Goal: Information Seeking & Learning: Learn about a topic

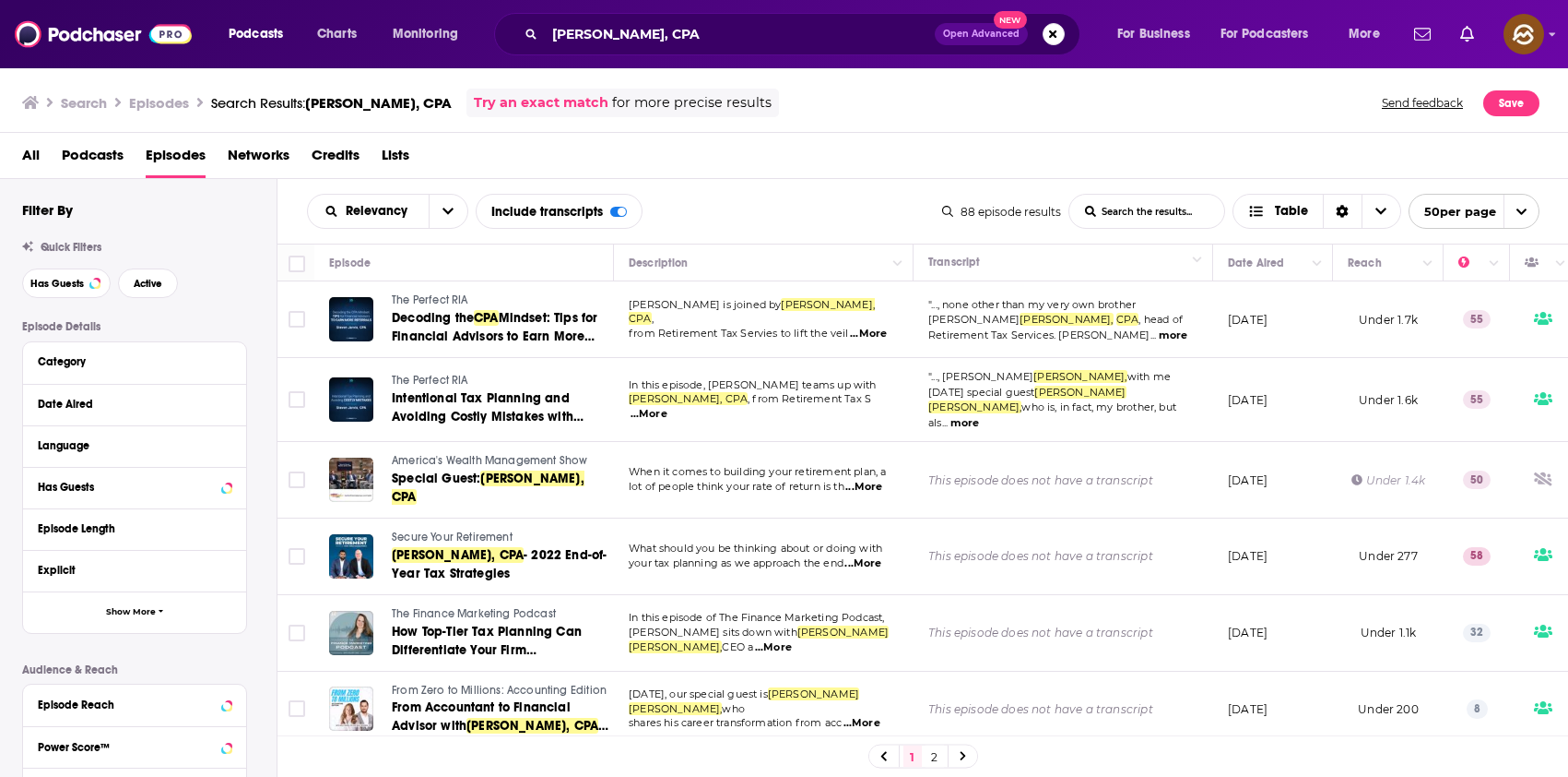
click at [1125, 140] on div "All Podcasts Episodes Networks Credits Lists" at bounding box center [789, 159] width 1532 height 37
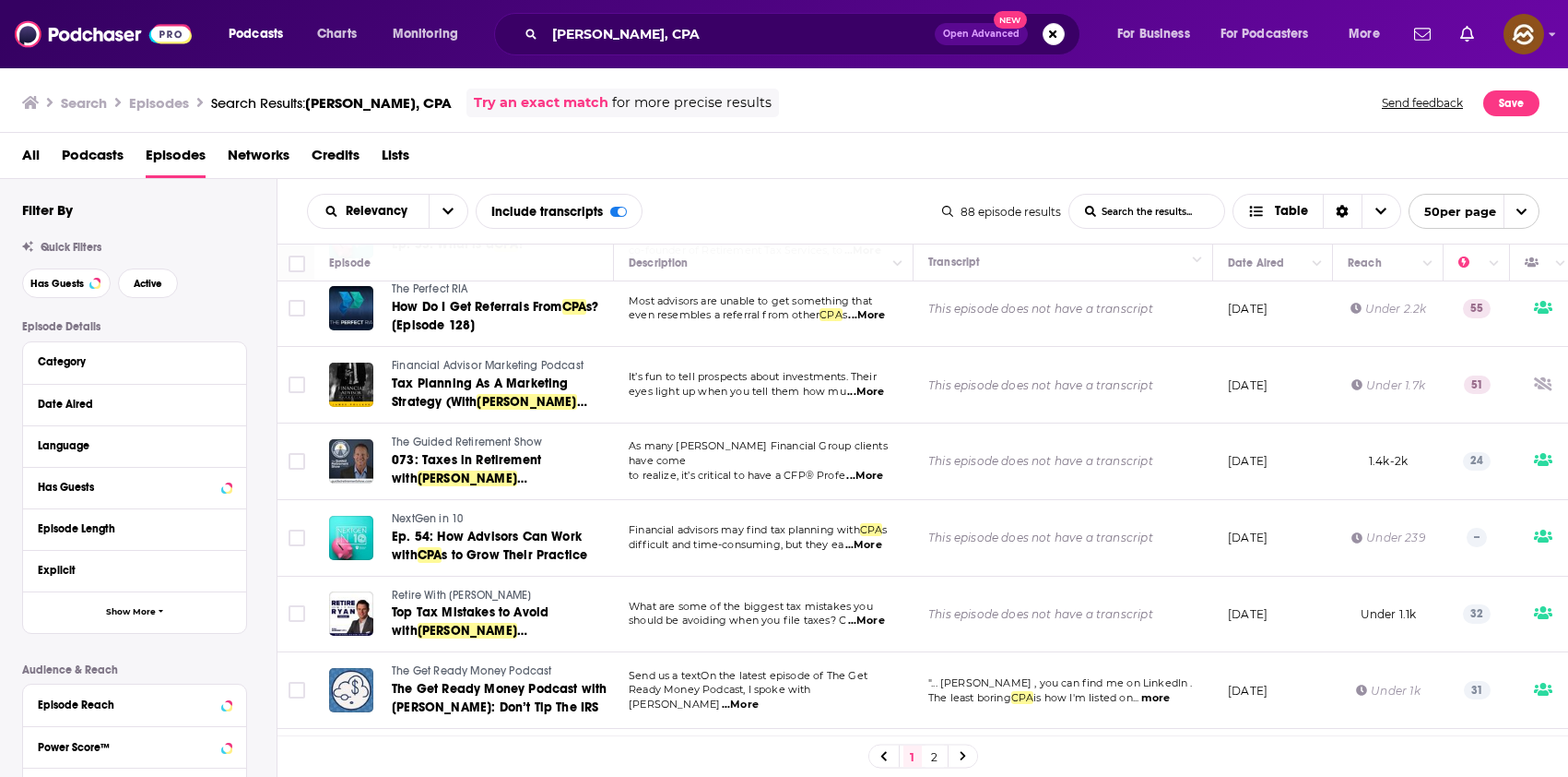
scroll to position [3355, 0]
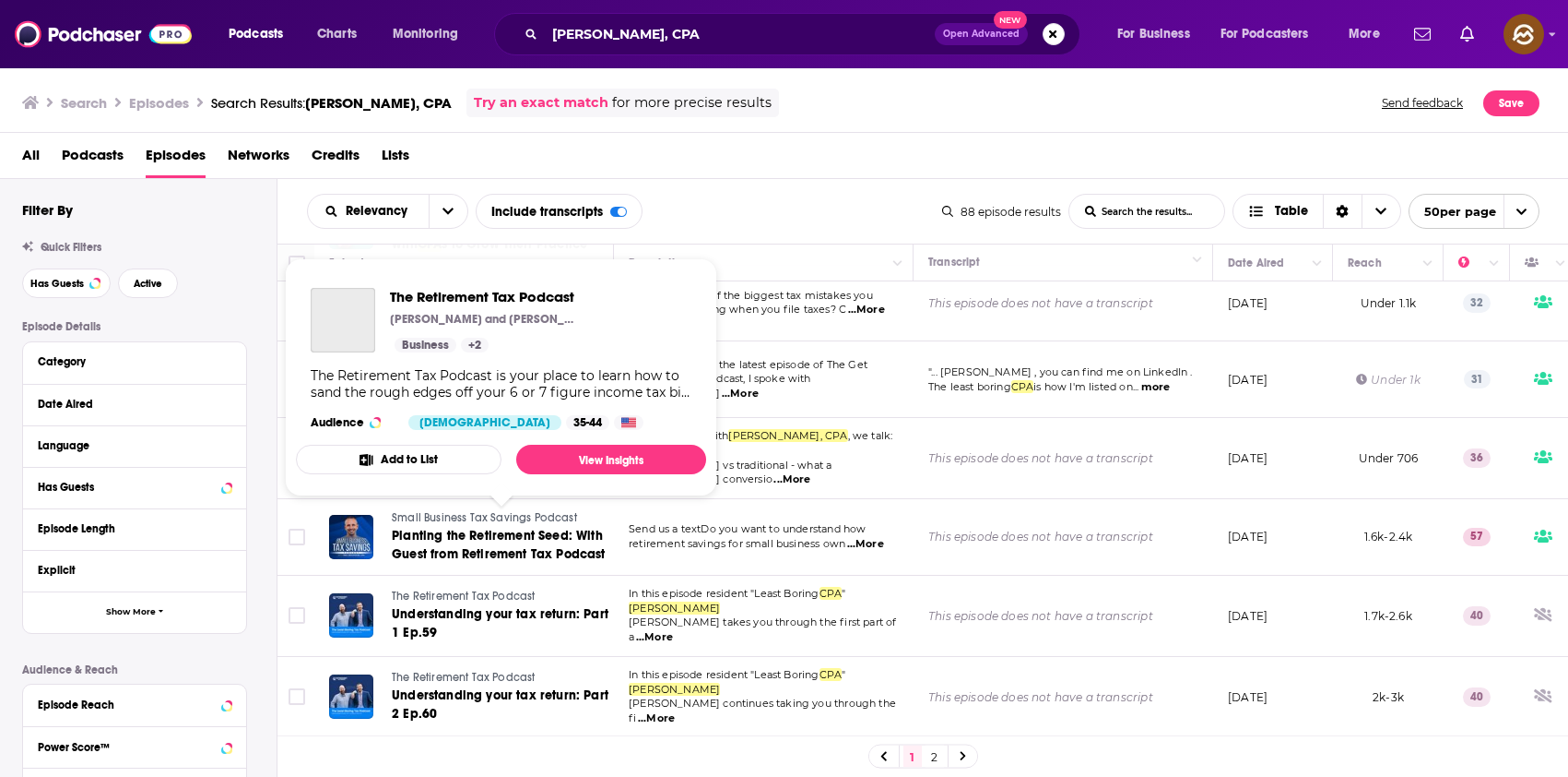
click at [429, 590] on span "The Retirement Tax Podcast" at bounding box center [463, 596] width 143 height 13
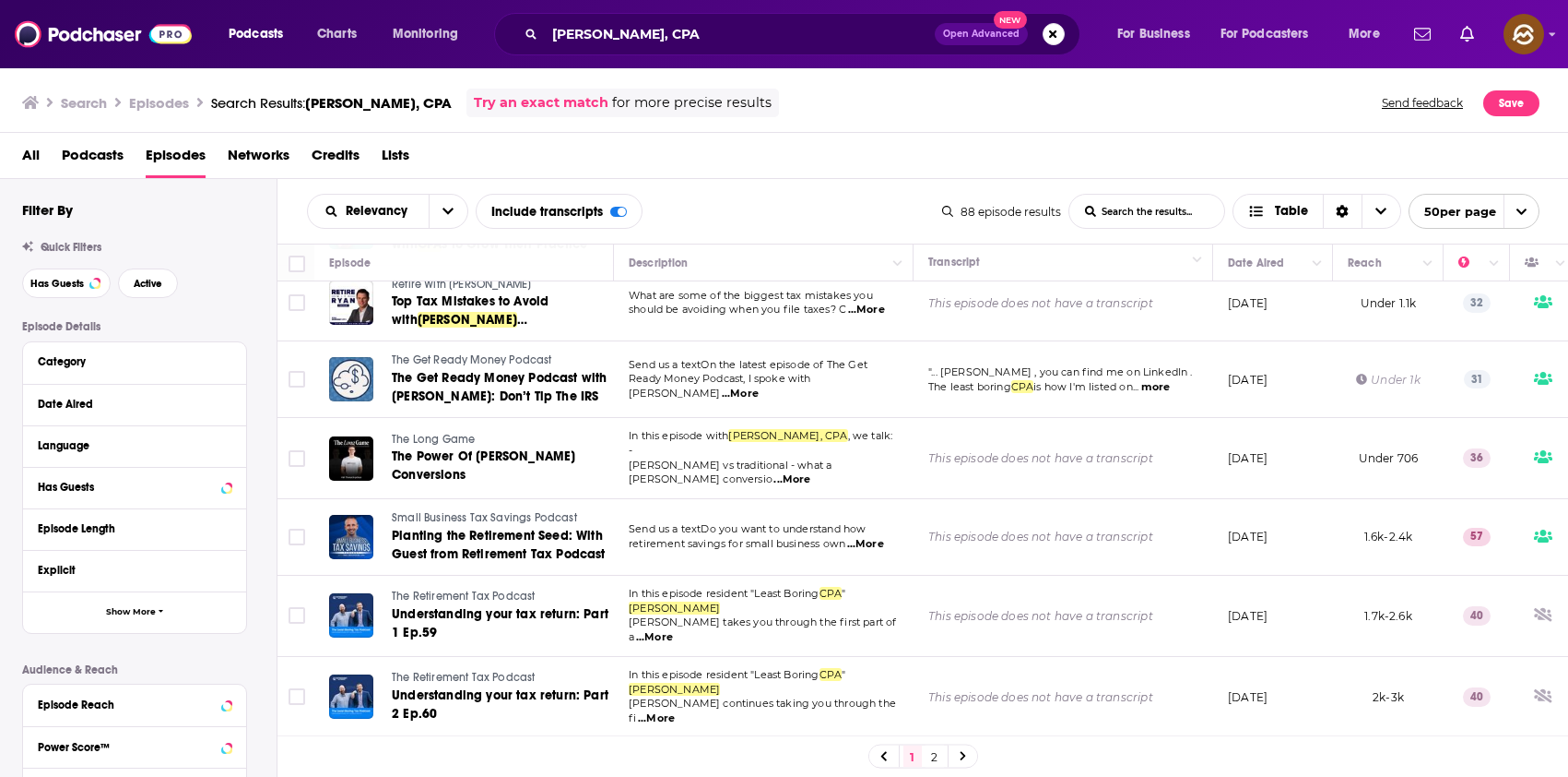
click at [926, 754] on link "2" at bounding box center [935, 756] width 19 height 22
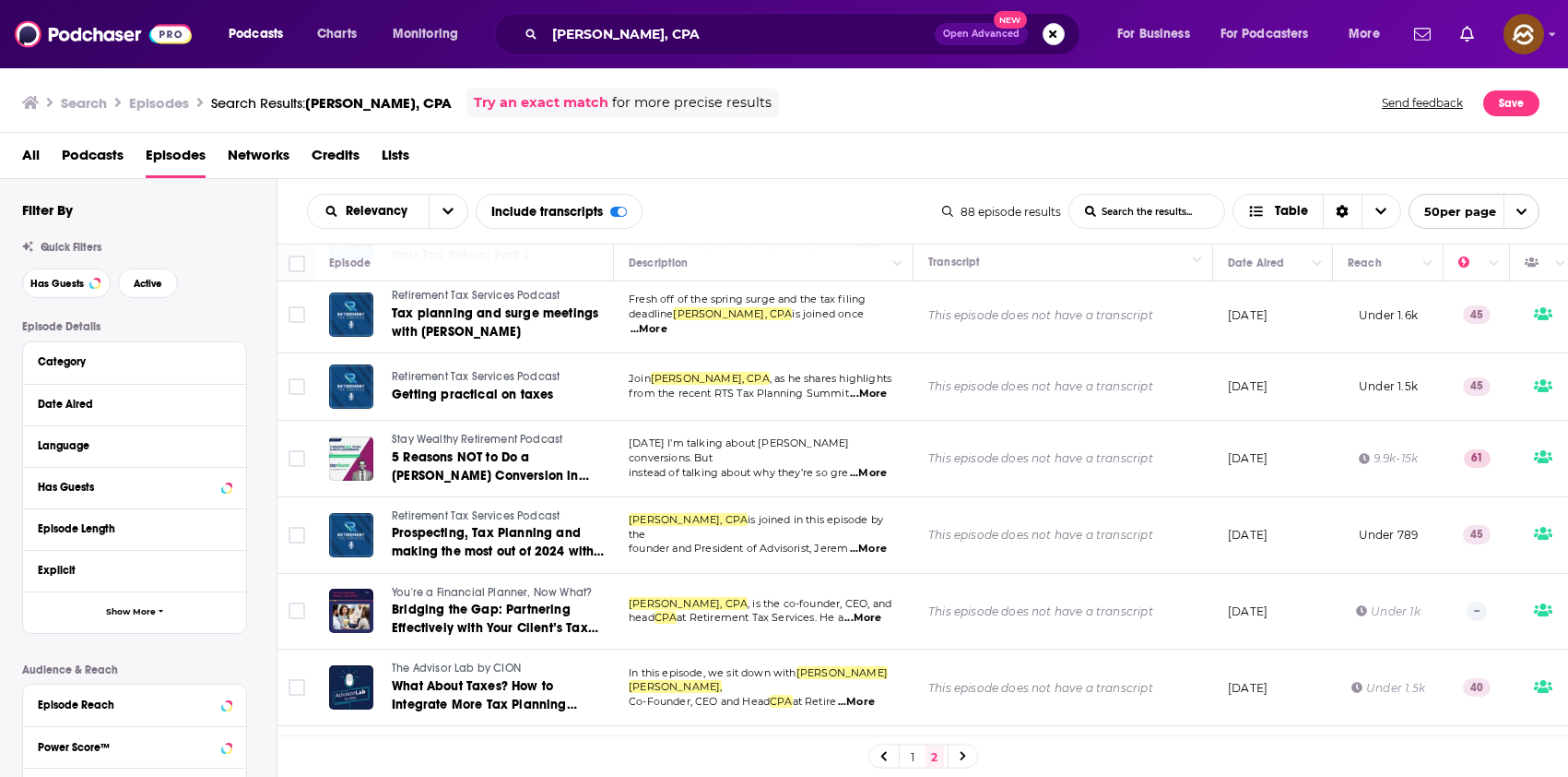
scroll to position [92, 0]
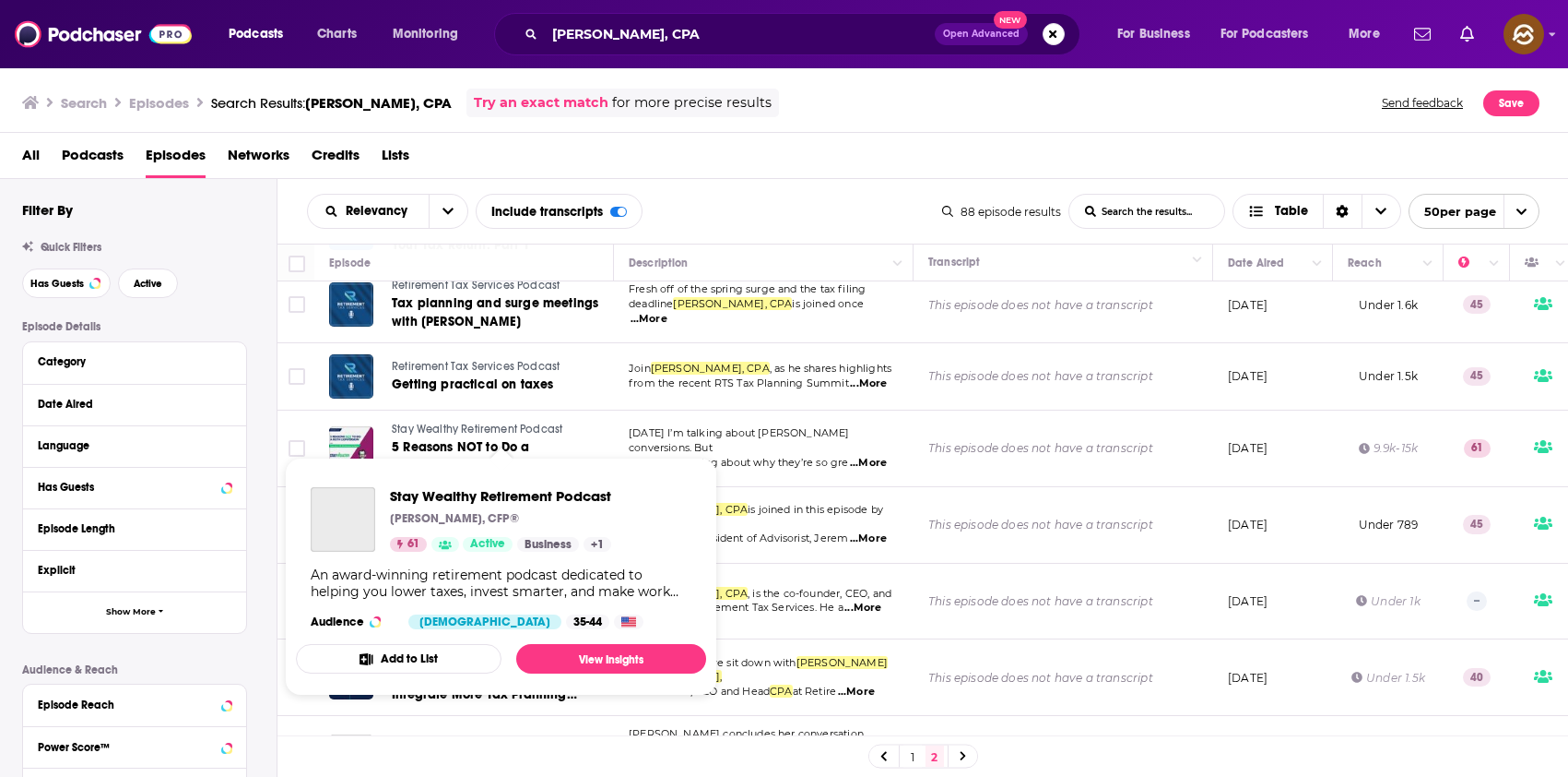
click at [445, 427] on span "Stay Wealthy Retirement Podcast" at bounding box center [477, 429] width 170 height 13
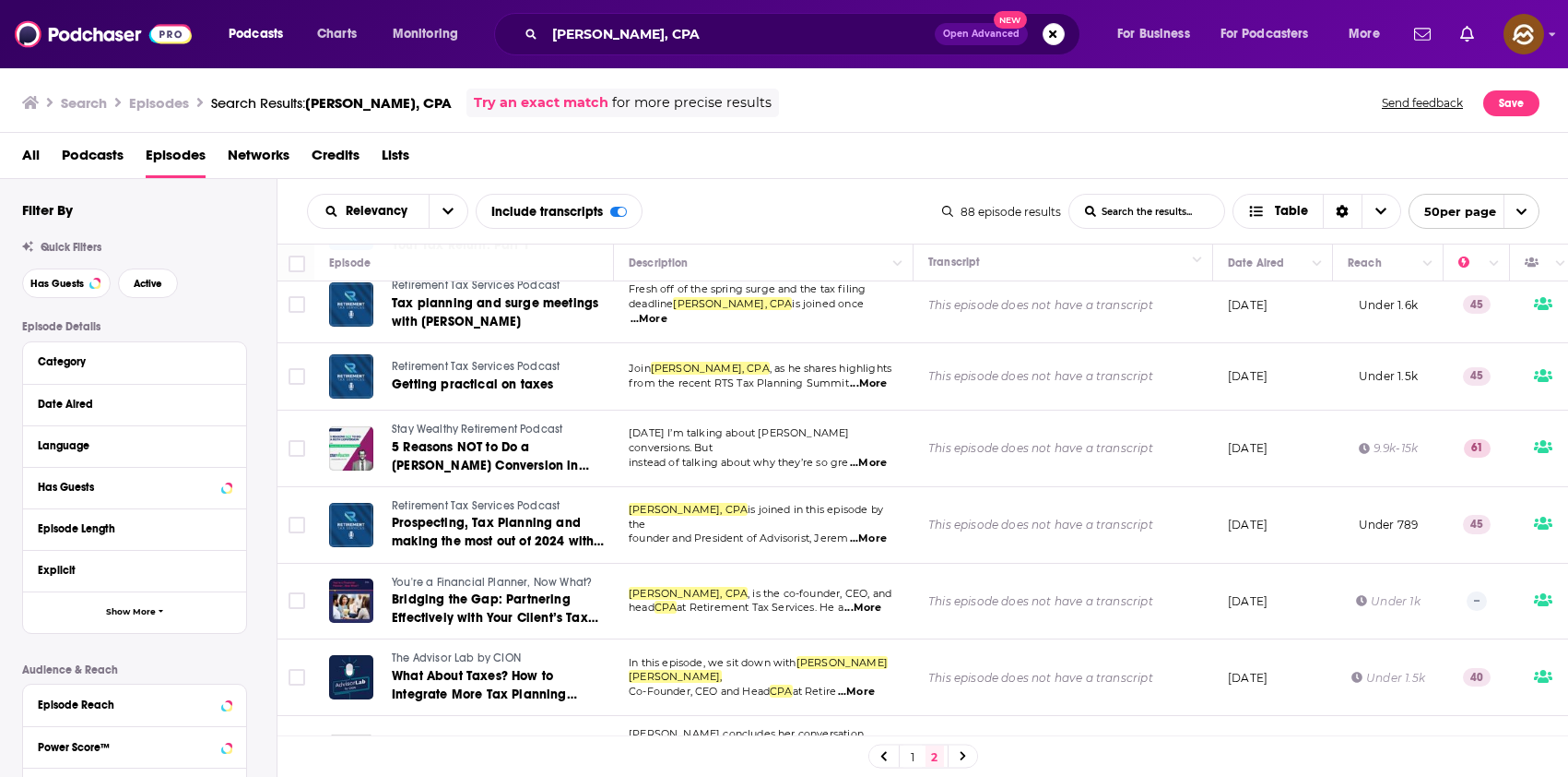
click at [885, 457] on span "...More" at bounding box center [867, 463] width 36 height 15
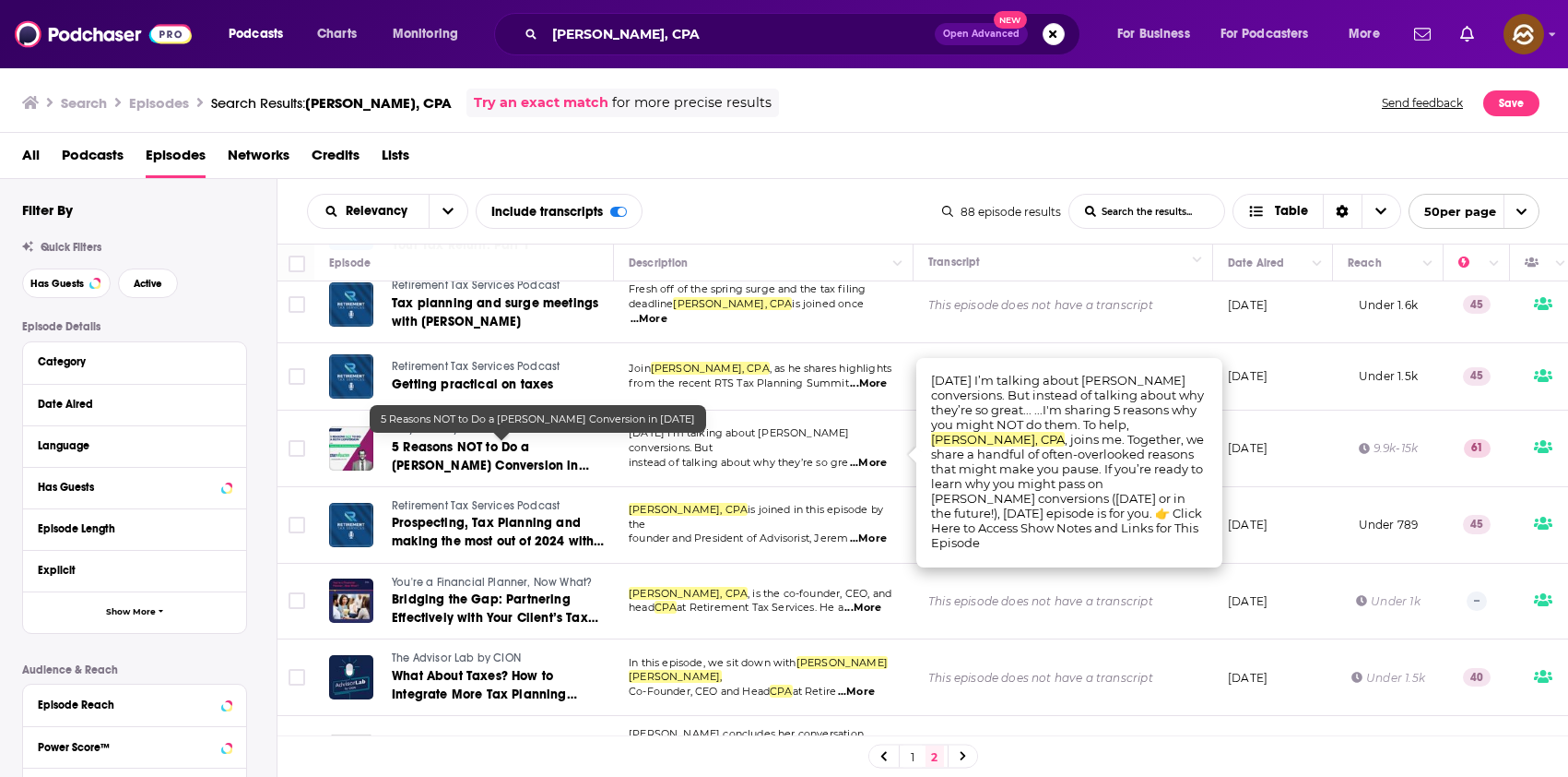
click at [470, 448] on span "5 Reasons NOT to Do a Roth Conversion in 2022" at bounding box center [490, 465] width 197 height 52
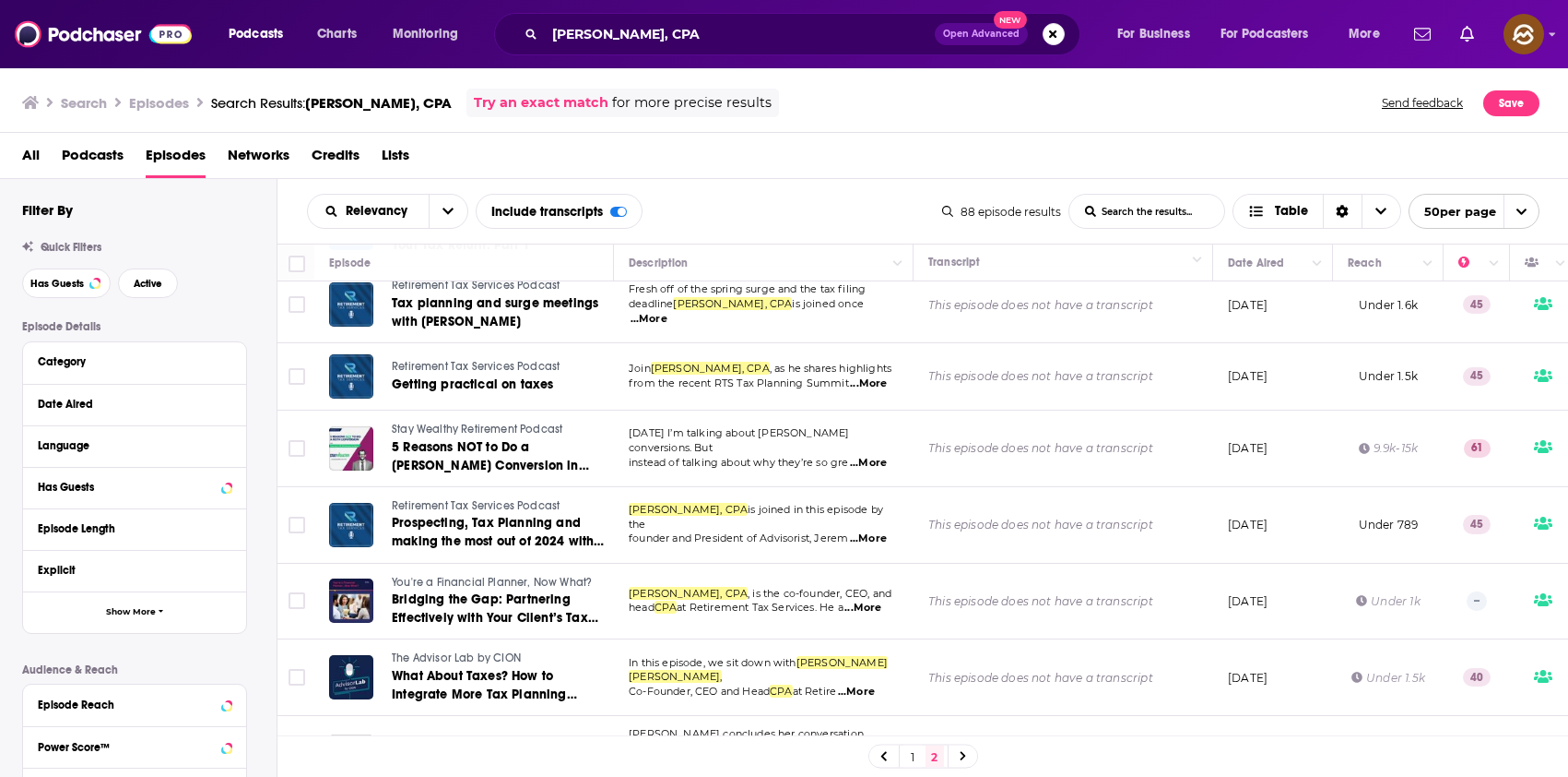
click at [801, 205] on div "Relevancy List Search Input Search the results... Include transcripts Table" at bounding box center [624, 211] width 635 height 35
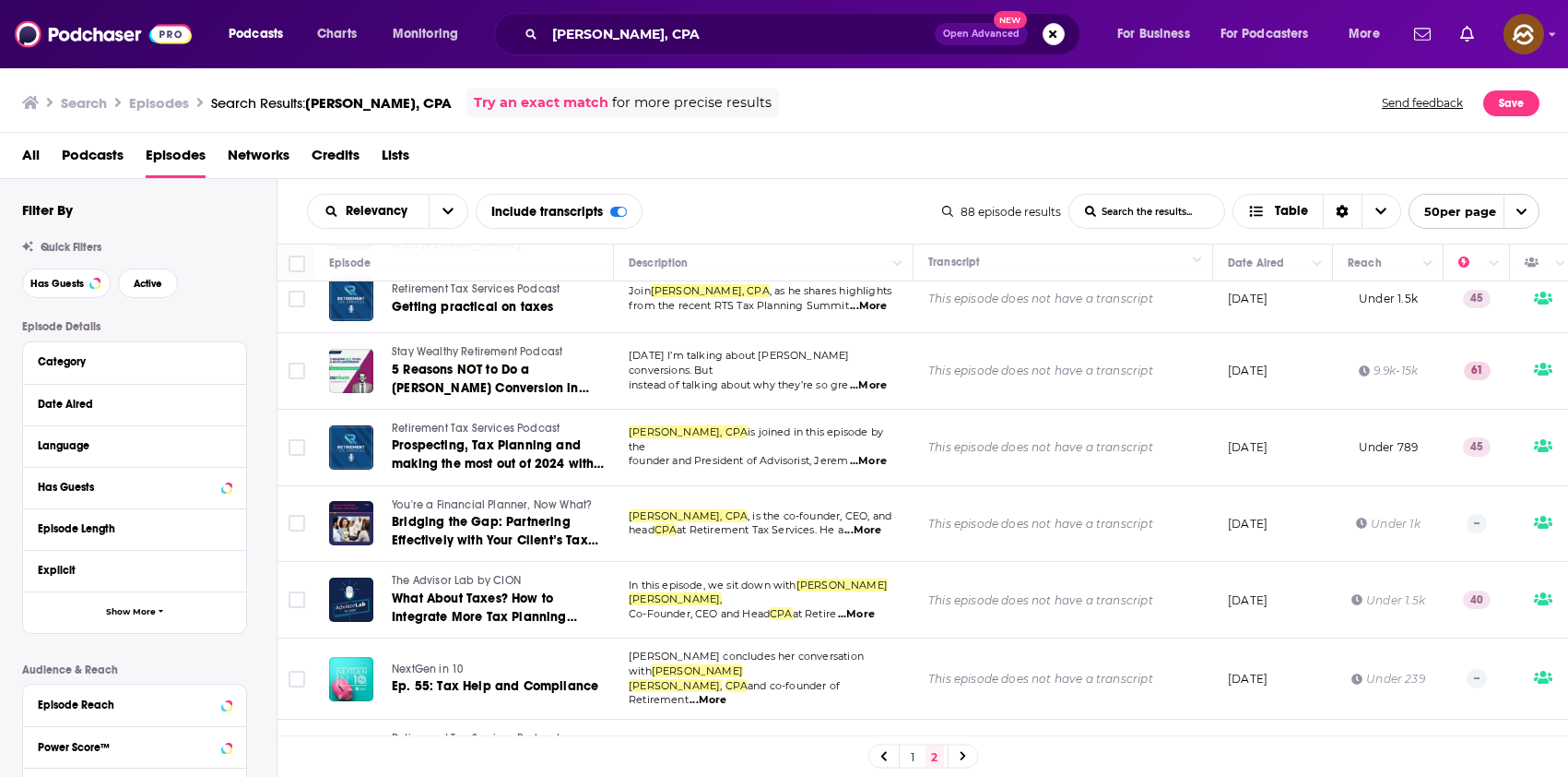
scroll to position [276, 0]
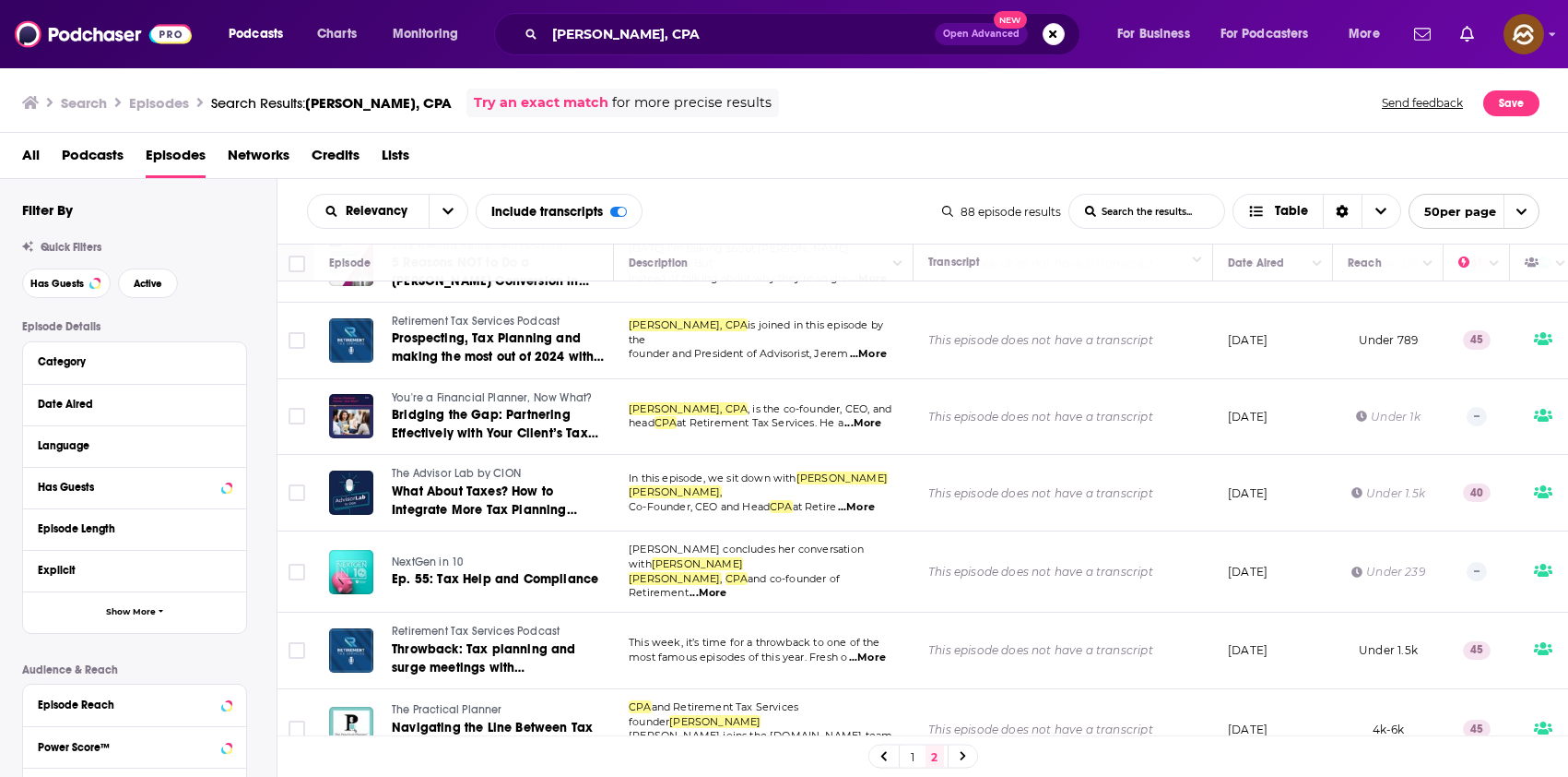
click at [460, 474] on span "The Advisor Lab by CION" at bounding box center [457, 474] width 129 height 13
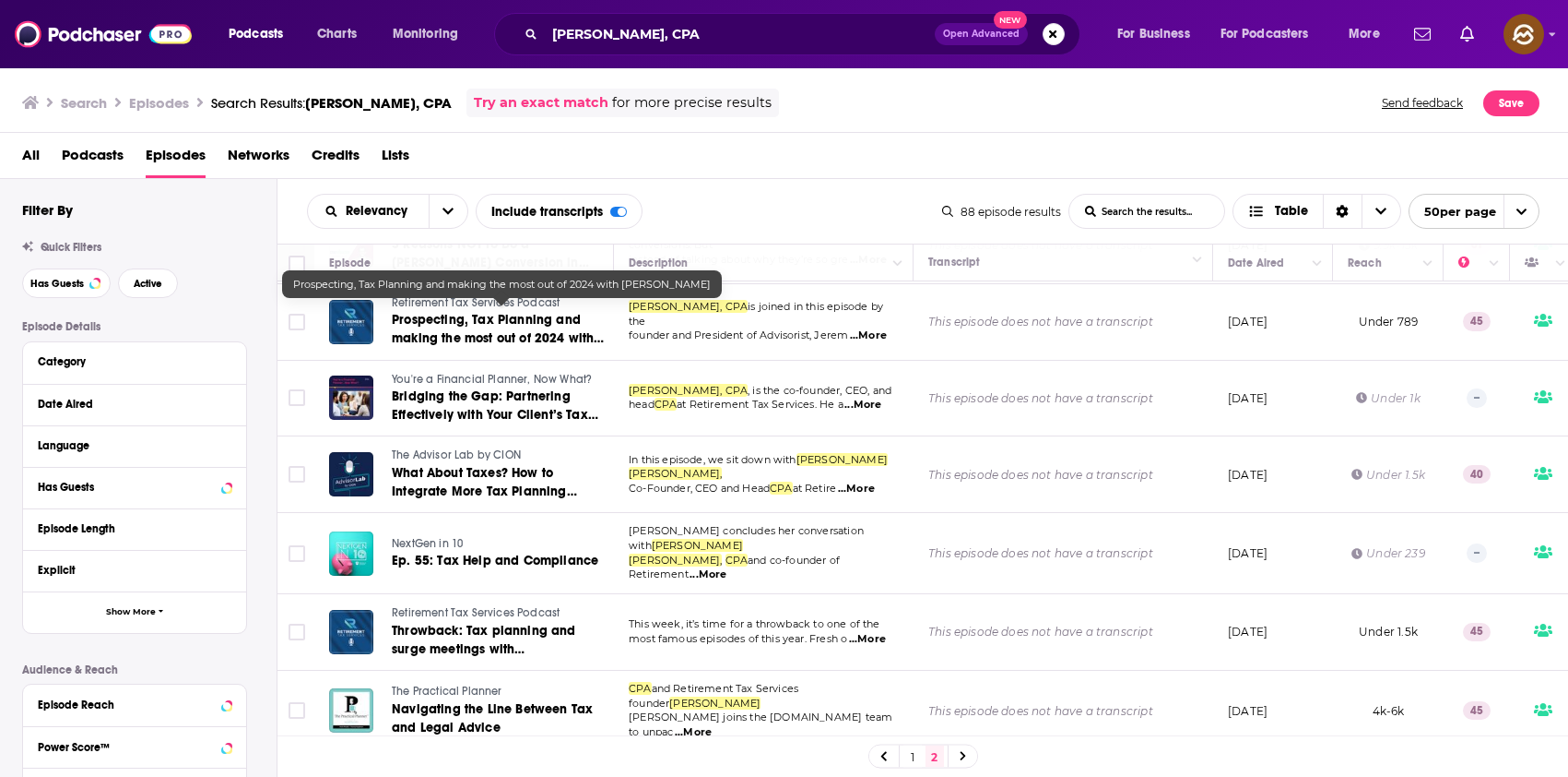
scroll to position [302, 0]
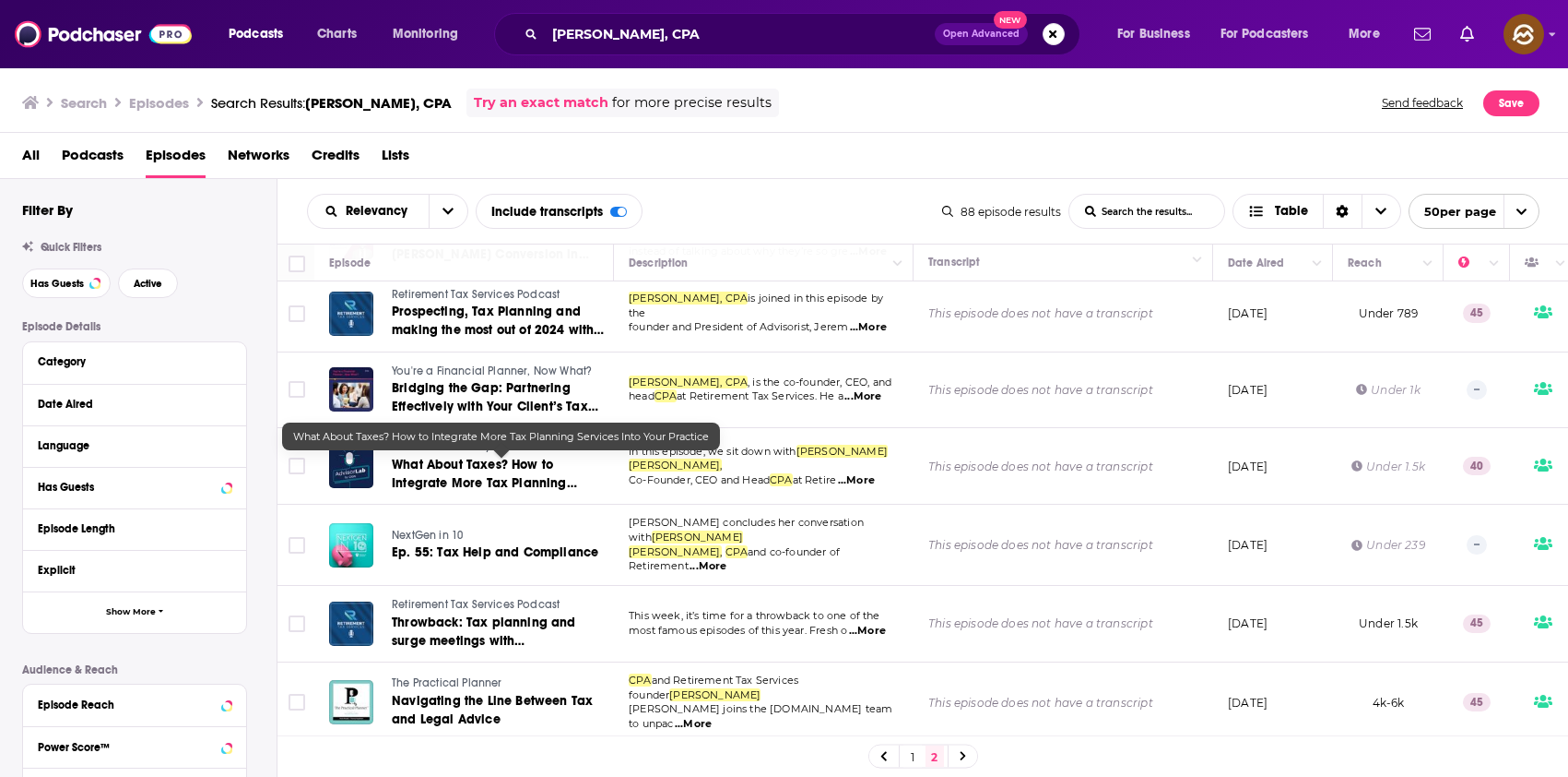
click at [515, 479] on span "What About Taxes? How to Integrate More Tax Planning Services Into Your Practice" at bounding box center [485, 483] width 185 height 52
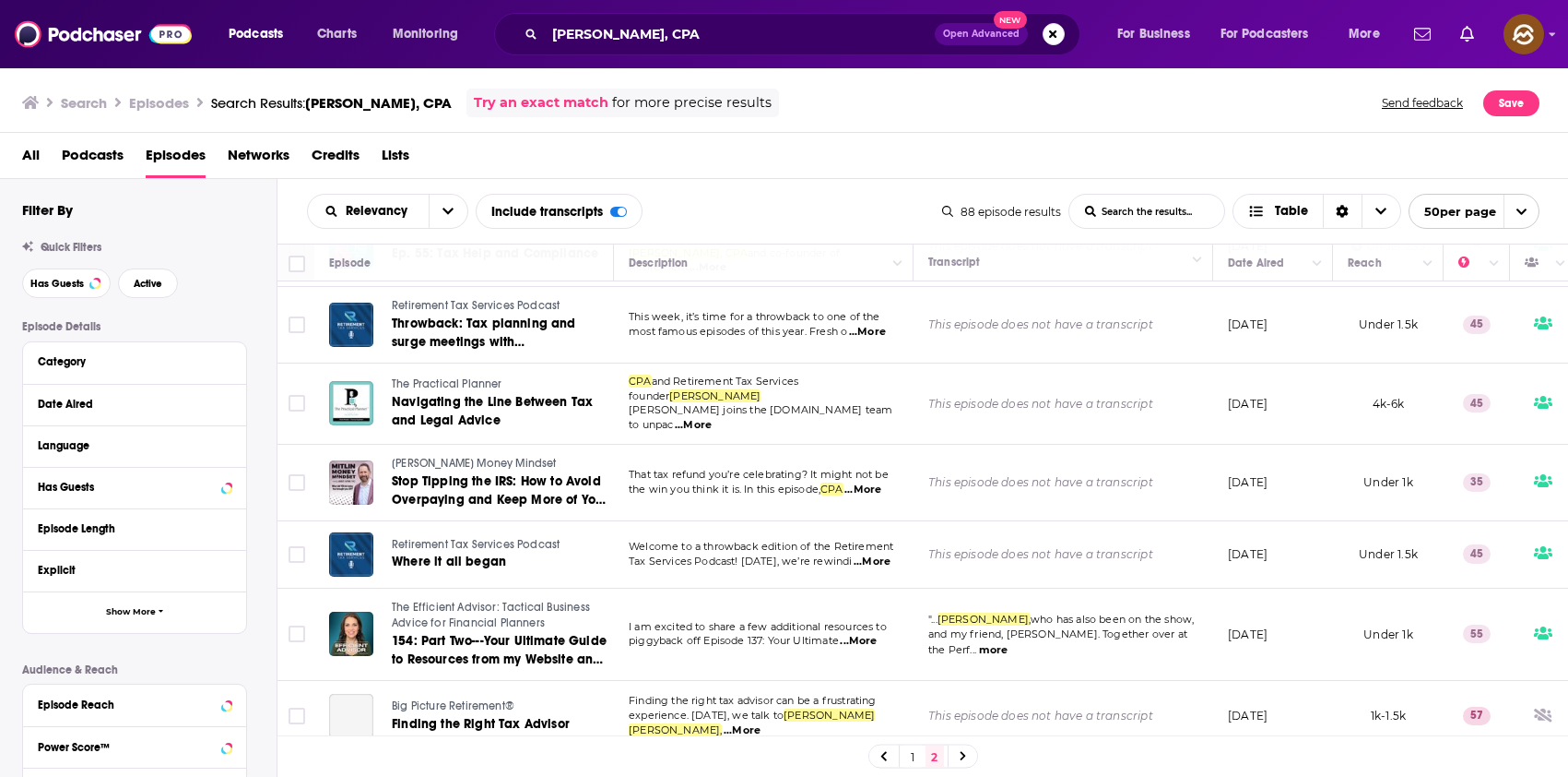
scroll to position [587, 0]
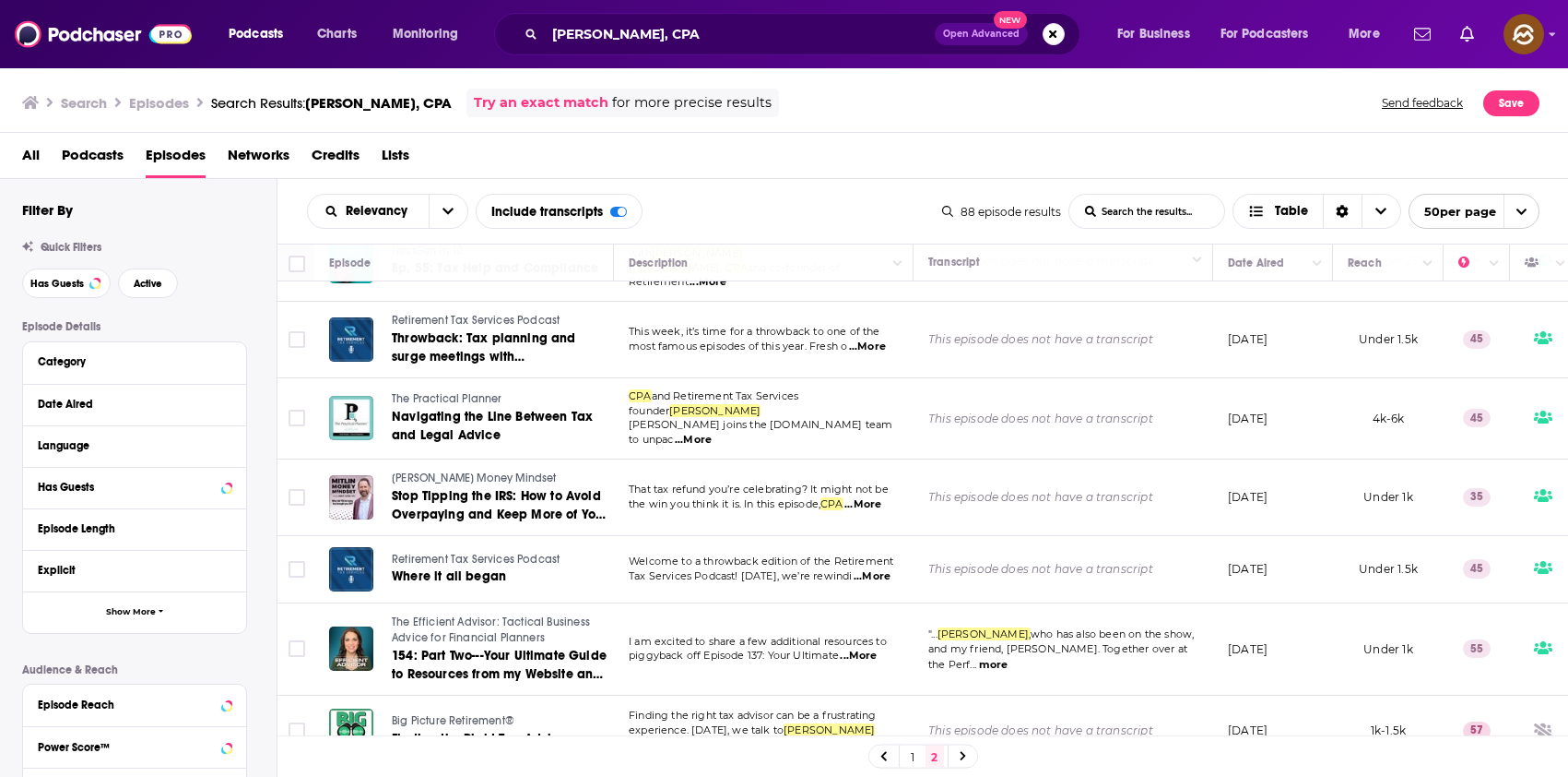
click at [440, 392] on span "The Practical Planner" at bounding box center [447, 399] width 110 height 13
click at [448, 408] on link "Navigating the Line Between Tax and Legal Advice" at bounding box center [501, 426] width 220 height 37
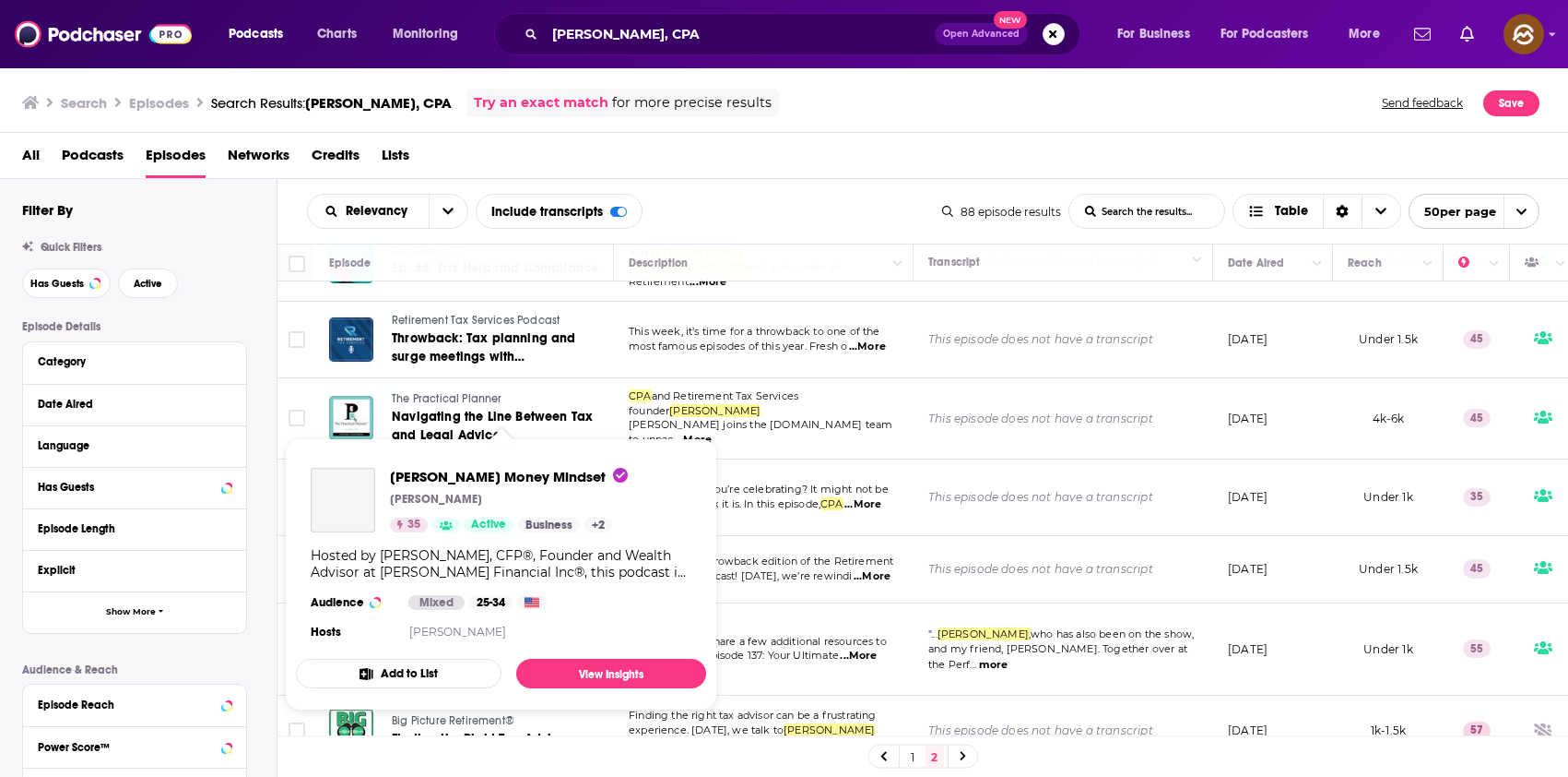
click at [443, 461] on div "Mitlin Money Mindset Lawrence Sprung 35 Active Business + 2 Hosted by Larry Spr…" at bounding box center [501, 556] width 410 height 206
click at [451, 472] on span "Mitlin Money Mindset" at bounding box center [509, 476] width 238 height 18
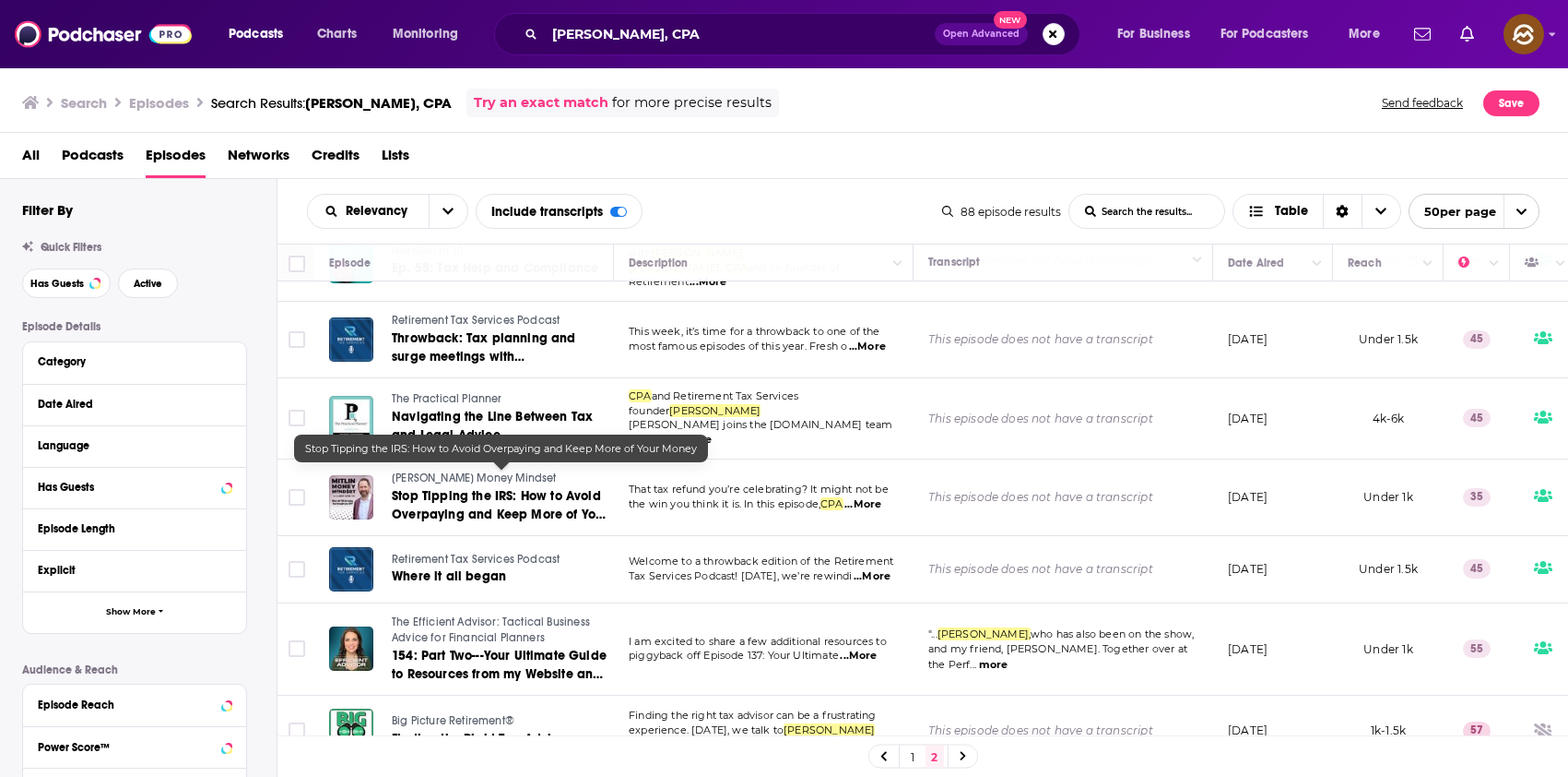
click at [469, 488] on span "Stop Tipping the IRS: How to Avoid Overpaying and Keep More of Your Money" at bounding box center [500, 514] width 216 height 52
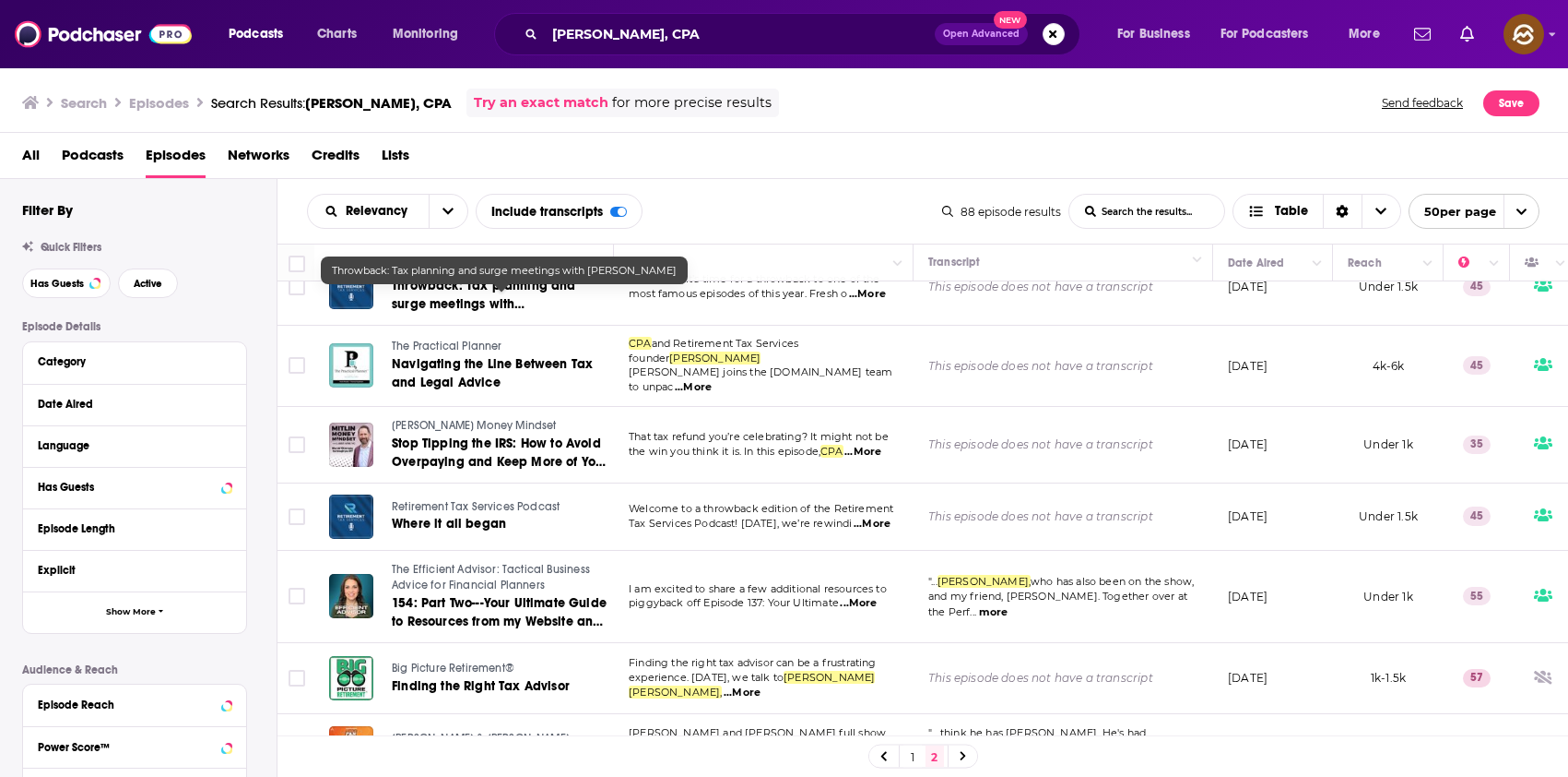
scroll to position [684, 0]
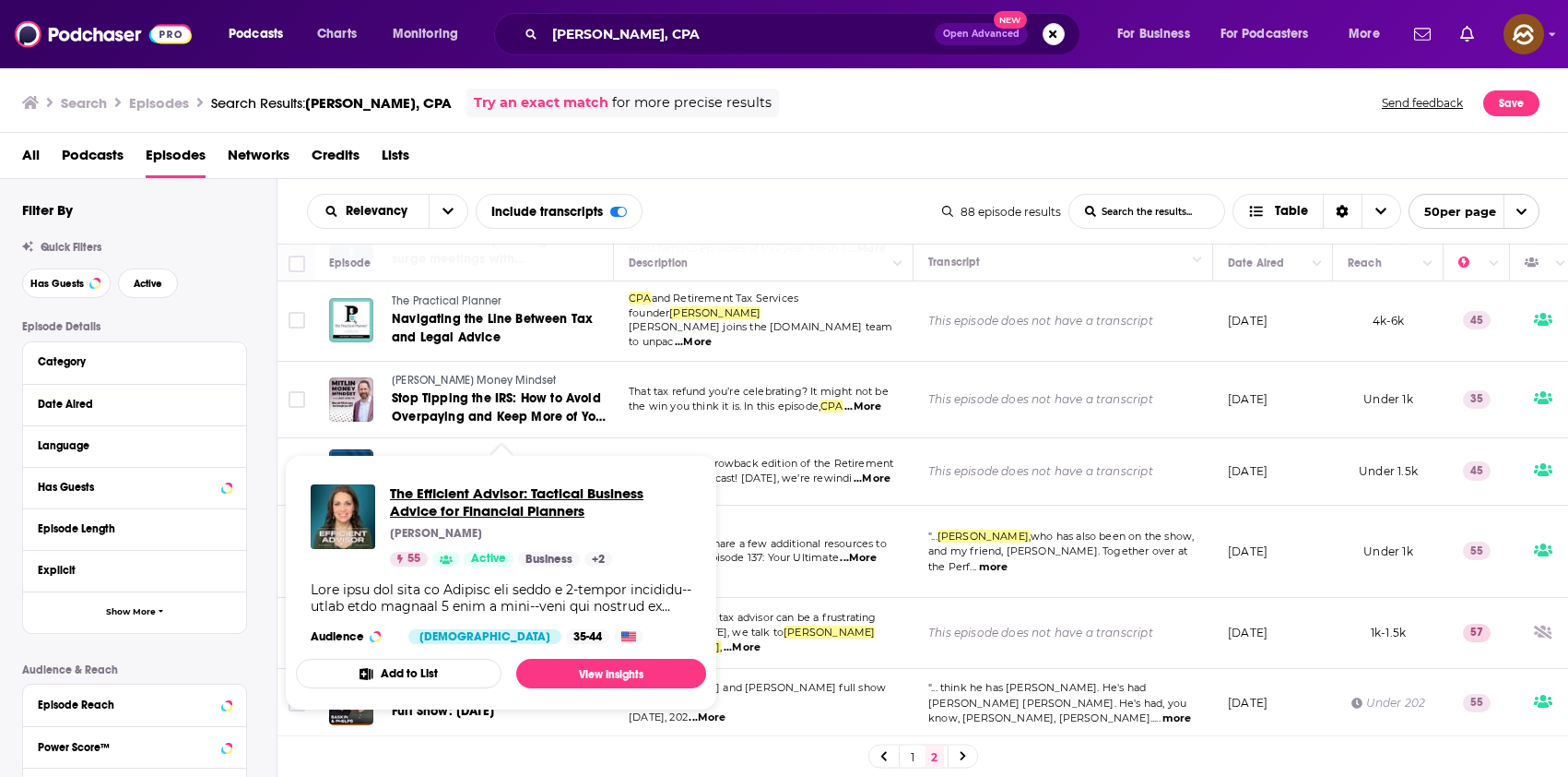
click at [486, 500] on span "The Efficient Advisor: Tactical Business Advice for Financial Planners" at bounding box center [541, 501] width 301 height 35
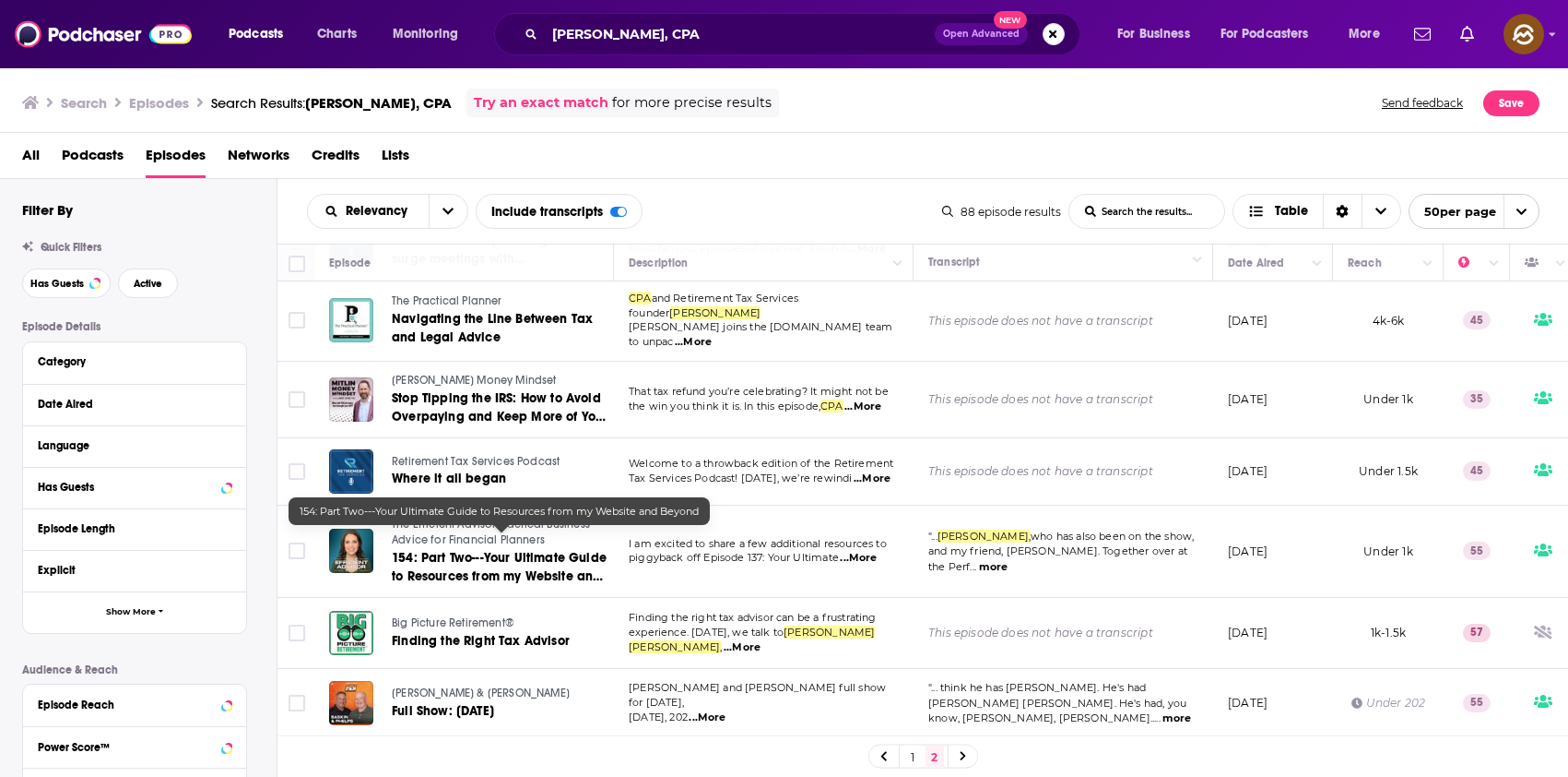
click at [537, 550] on span "154: Part Two---Your Ultimate Guide to Resources from my Website and Beyond" at bounding box center [500, 576] width 215 height 52
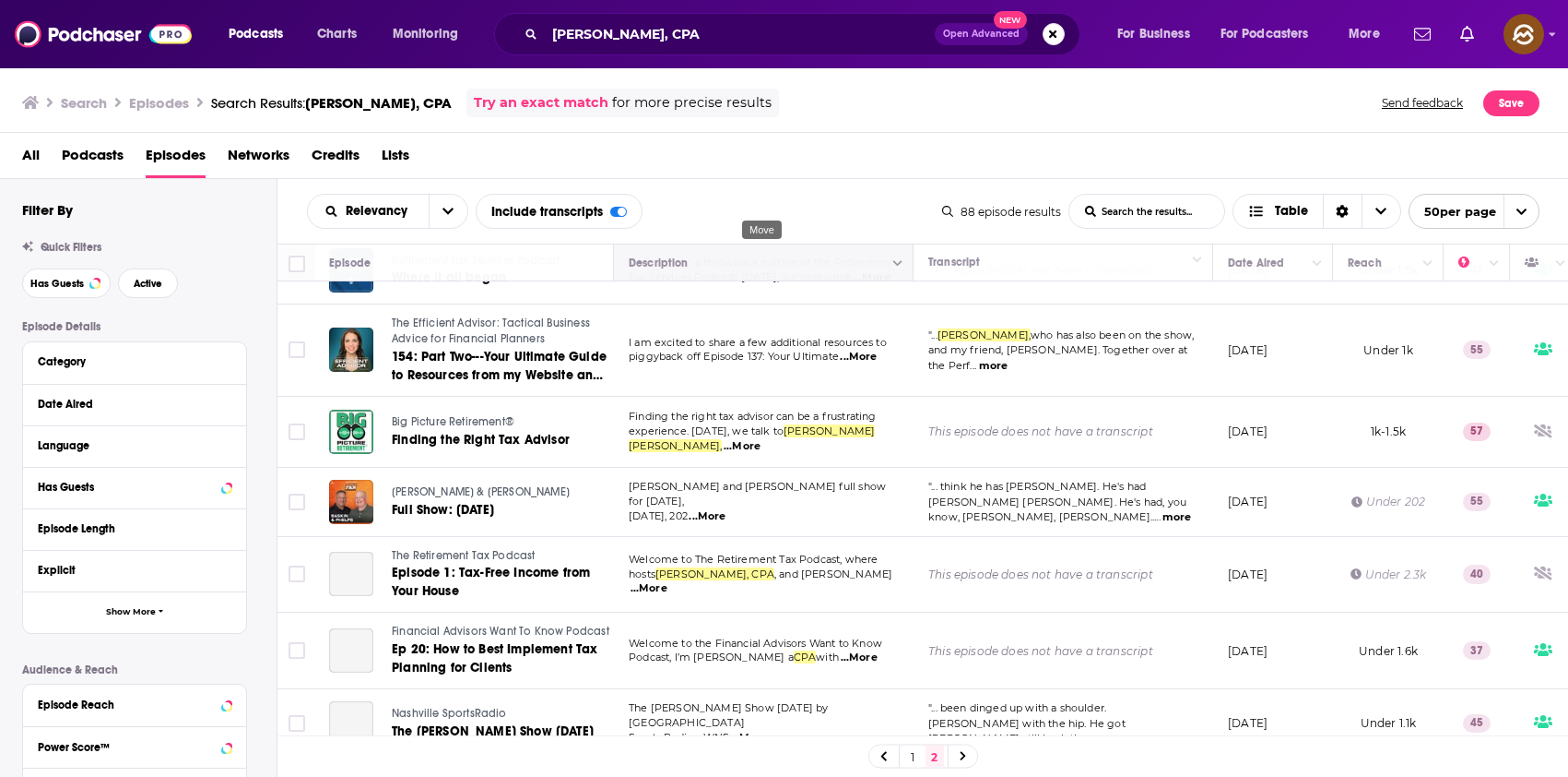
scroll to position [910, 0]
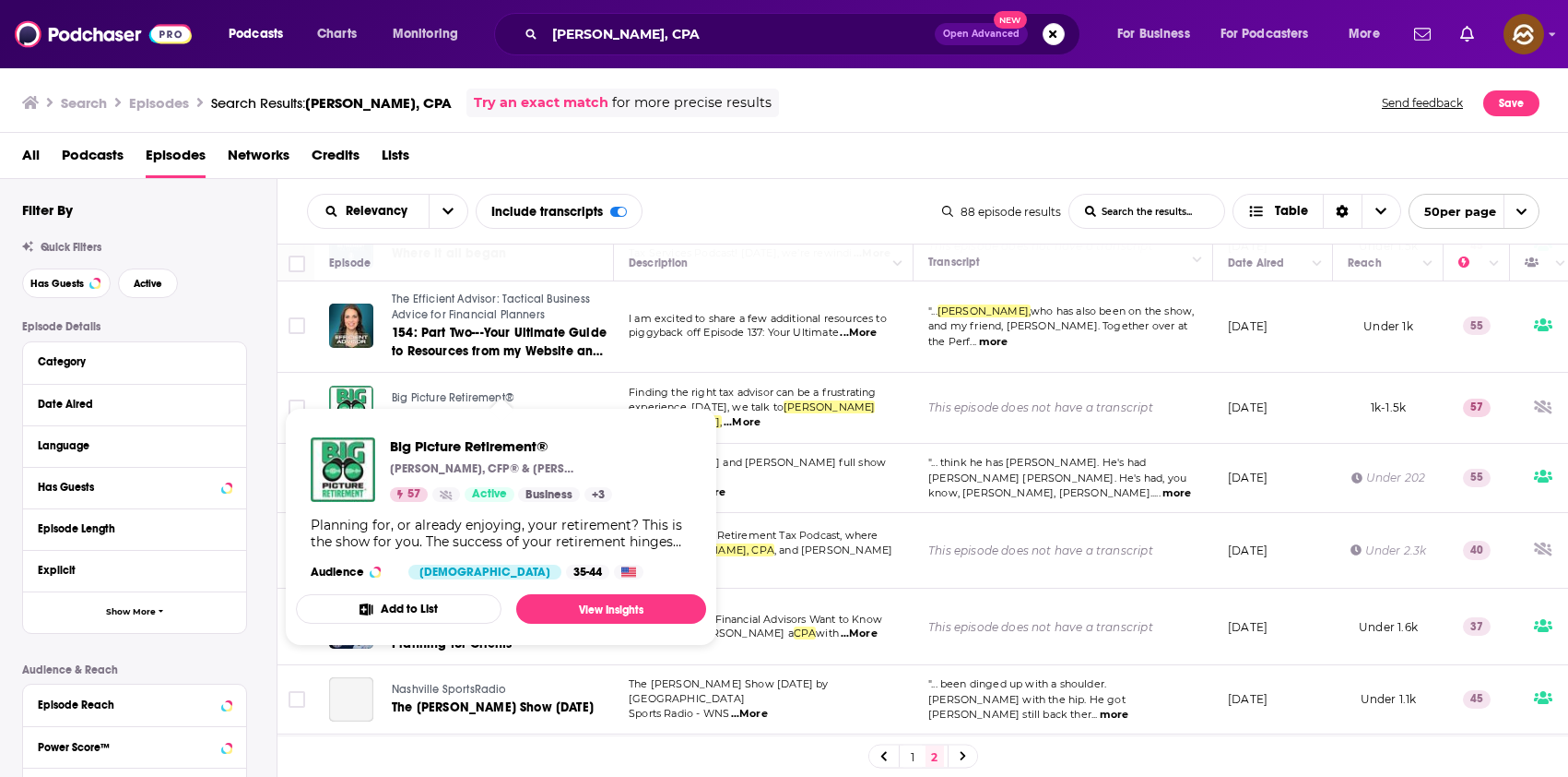
click at [443, 391] on span "Big Picture Retirement®" at bounding box center [453, 398] width 123 height 13
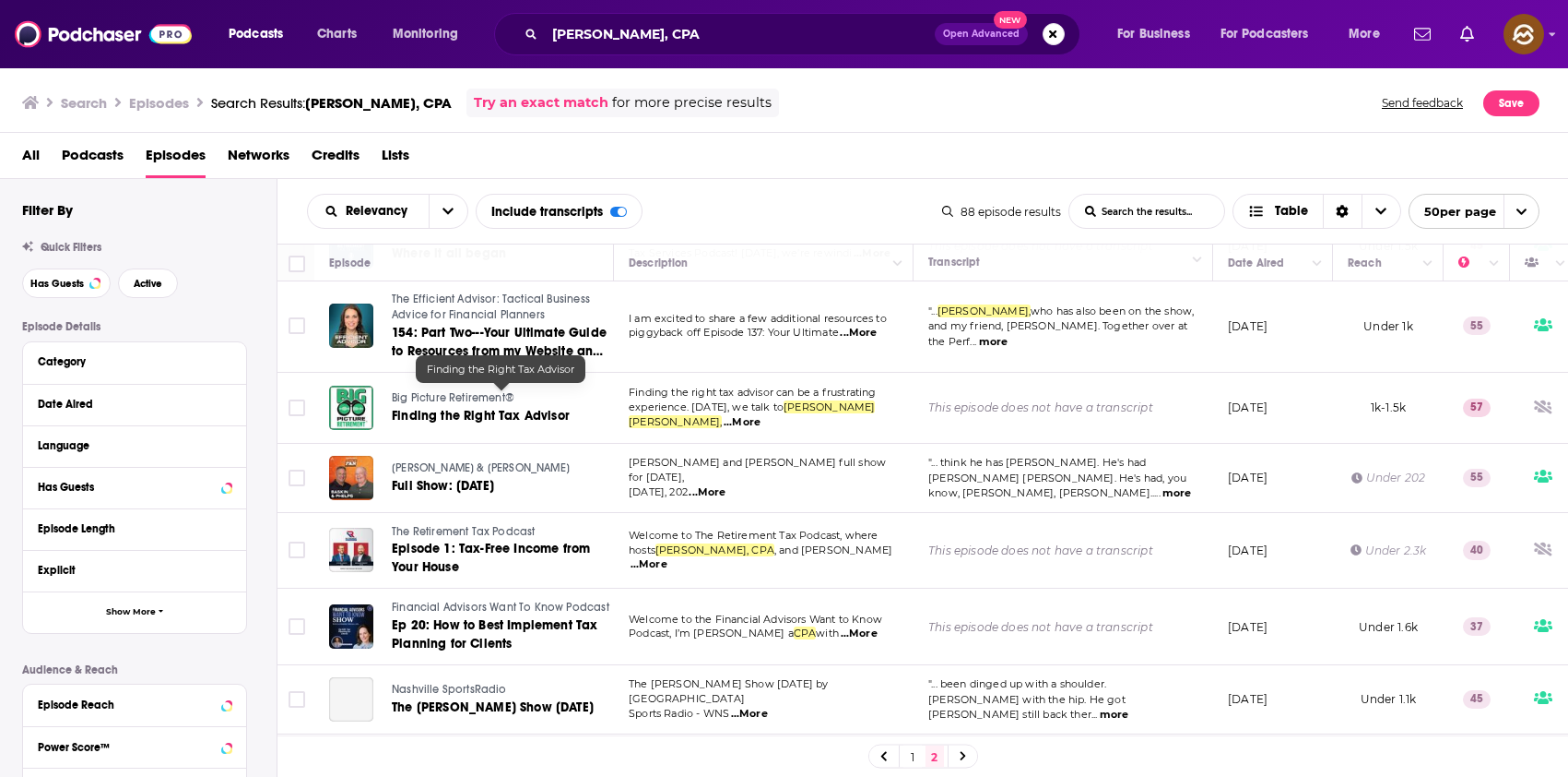
click at [470, 408] on span "Finding the Right Tax Advisor" at bounding box center [481, 416] width 178 height 16
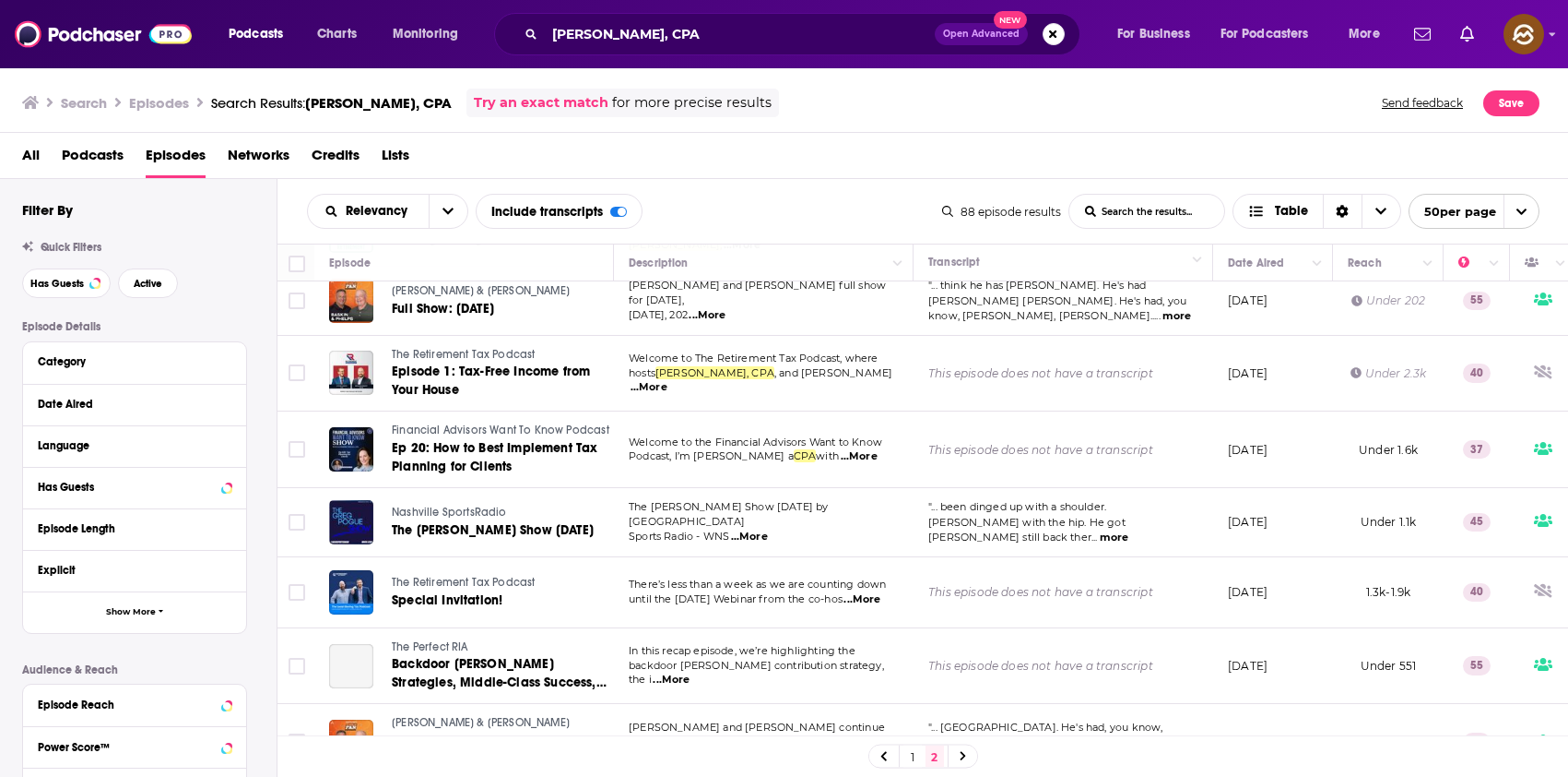
scroll to position [1069, 0]
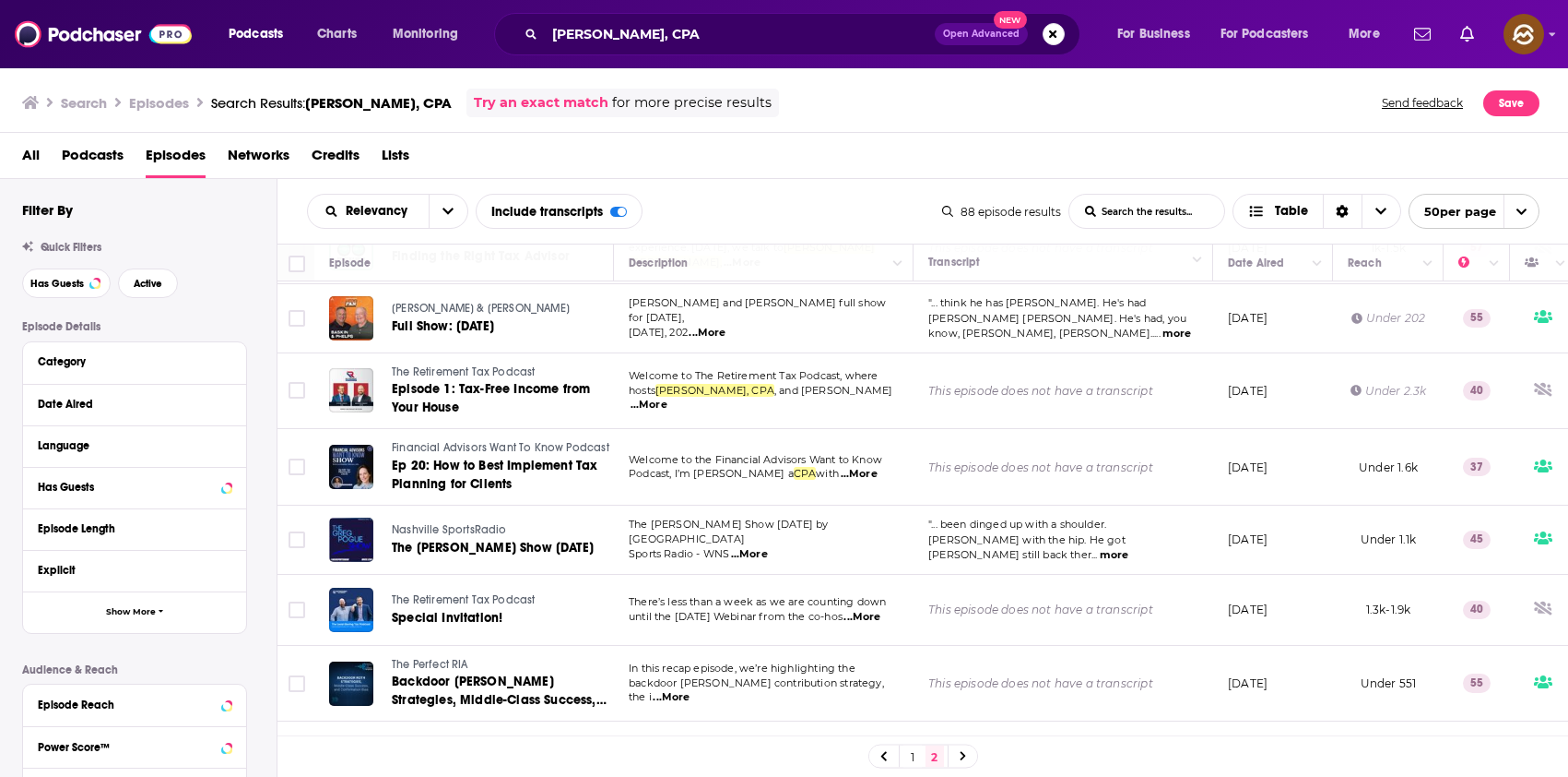
click at [799, 199] on div "Relevancy List Search Input Search the results... Include transcripts Table" at bounding box center [624, 211] width 635 height 35
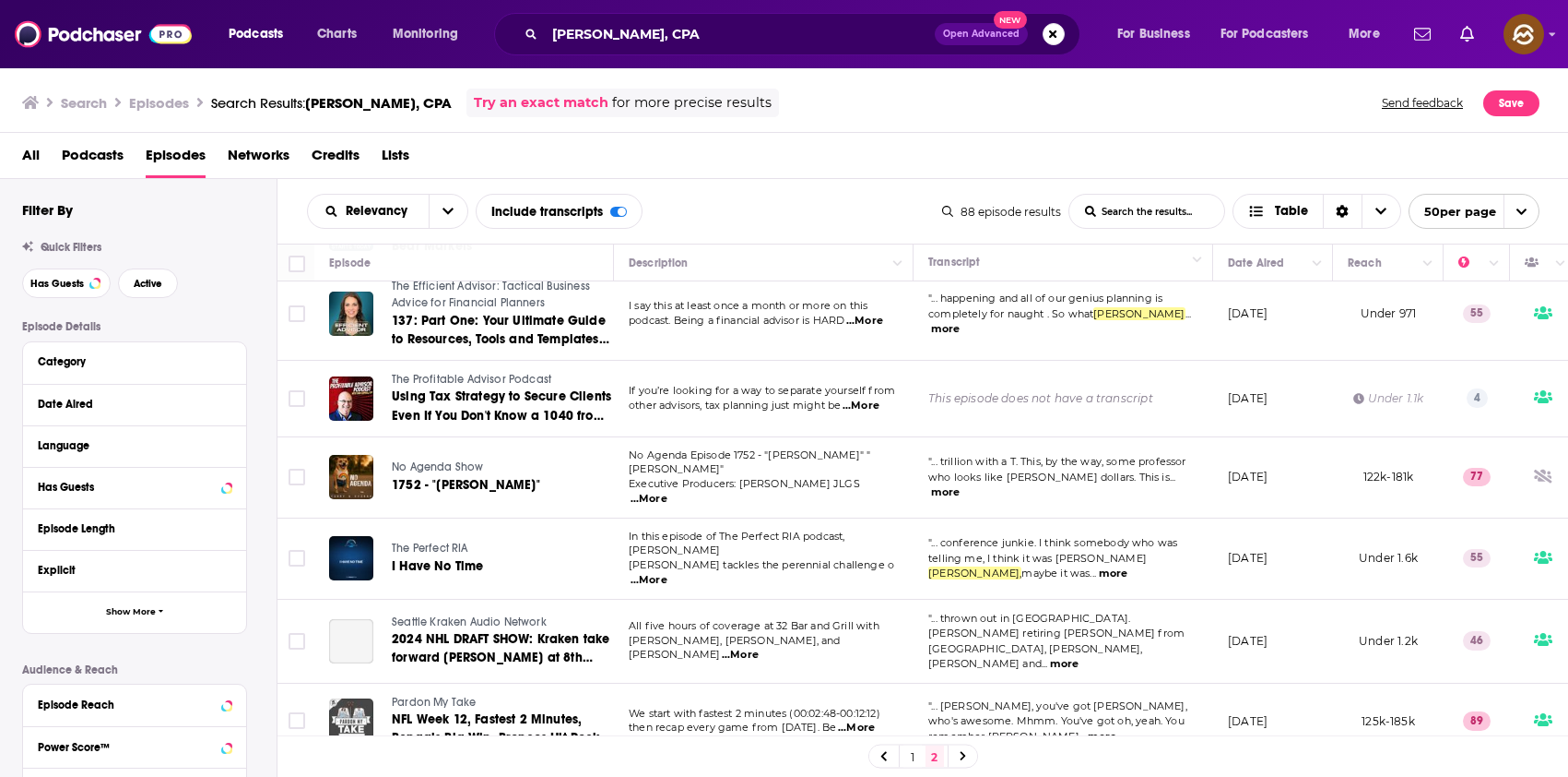
scroll to position [1844, 0]
click at [860, 400] on span "...More" at bounding box center [861, 407] width 36 height 15
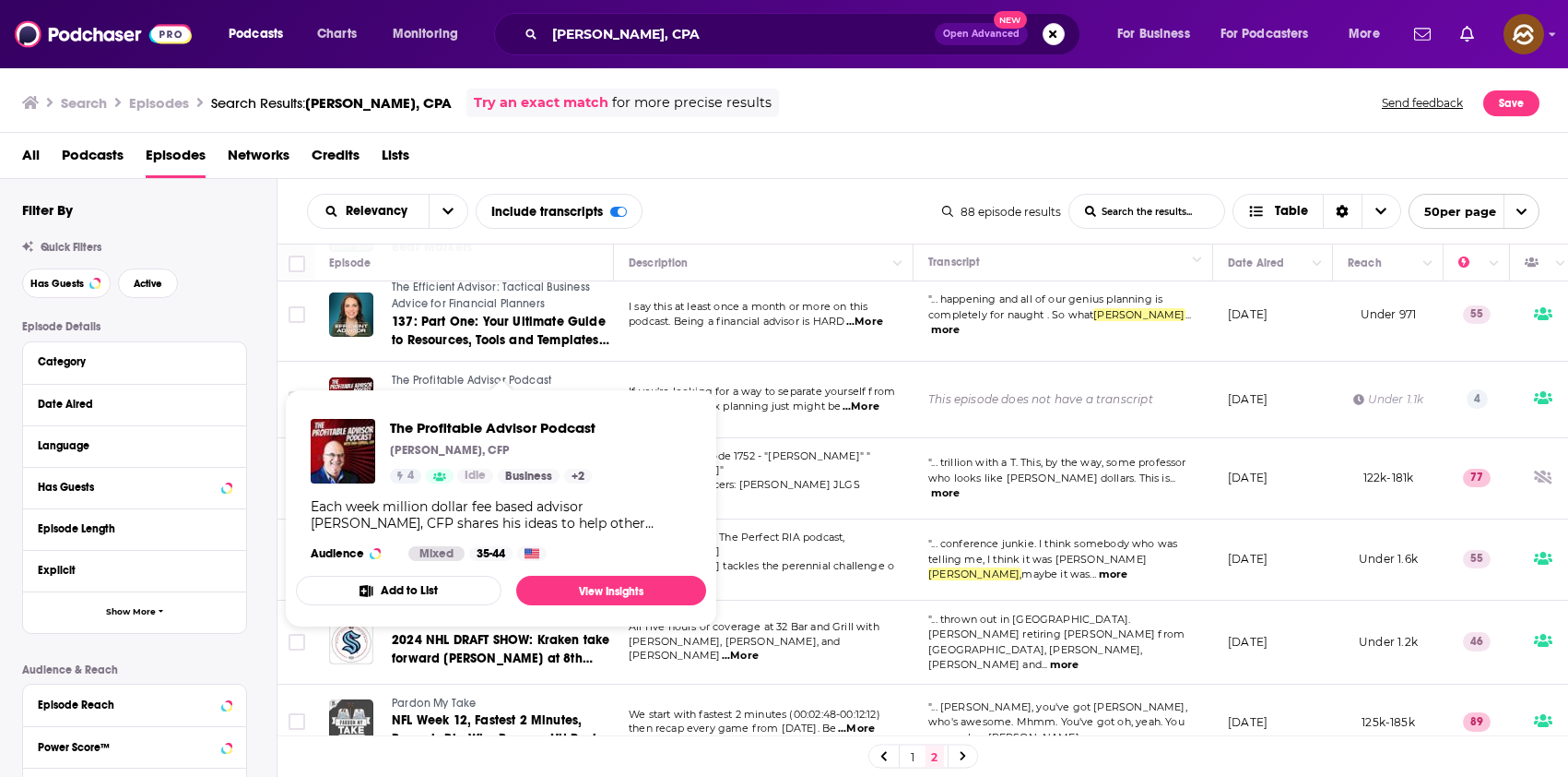
click at [512, 374] on span "The Profitable Advisor Podcast" at bounding box center [472, 380] width 159 height 13
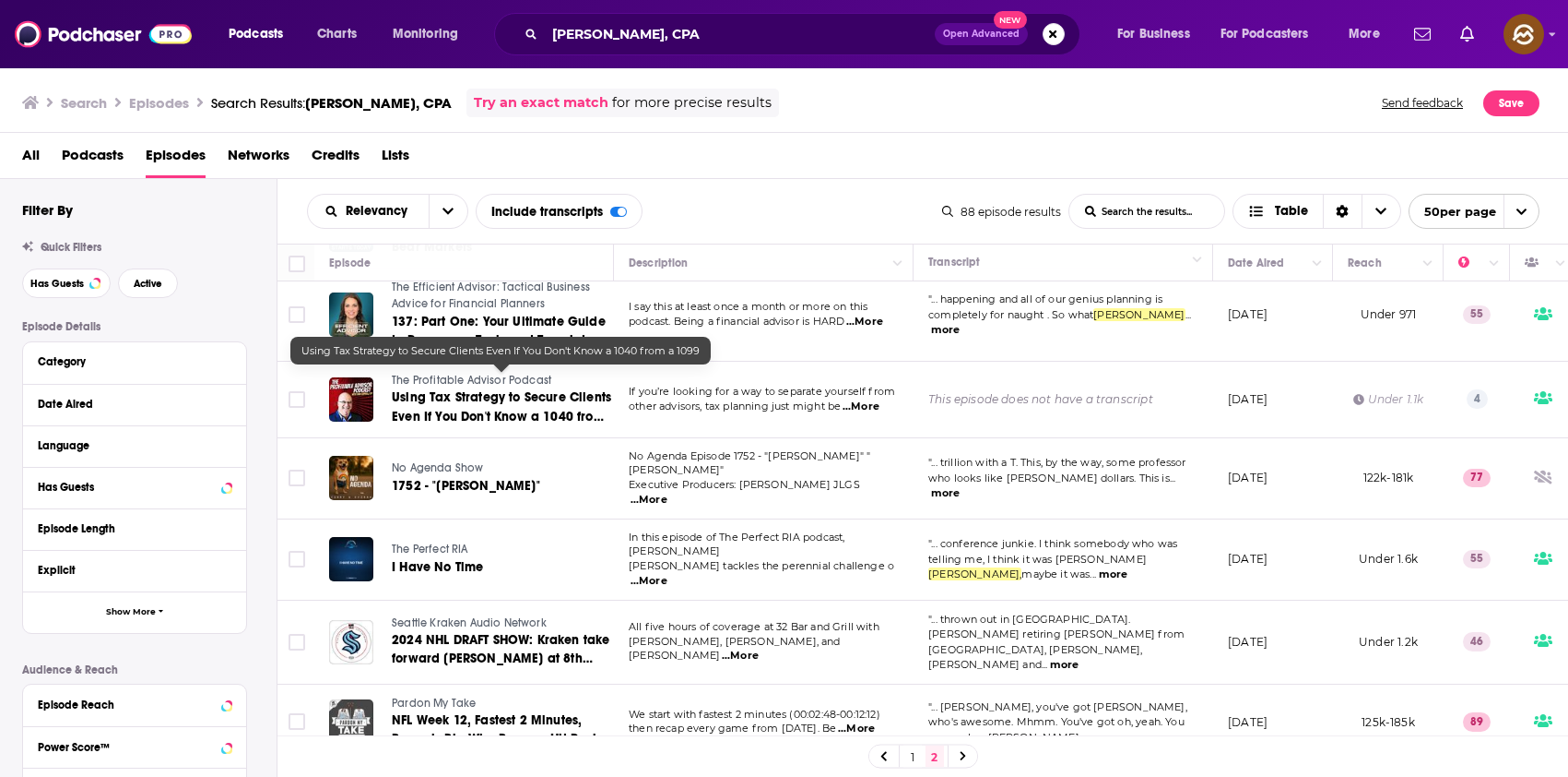
click at [511, 388] on link "Using Tax Strategy to Secure Clients Even If You Don't Know a 1040 from a 1099" at bounding box center [501, 406] width 220 height 37
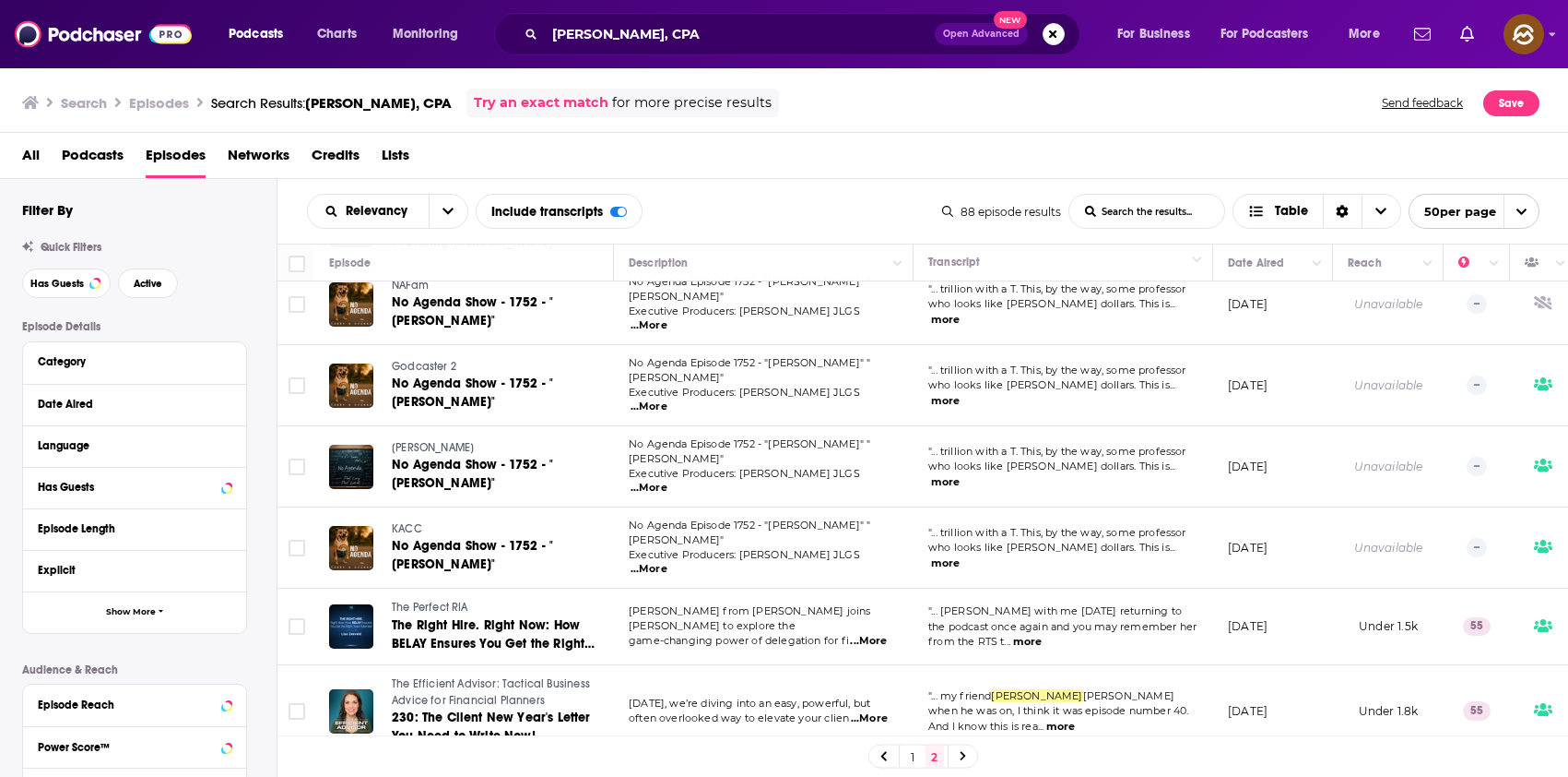
scroll to position [2422, 0]
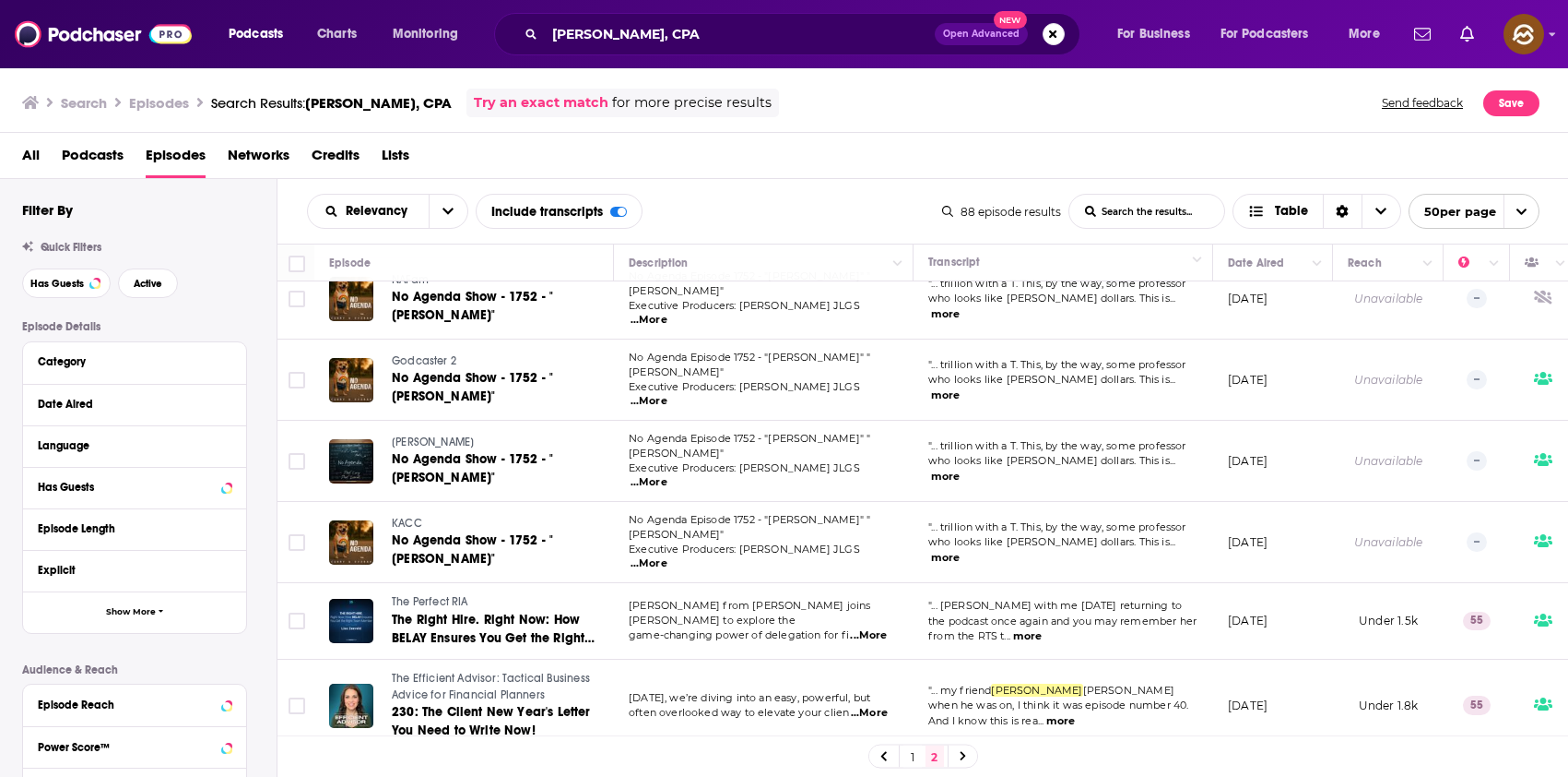
click at [955, 755] on div at bounding box center [964, 755] width 30 height 22
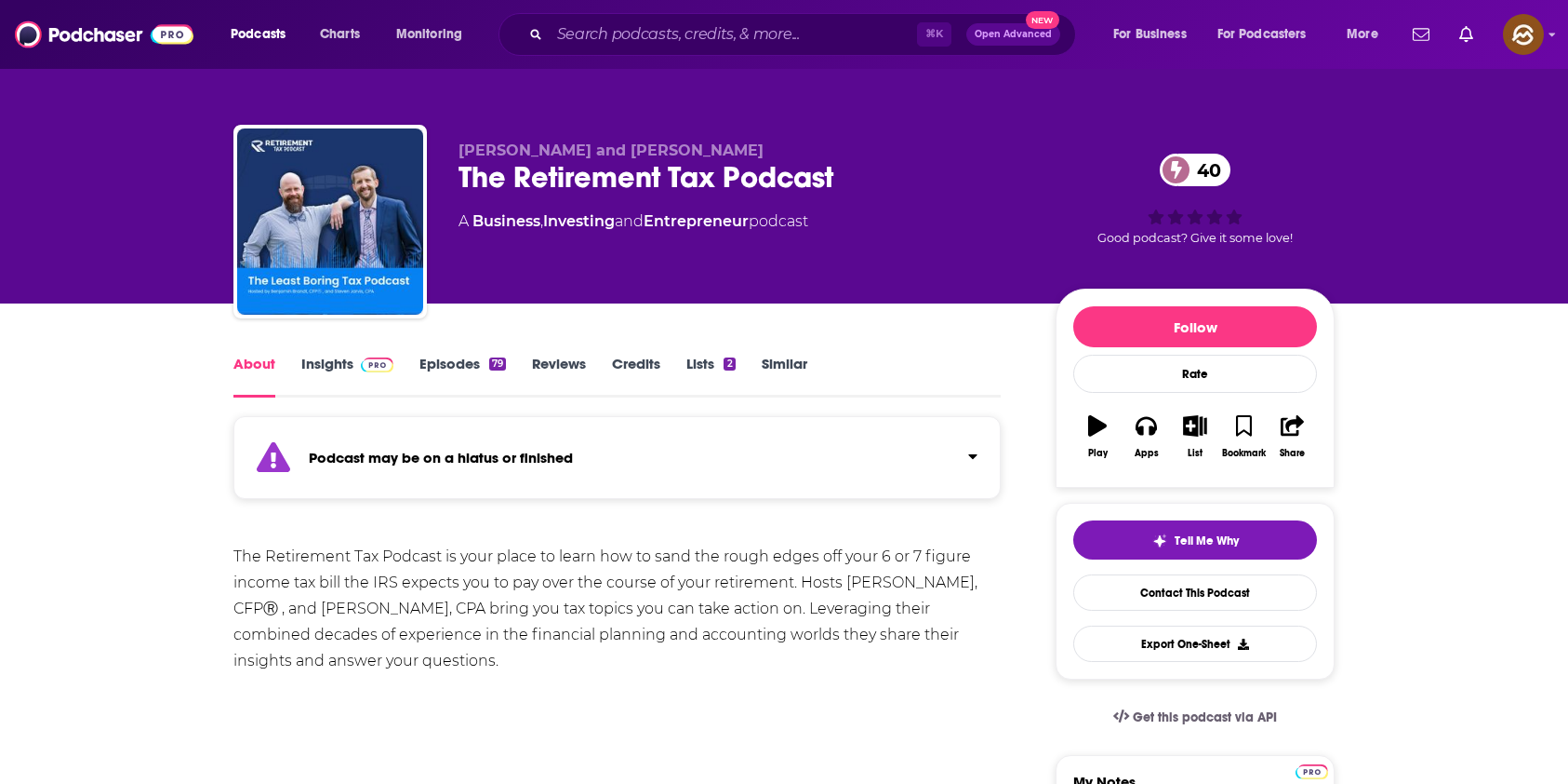
click at [485, 177] on div "The Retirement Tax Podcast 40" at bounding box center [742, 177] width 567 height 36
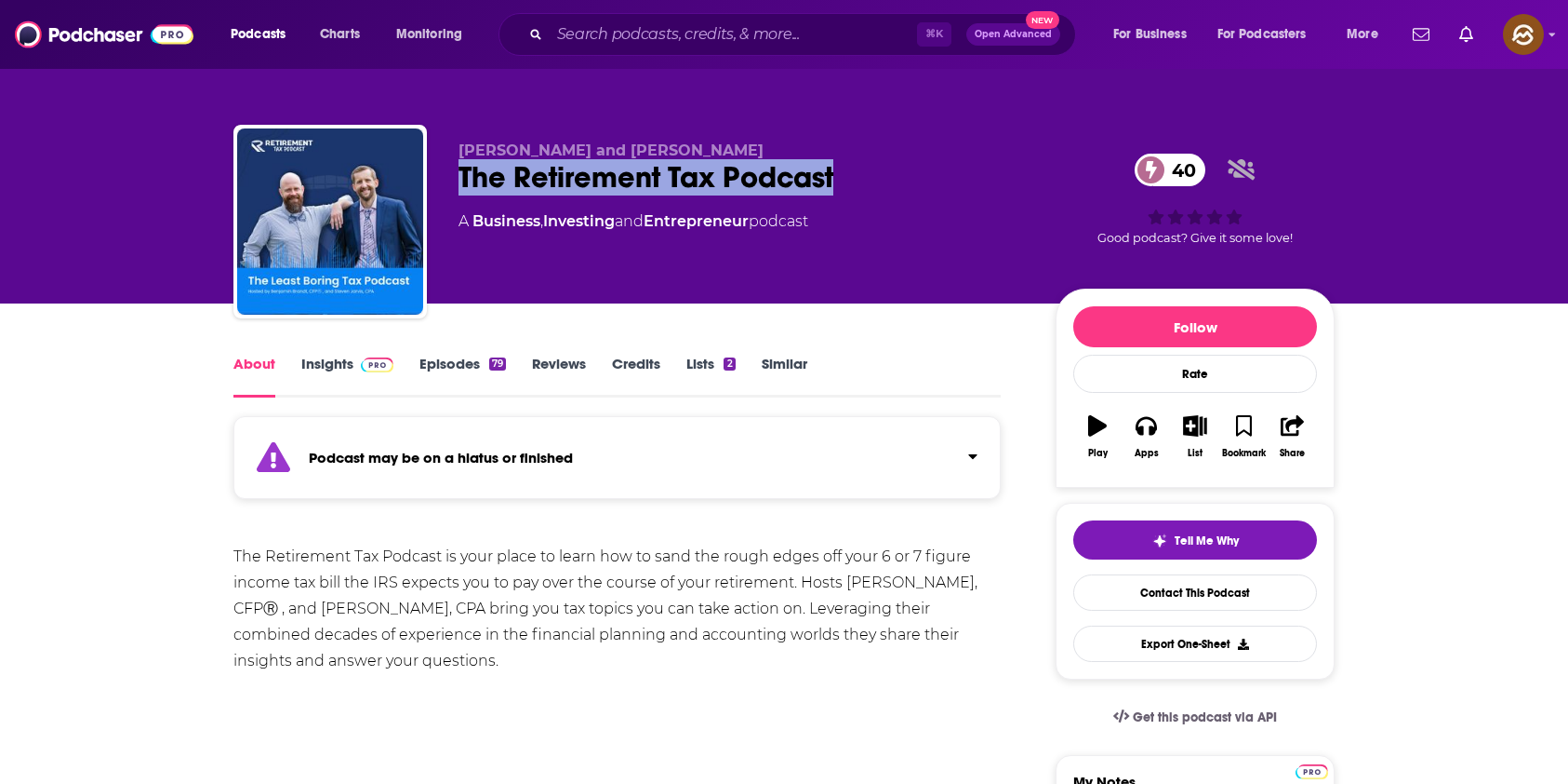
drag, startPoint x: 485, startPoint y: 177, endPoint x: 781, endPoint y: 175, distance: 296.0
copy h1 "The Retirement Tax Podcast"
click at [781, 175] on div "The Retirement Tax Podcast 40" at bounding box center [742, 177] width 567 height 36
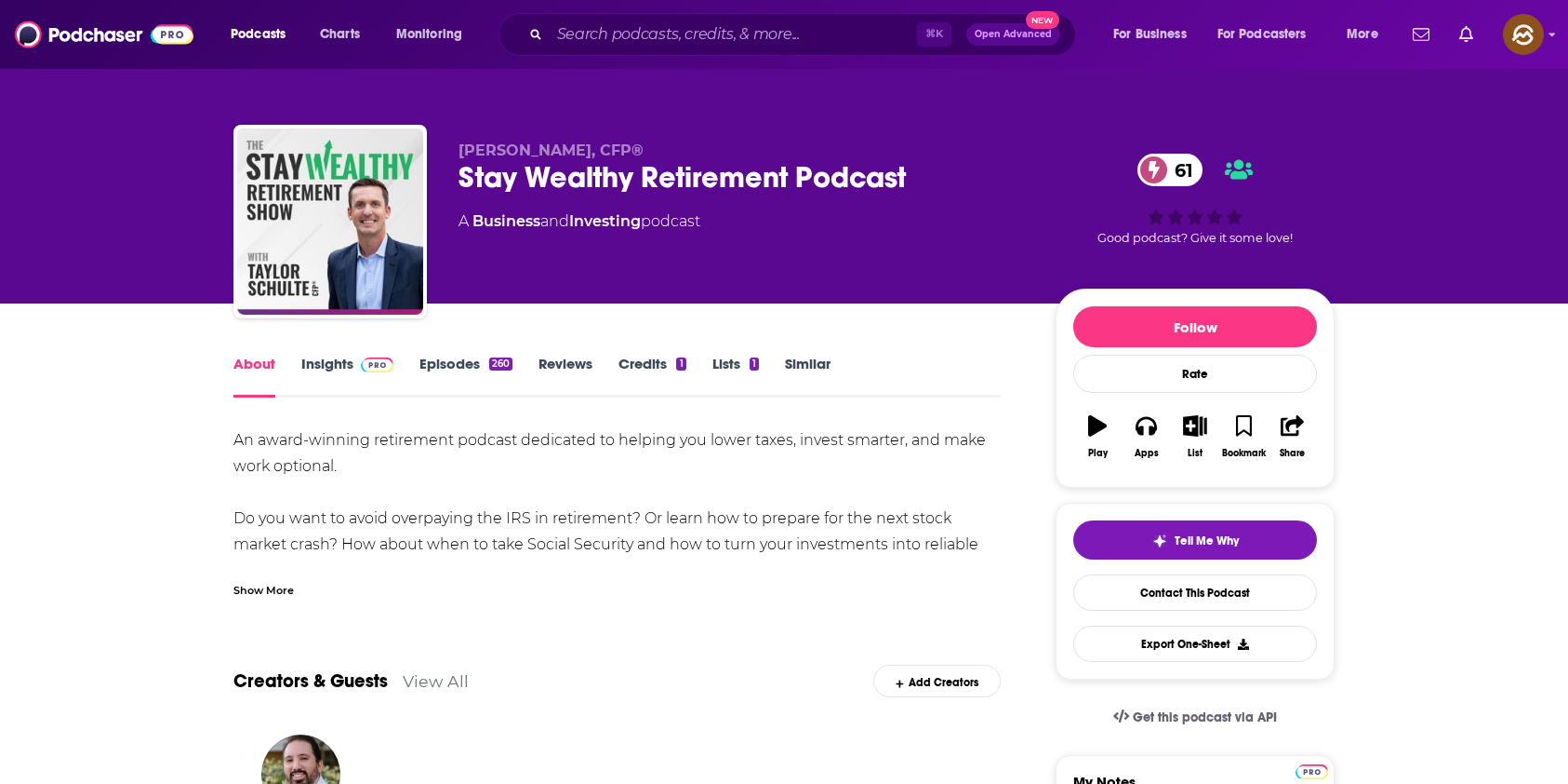
click at [879, 175] on div "Stay Wealthy Retirement Podcast 61" at bounding box center [742, 177] width 567 height 36
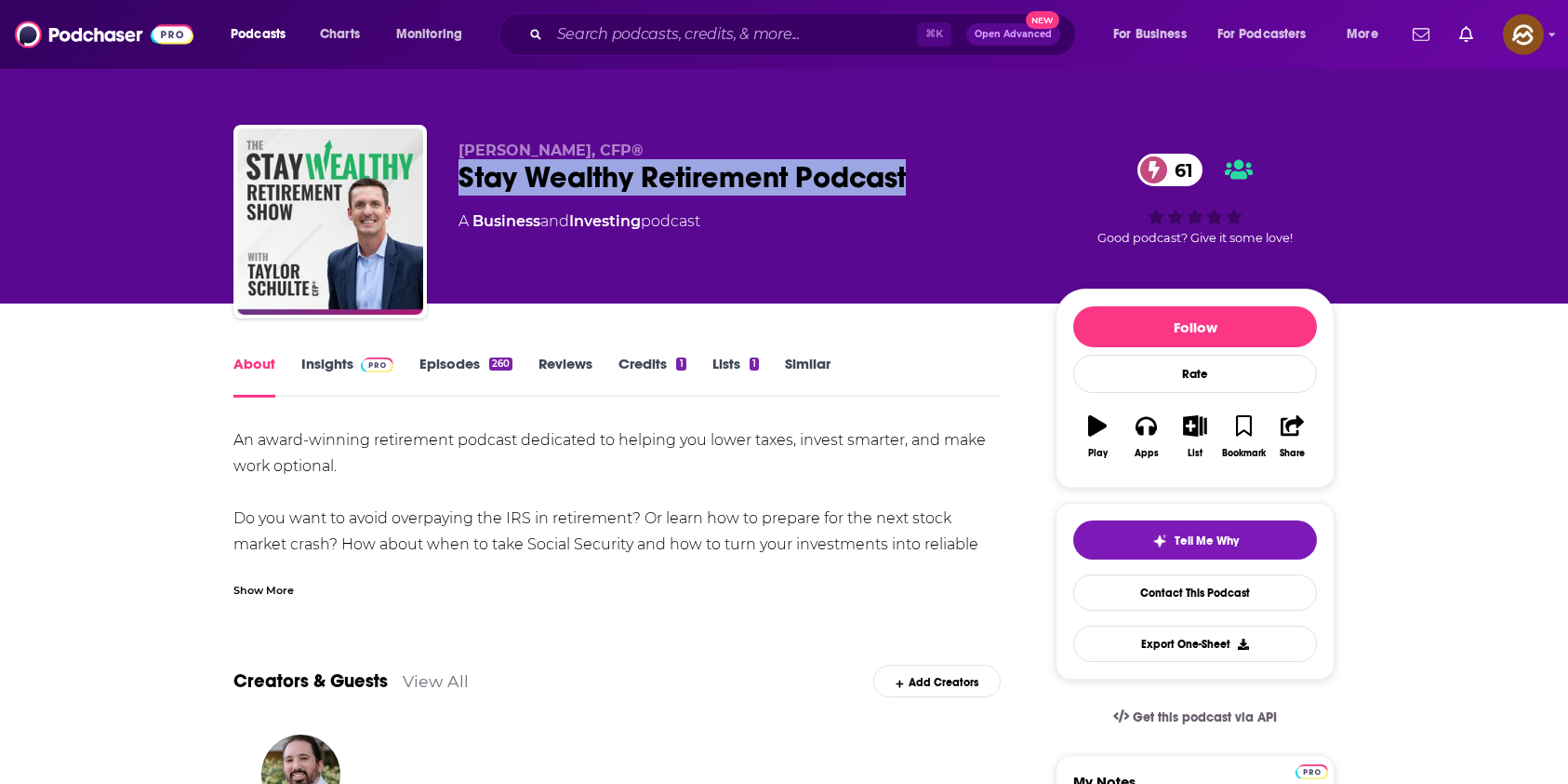
drag, startPoint x: 879, startPoint y: 175, endPoint x: 485, endPoint y: 179, distance: 394.0
copy h1 "Stay Wealthy Retirement Podcast"
click at [485, 179] on div "Stay Wealthy Retirement Podcast 61" at bounding box center [742, 177] width 567 height 36
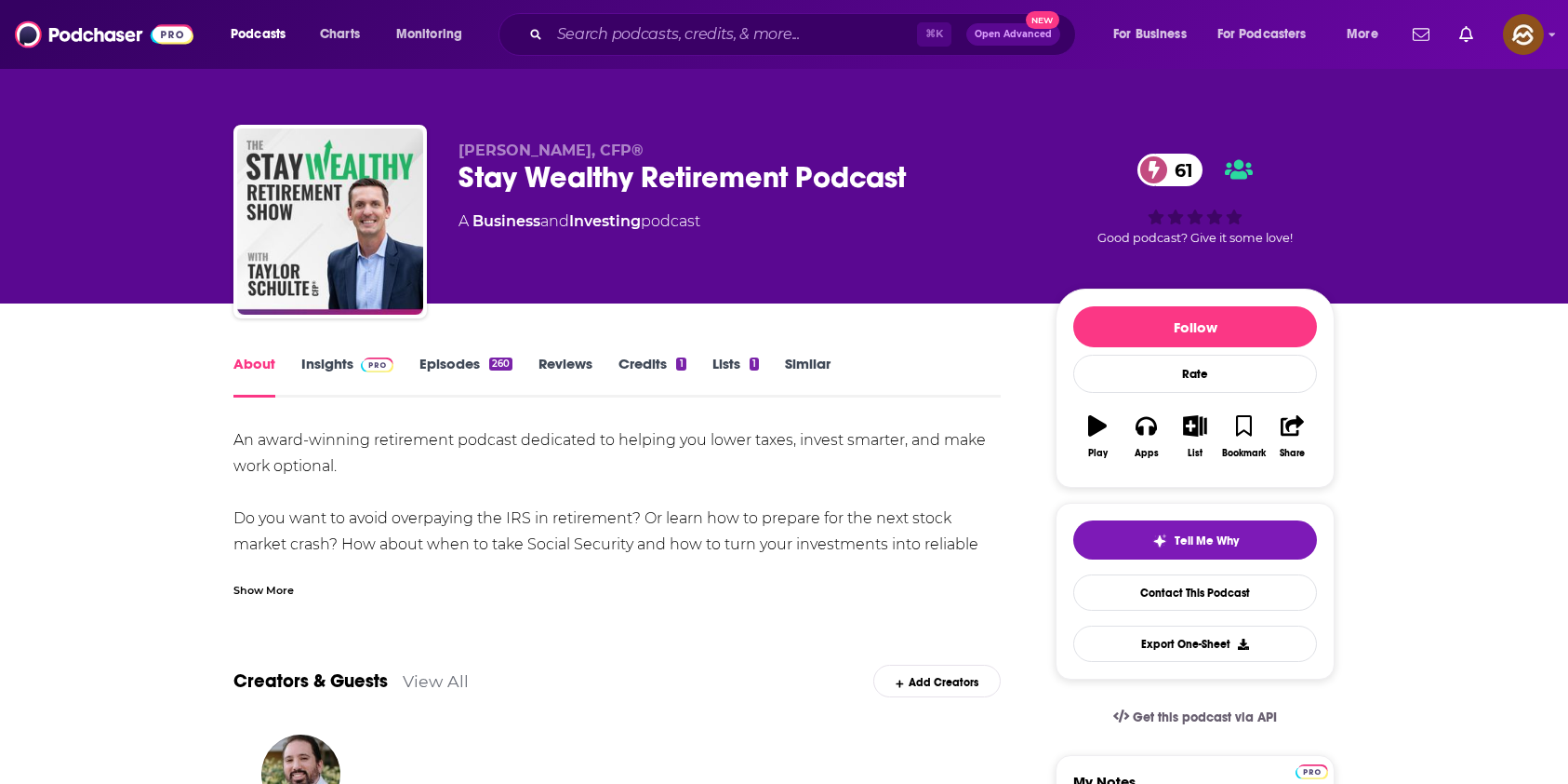
click at [517, 146] on span "Taylor Schulte, CFP®" at bounding box center [551, 150] width 185 height 18
drag, startPoint x: 517, startPoint y: 146, endPoint x: 463, endPoint y: 145, distance: 54.0
copy span "Taylor Schulte"
click at [463, 145] on span "Taylor Schulte, CFP®" at bounding box center [551, 150] width 185 height 18
drag, startPoint x: 1121, startPoint y: 433, endPoint x: 1138, endPoint y: 419, distance: 22.0
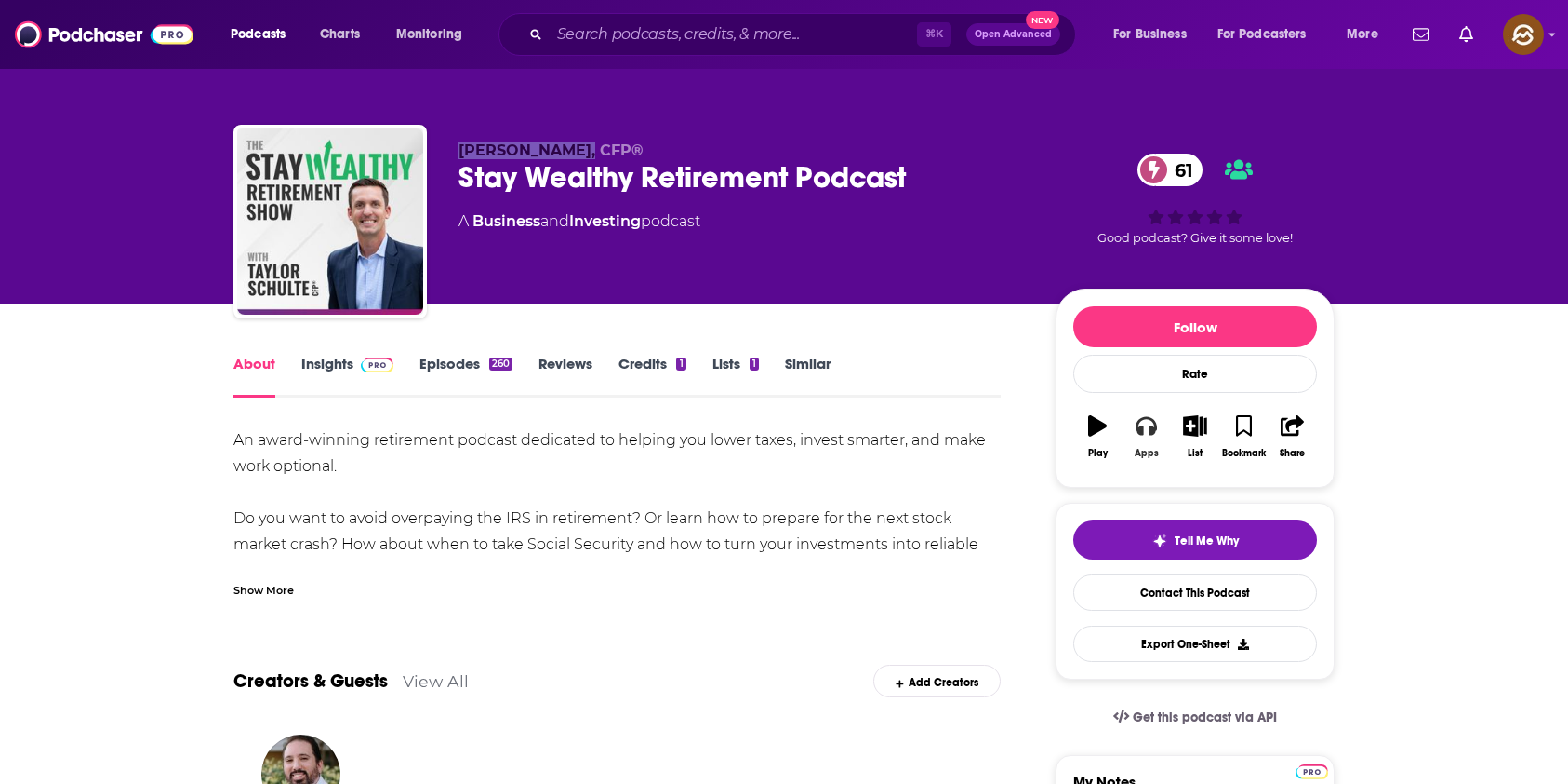
click at [1122, 431] on button "Apps" at bounding box center [1145, 436] width 48 height 67
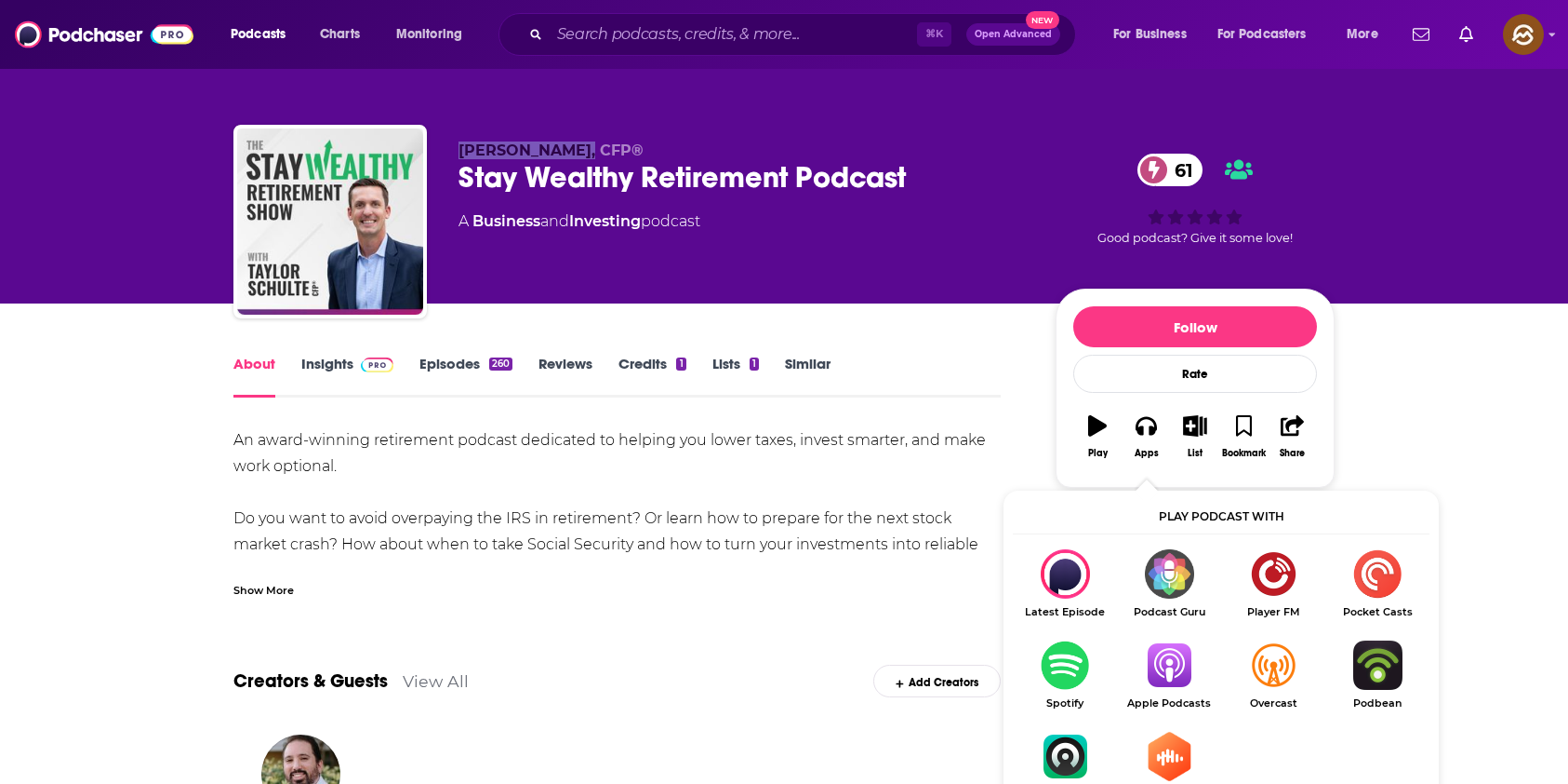
click at [1152, 673] on img "Show Listen On dropdown" at bounding box center [1169, 665] width 104 height 49
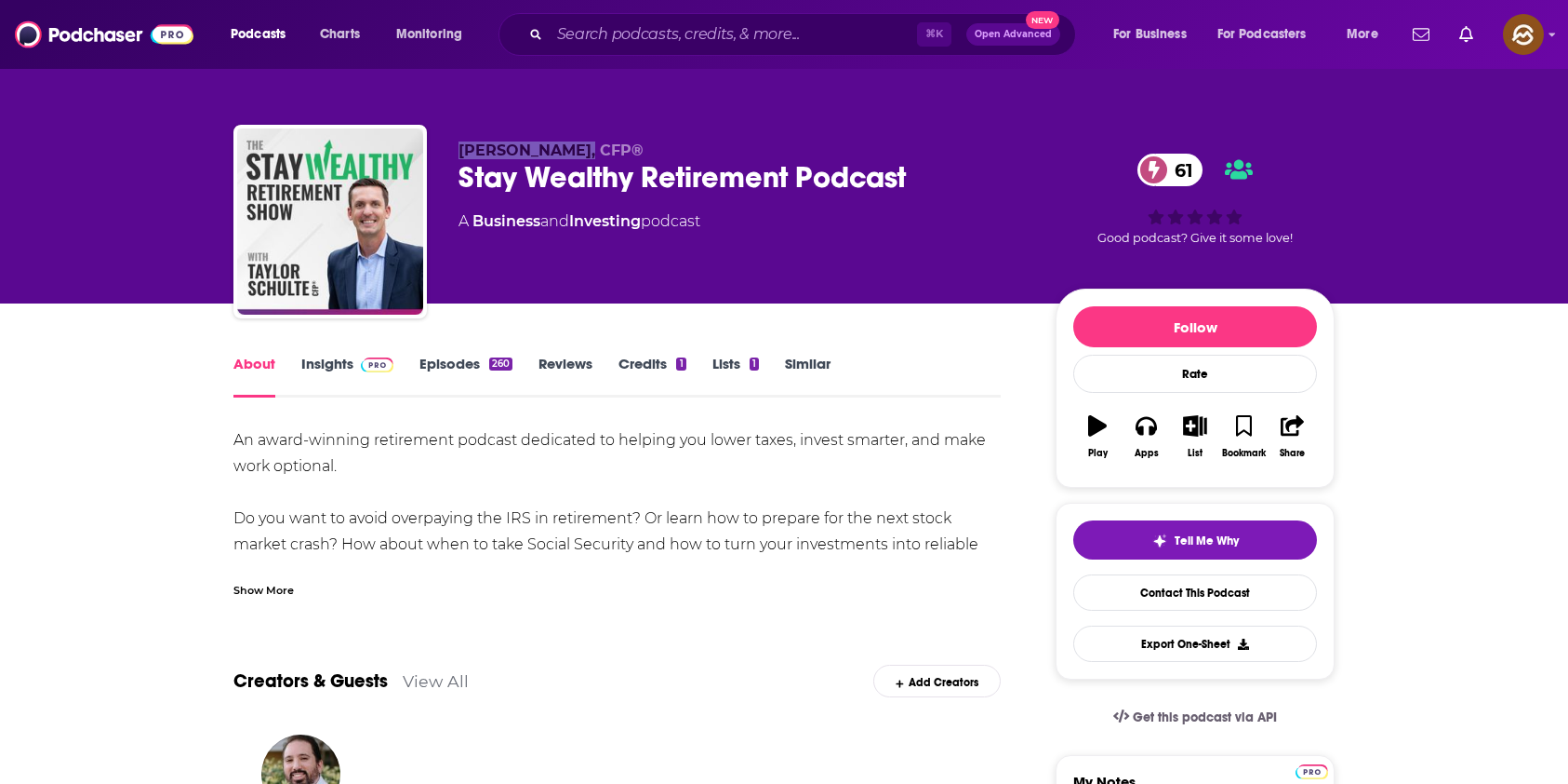
copy span "Taylor Schulte"
click at [312, 355] on link "Insights" at bounding box center [347, 375] width 93 height 43
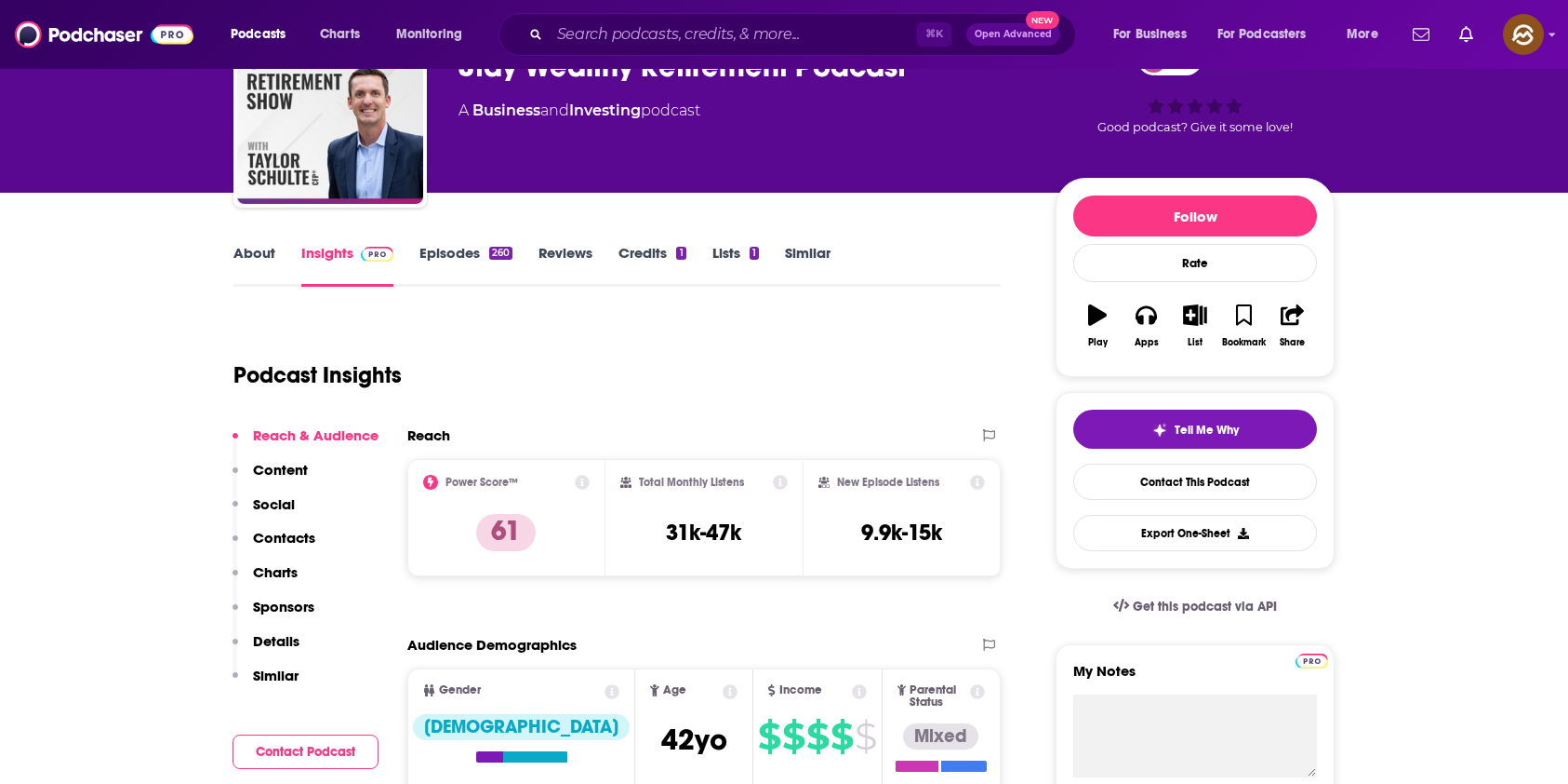
click at [257, 539] on p "Contacts" at bounding box center [284, 537] width 62 height 18
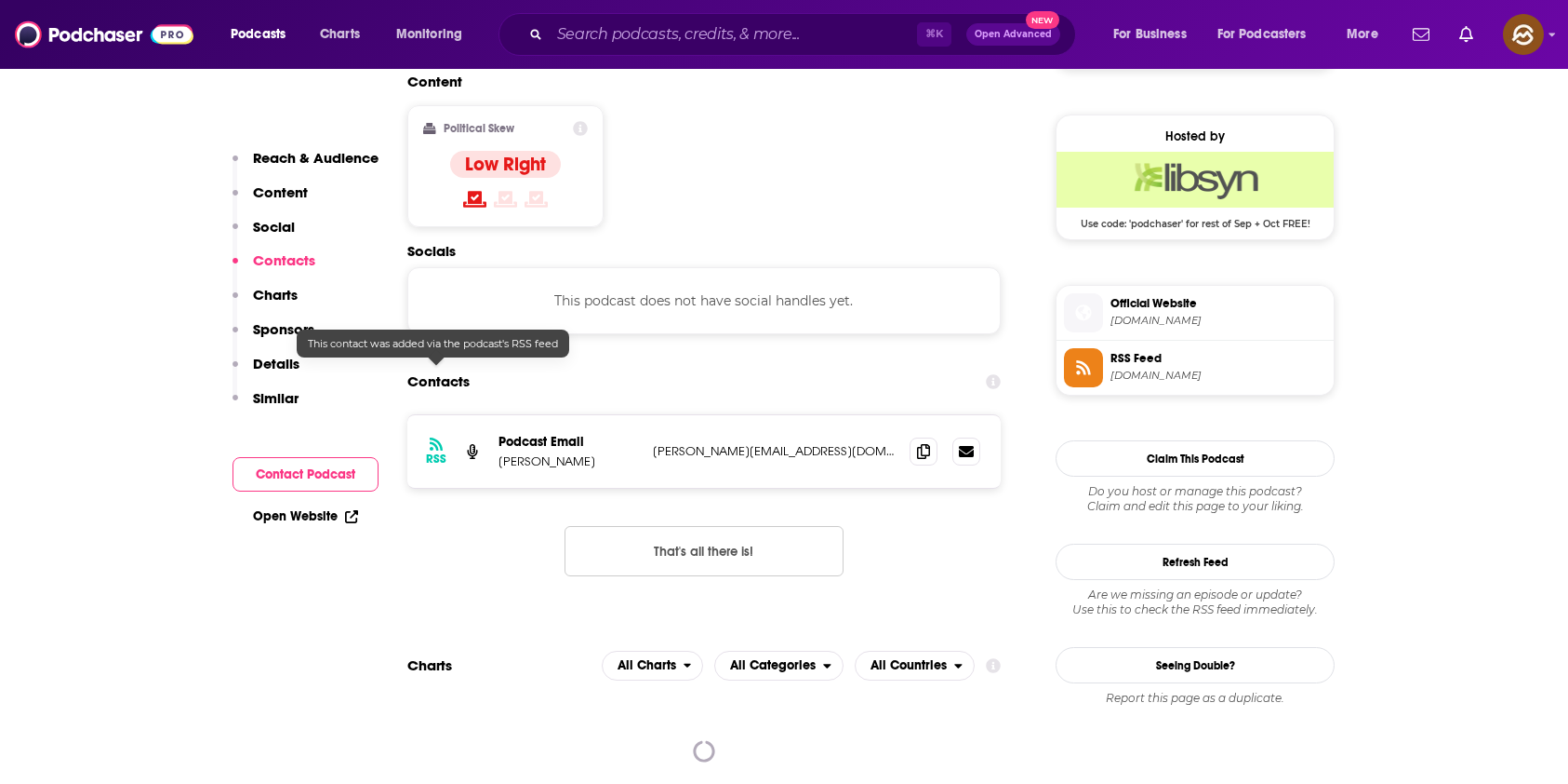
scroll to position [1496, 0]
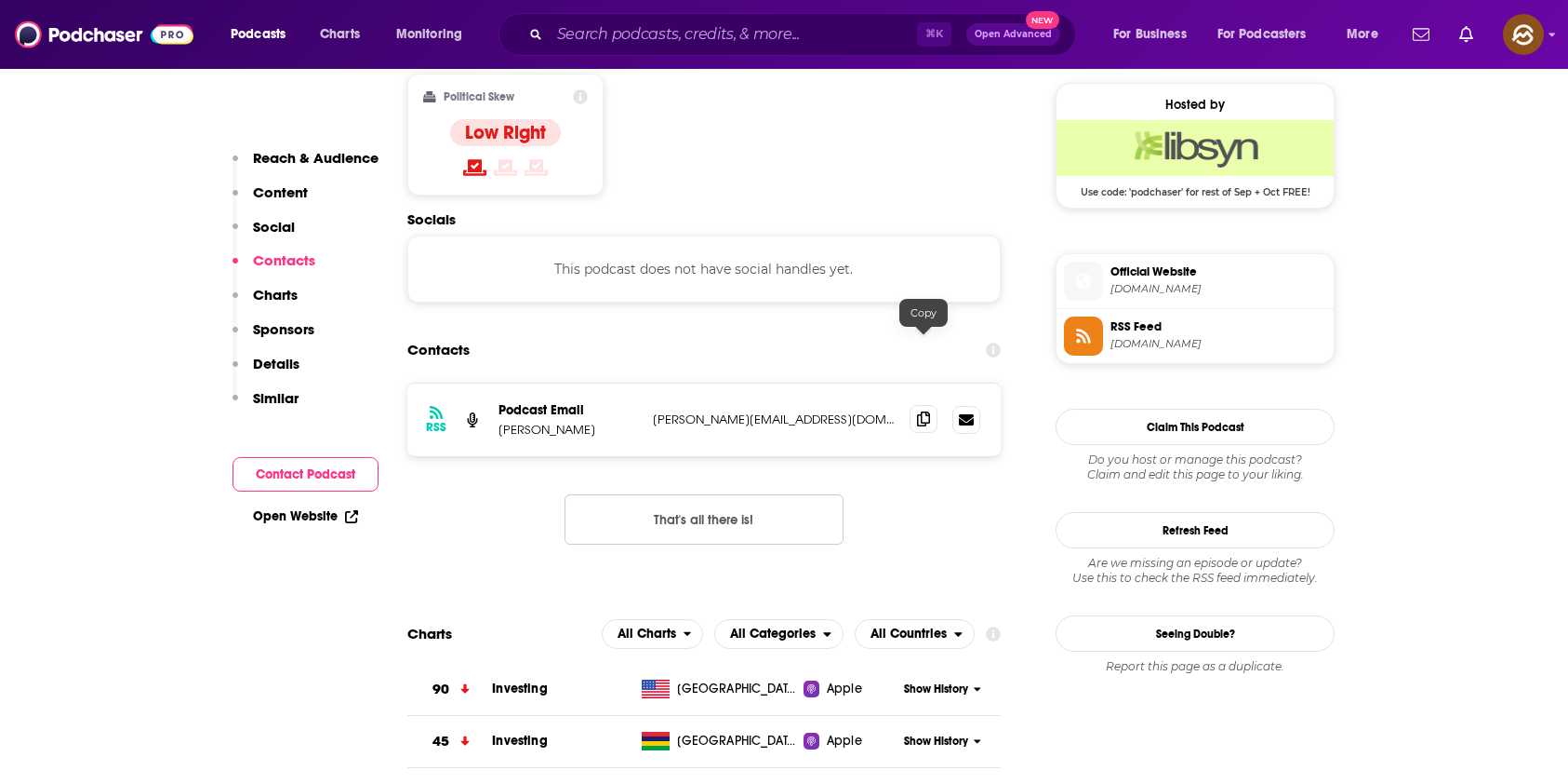
click at [921, 412] on icon at bounding box center [924, 419] width 13 height 15
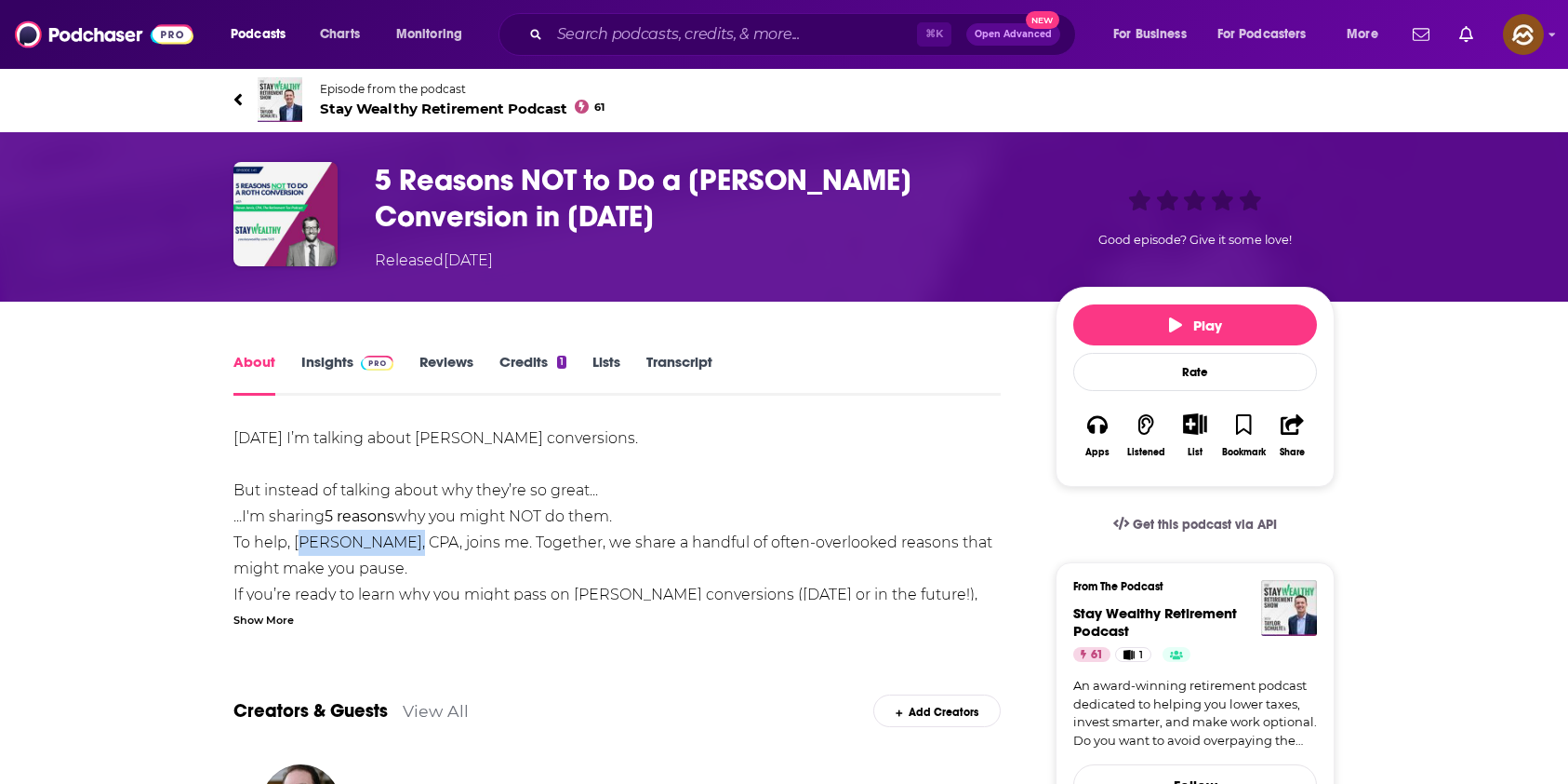
drag, startPoint x: 292, startPoint y: 537, endPoint x: 385, endPoint y: 539, distance: 93.0
copy div "[PERSON_NAME]"
click at [385, 539] on div "Today I’m talking about Roth conversions. But instead of talking about why they…" at bounding box center [616, 542] width 767 height 234
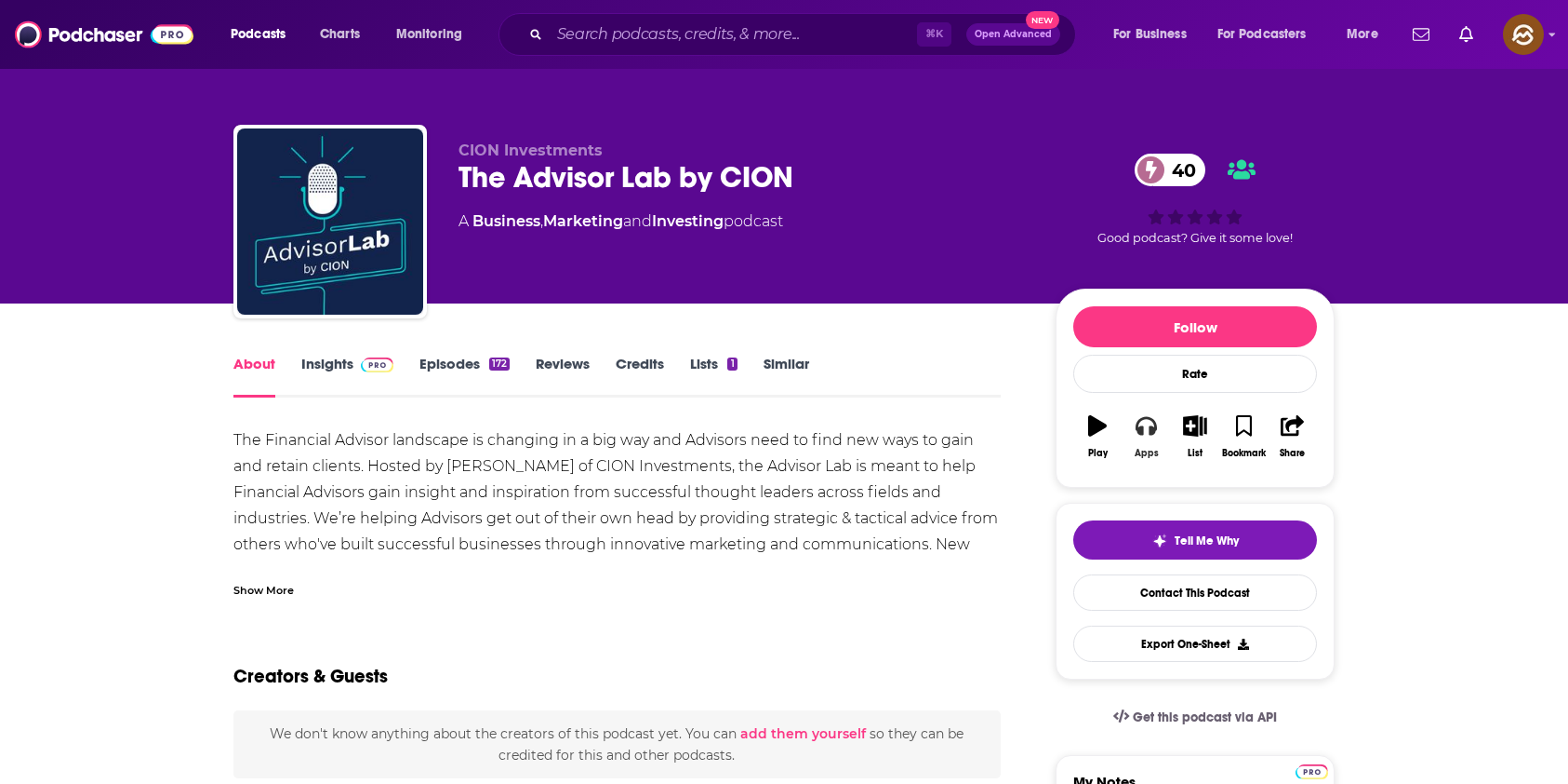
click at [1146, 443] on button "Apps" at bounding box center [1145, 436] width 48 height 67
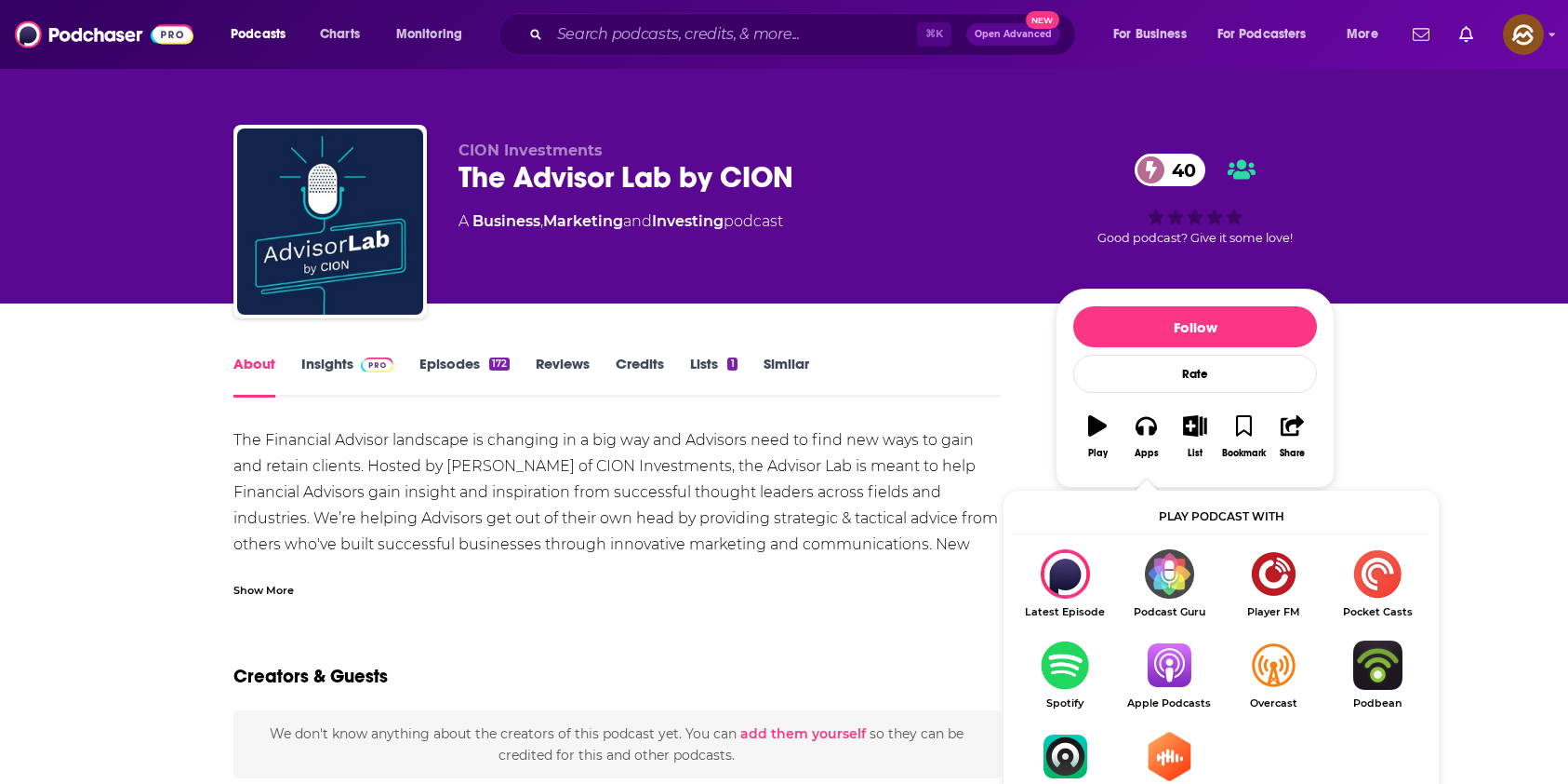
click at [1178, 674] on img "Show Listen On dropdown" at bounding box center [1169, 665] width 104 height 49
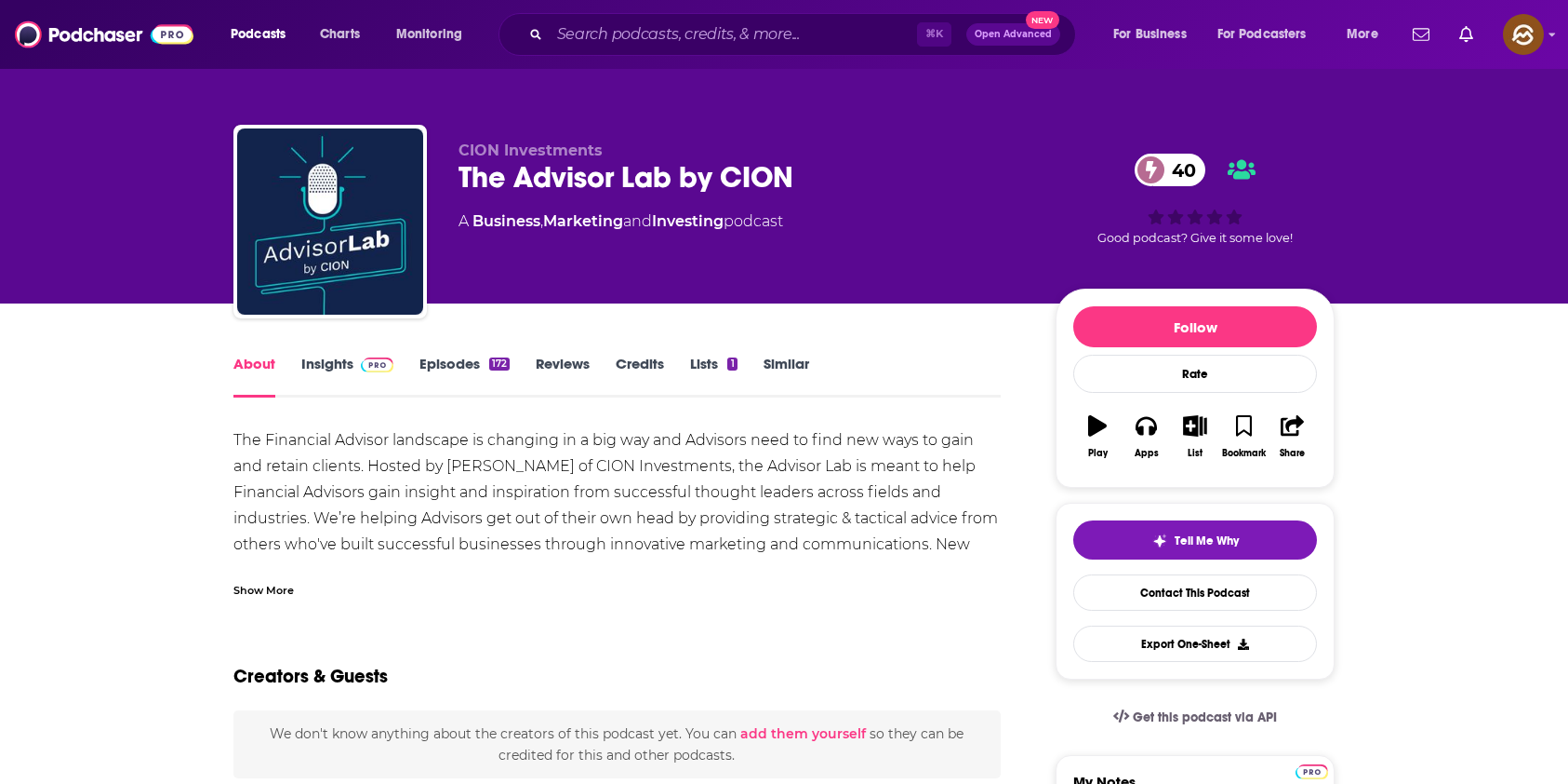
click at [498, 184] on div "The Advisor Lab by CION 40" at bounding box center [742, 177] width 567 height 36
click at [473, 172] on div "The Advisor Lab by CION 40" at bounding box center [742, 177] width 567 height 36
click at [481, 172] on div "The Advisor Lab by CION 40" at bounding box center [742, 177] width 567 height 36
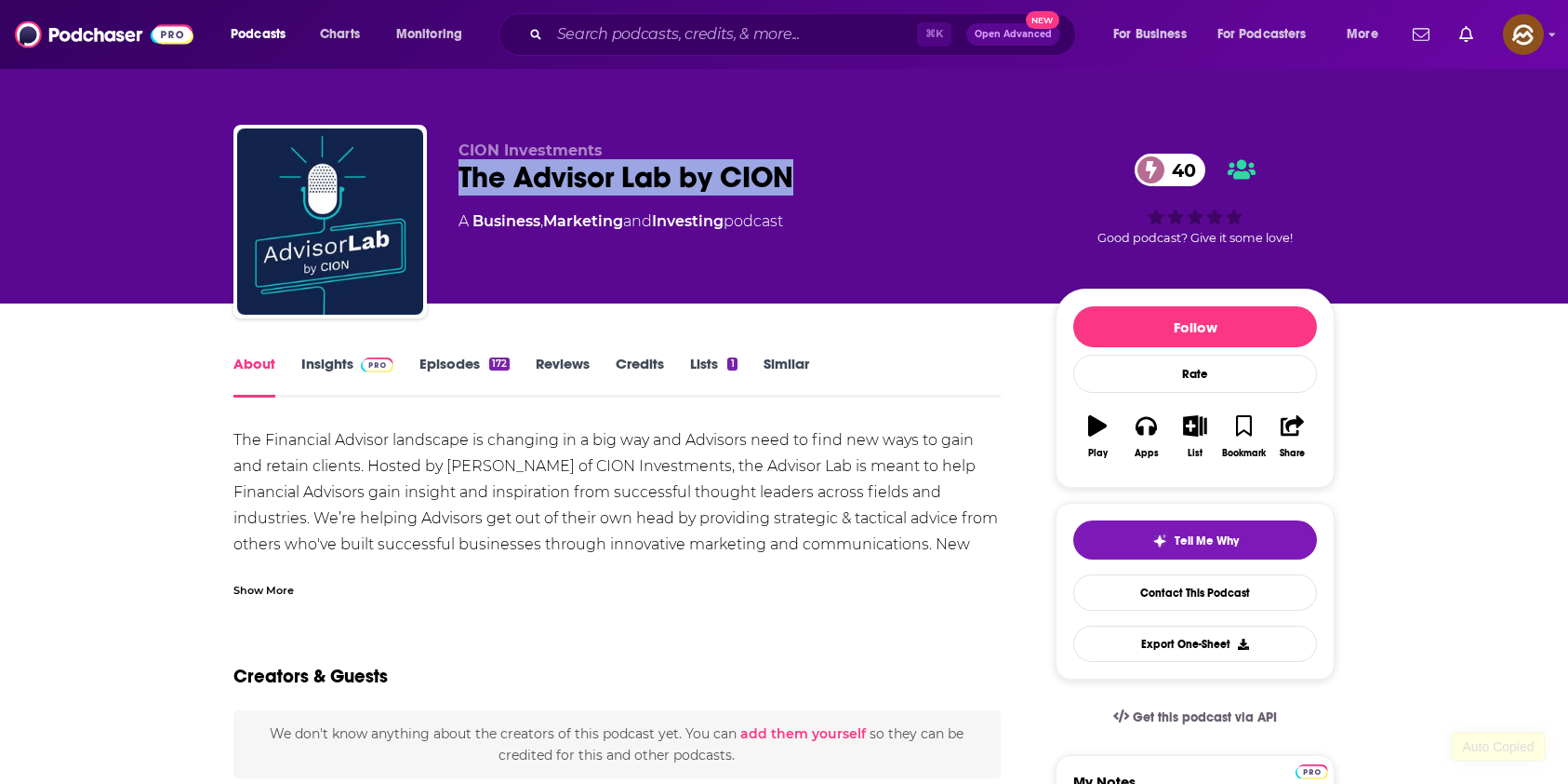
drag, startPoint x: 481, startPoint y: 172, endPoint x: 777, endPoint y: 171, distance: 296.0
copy h1 "The Advisor Lab by CION"
click at [777, 171] on div "The Advisor Lab by CION 40" at bounding box center [742, 177] width 567 height 36
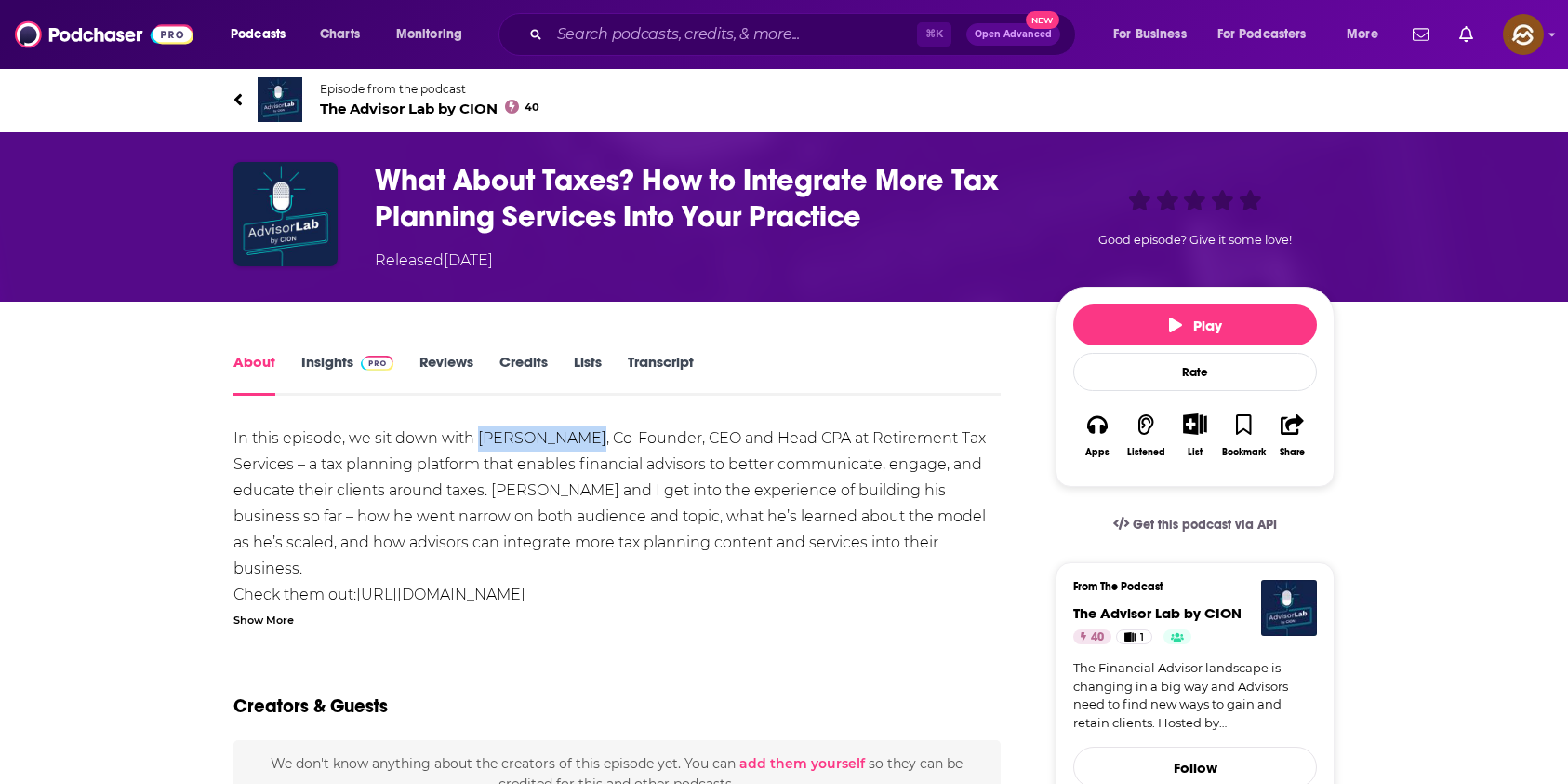
drag, startPoint x: 476, startPoint y: 438, endPoint x: 567, endPoint y: 446, distance: 91.4
copy div "[PERSON_NAME]"
click at [567, 446] on div "In this episode, we sit down with [PERSON_NAME], Co-Founder, CEO and Head CPA a…" at bounding box center [616, 529] width 767 height 209
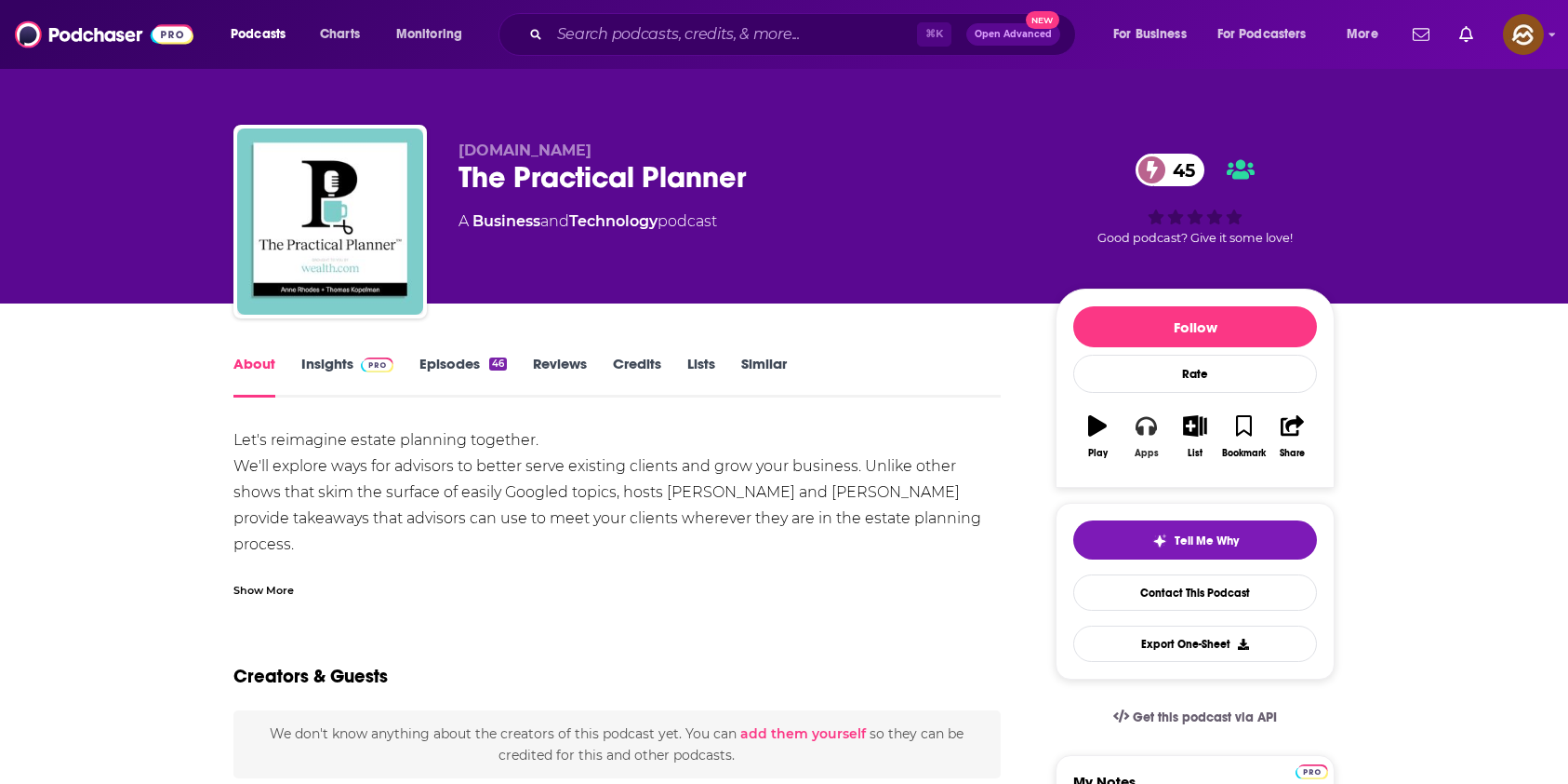
click at [1149, 421] on icon "button" at bounding box center [1146, 425] width 21 height 21
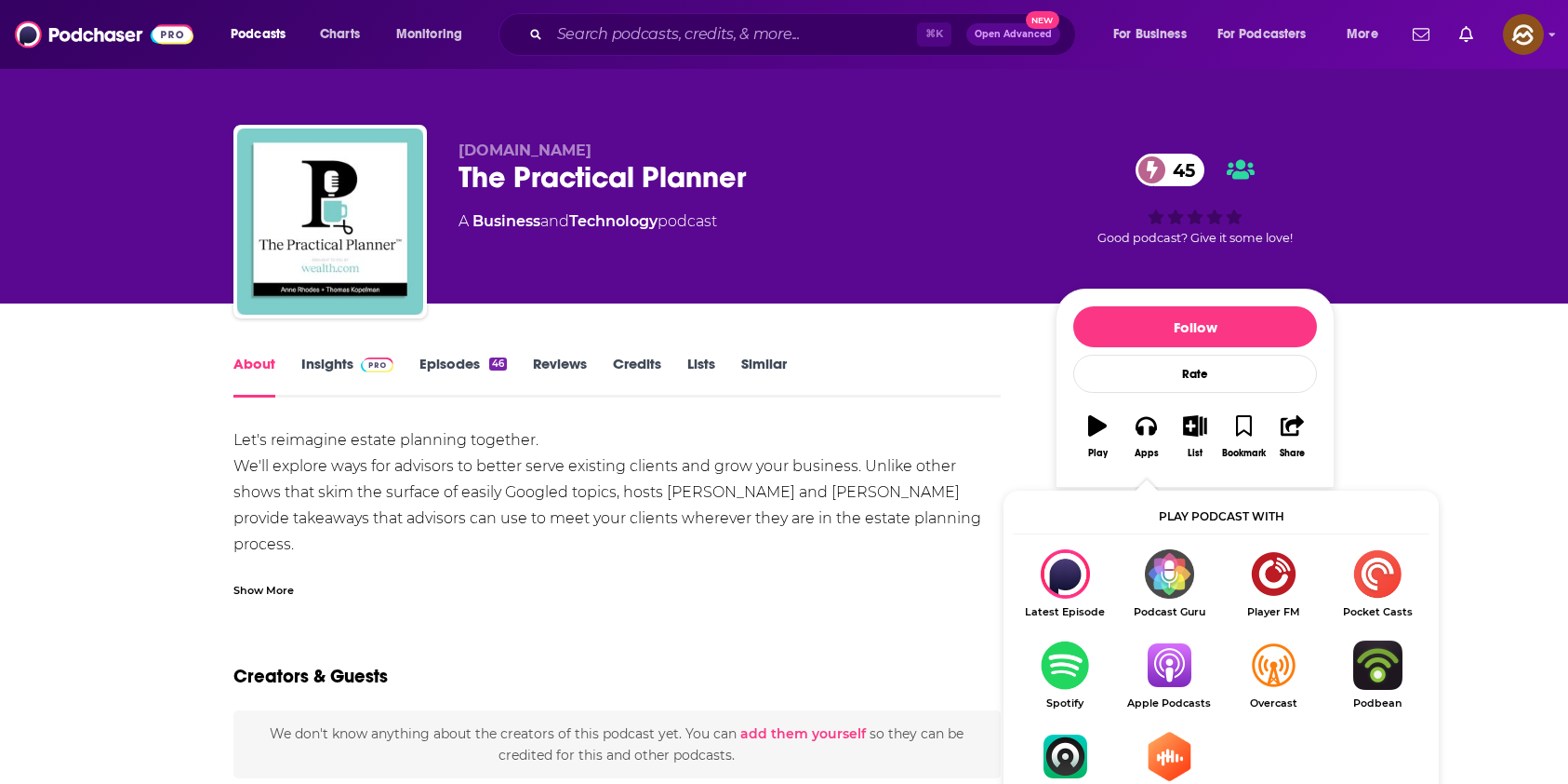
click at [1172, 678] on img "Show Listen On dropdown" at bounding box center [1169, 665] width 104 height 49
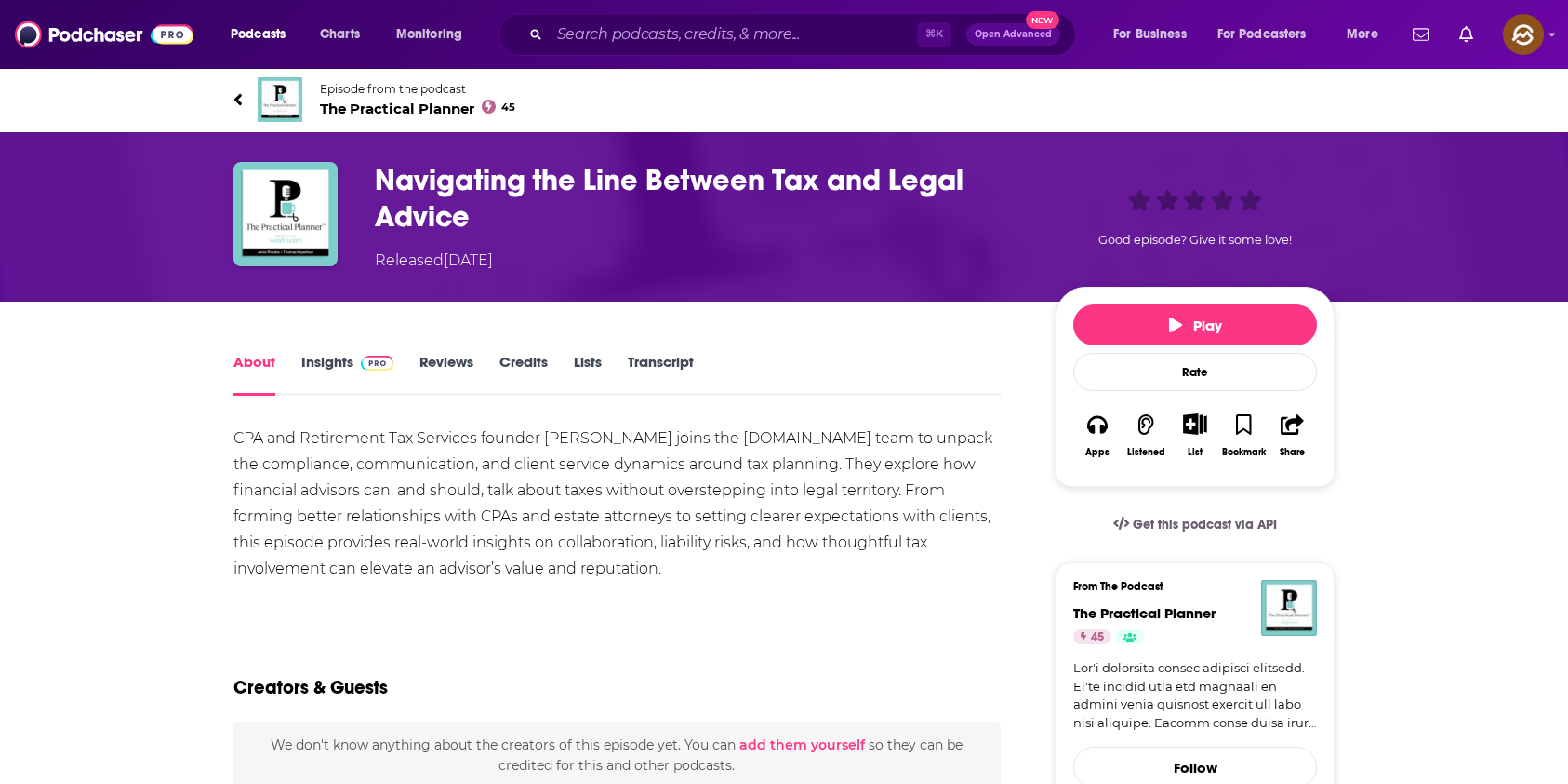
click at [583, 438] on div "CPA and Retirement Tax Services founder Steven Jarvis joins the Wealth.com team…" at bounding box center [616, 503] width 767 height 157
drag, startPoint x: 583, startPoint y: 438, endPoint x: 625, endPoint y: 440, distance: 42.0
copy div "[PERSON_NAME]"
click at [625, 440] on div "CPA and Retirement Tax Services founder Steven Jarvis joins the Wealth.com team…" at bounding box center [616, 503] width 767 height 157
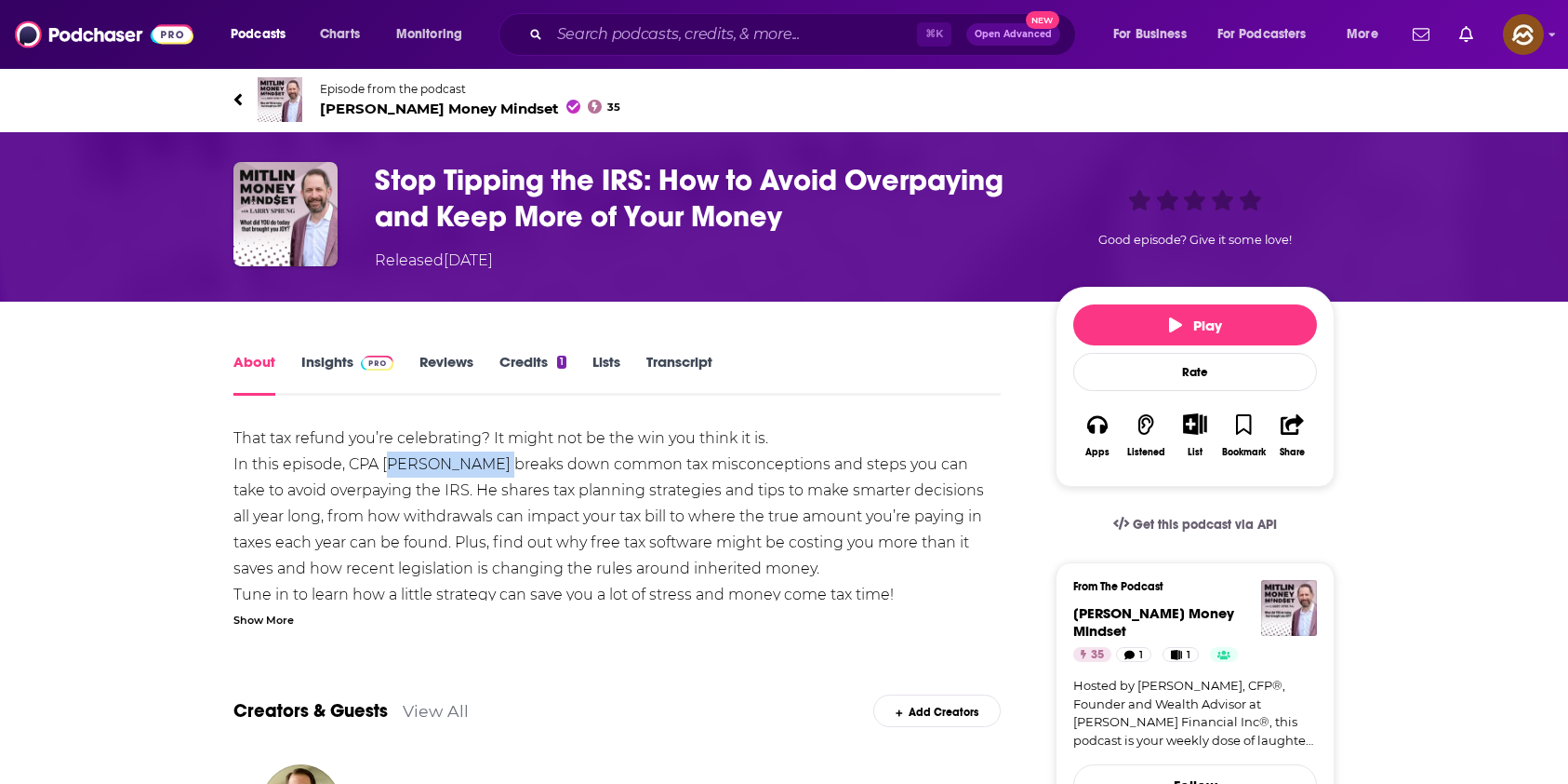
drag, startPoint x: 384, startPoint y: 464, endPoint x: 476, endPoint y: 467, distance: 92.0
copy div "[PERSON_NAME]"
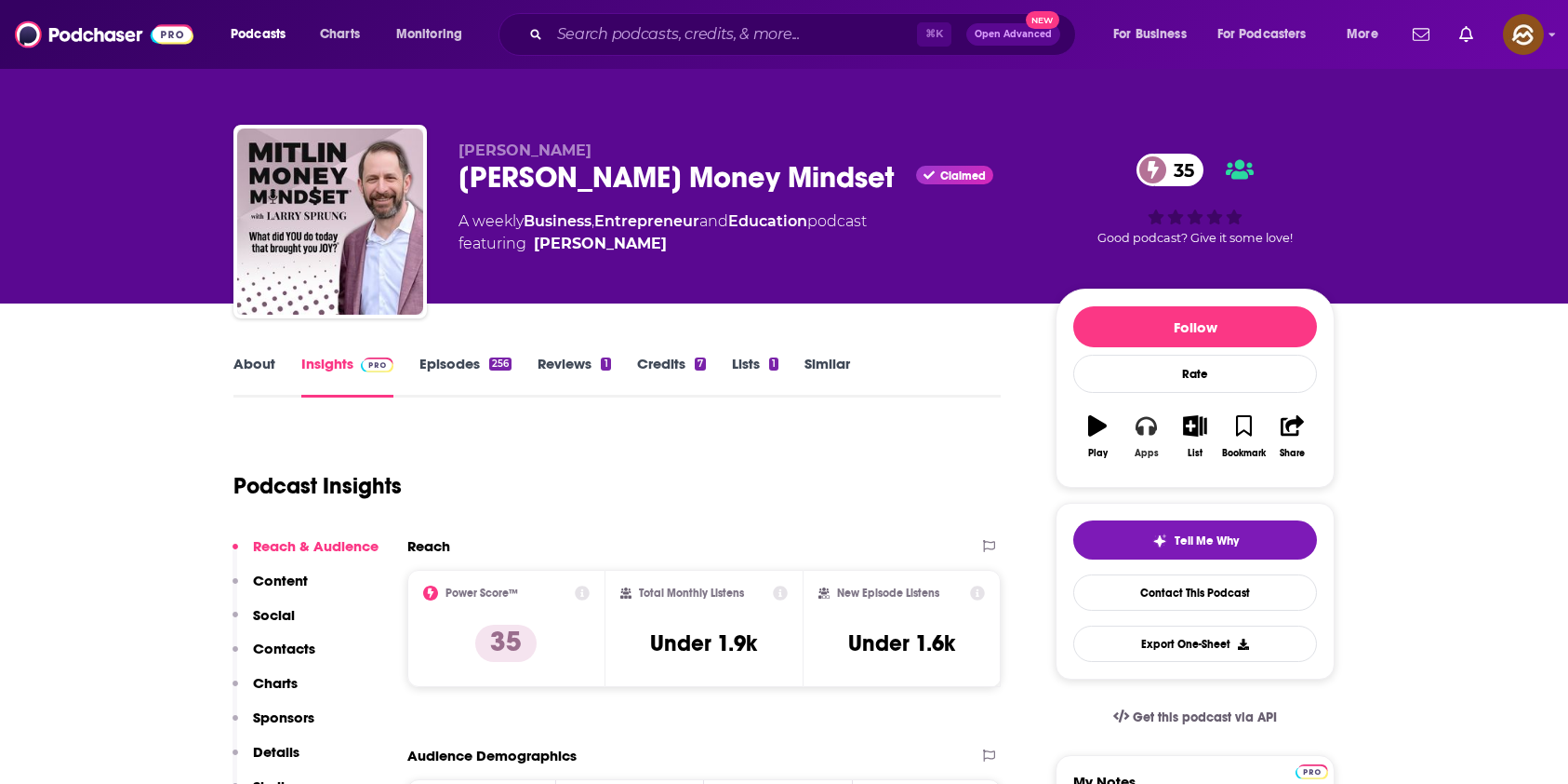
click at [1149, 422] on icon "button" at bounding box center [1146, 425] width 21 height 21
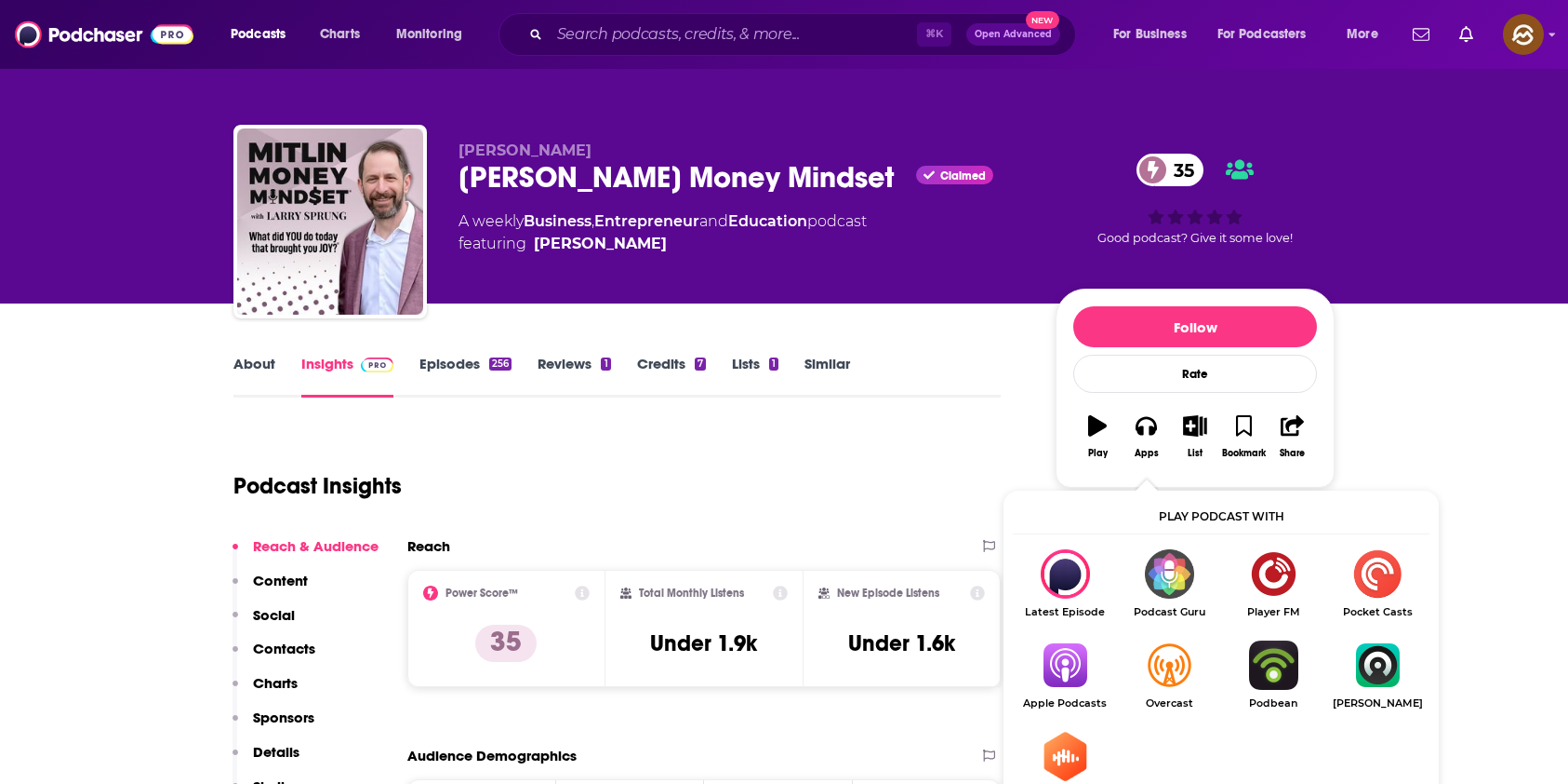
click at [1051, 676] on img "Show Listen On dropdown" at bounding box center [1065, 665] width 104 height 49
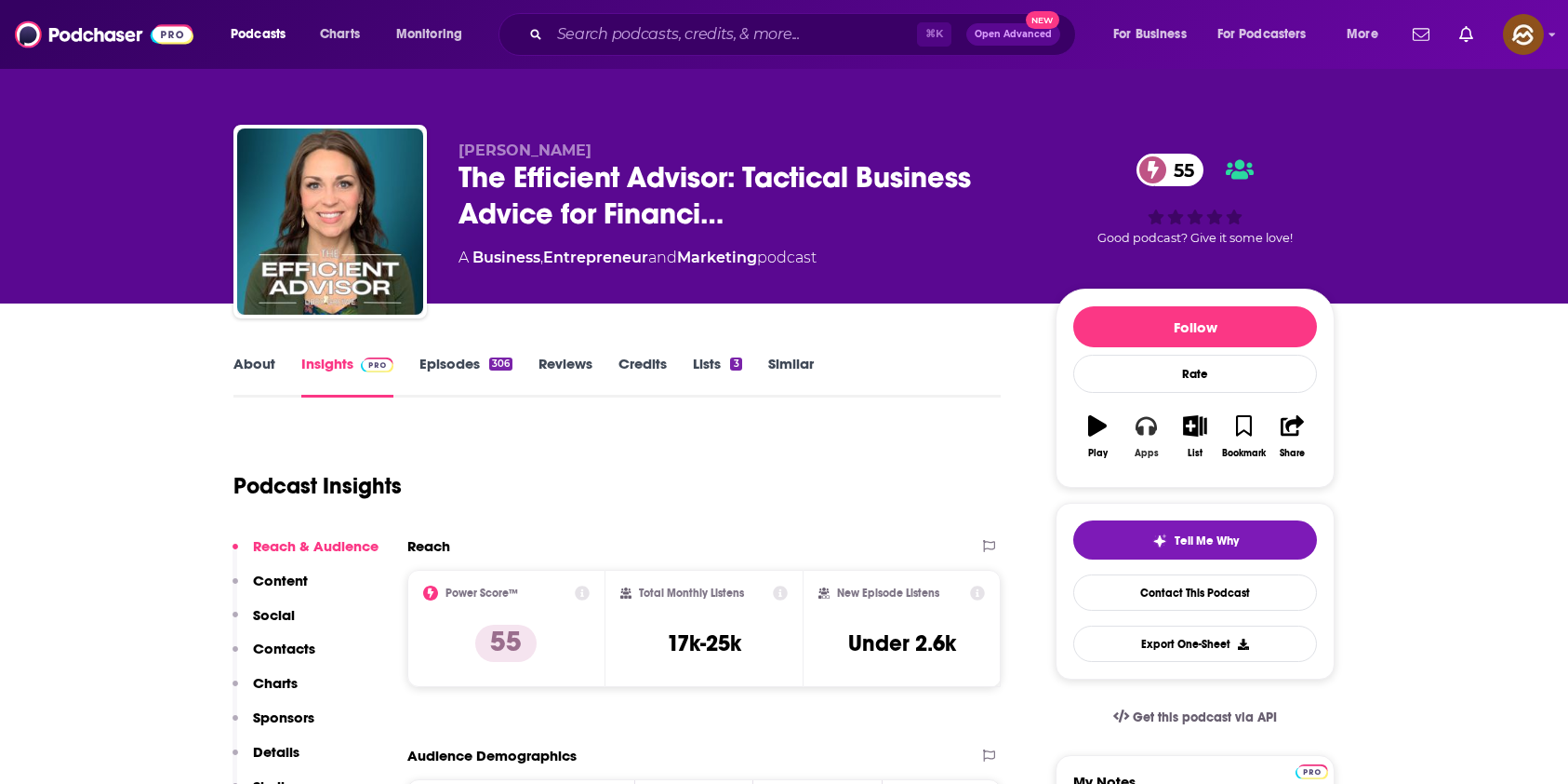
click at [1170, 428] on button "Apps" at bounding box center [1145, 436] width 48 height 67
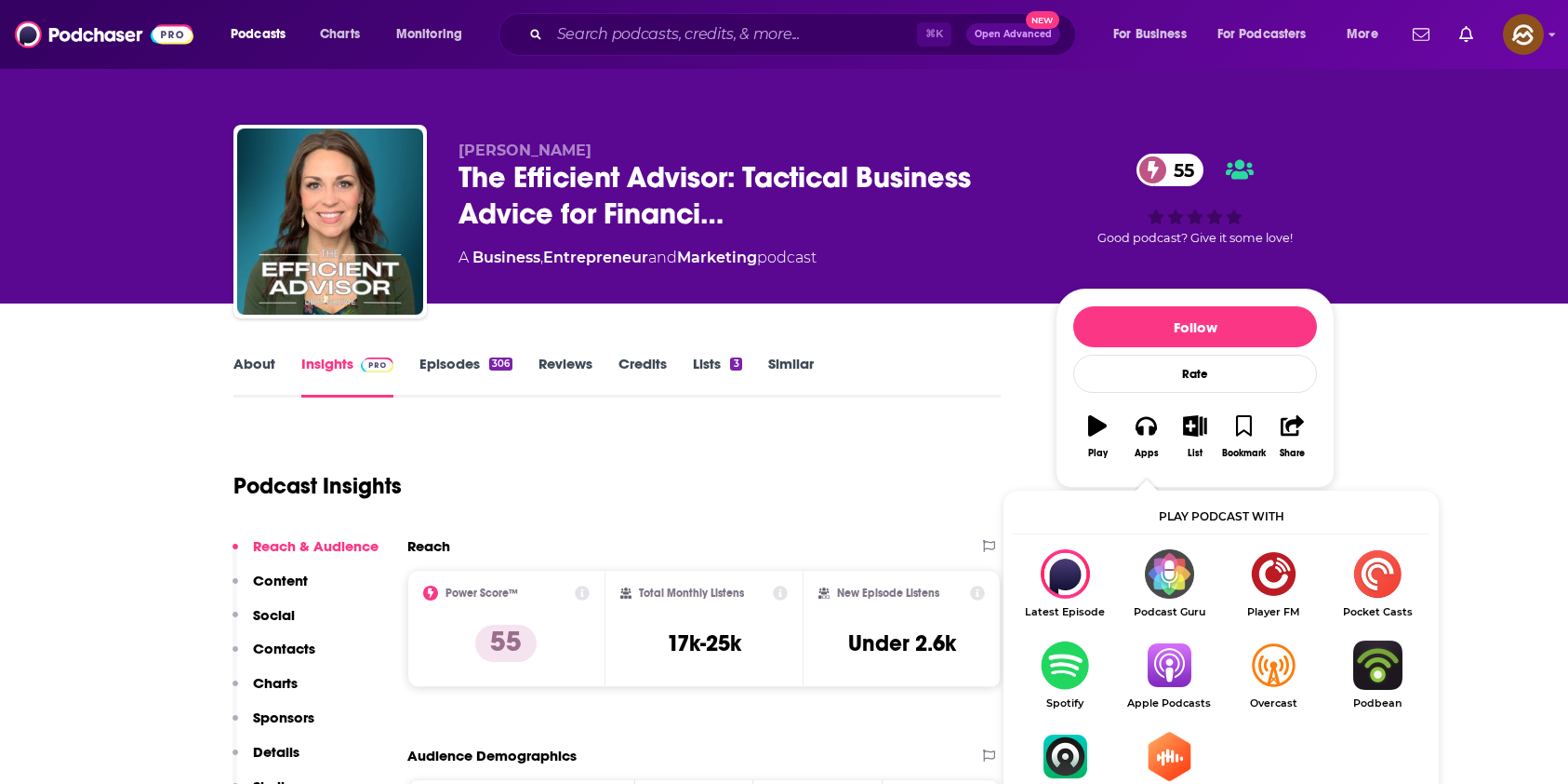
click at [1168, 658] on img "Show Listen On dropdown" at bounding box center [1169, 665] width 104 height 49
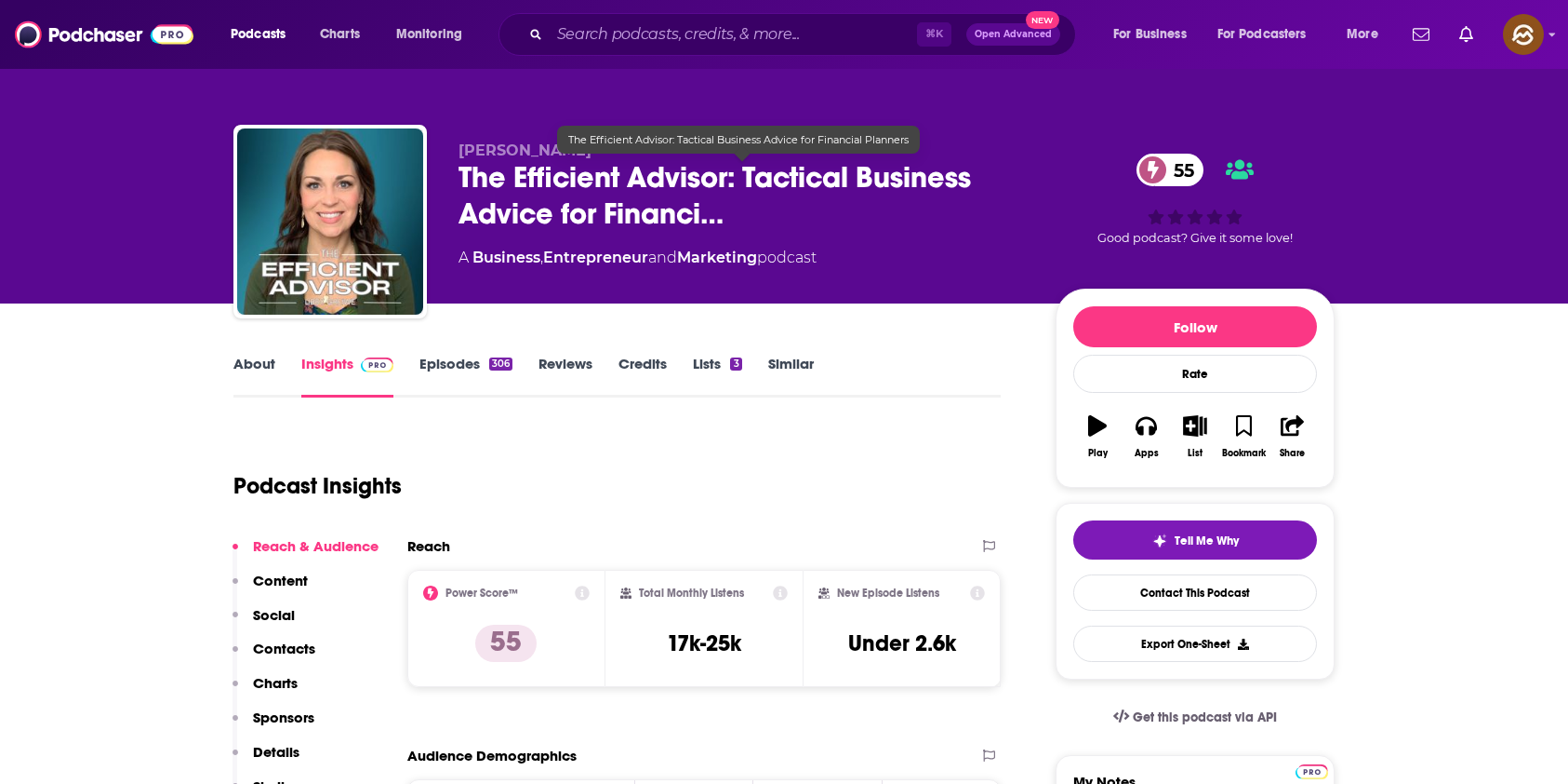
click at [461, 179] on span "The Efficient Advisor: Tactical Business Advice for Financi…" at bounding box center [742, 195] width 567 height 73
drag, startPoint x: 461, startPoint y: 179, endPoint x: 696, endPoint y: 185, distance: 235.1
copy h2 "The Efficient Advisor"
click at [696, 185] on span "The Efficient Advisor: Tactical Business Advice for Financi…" at bounding box center [742, 195] width 567 height 73
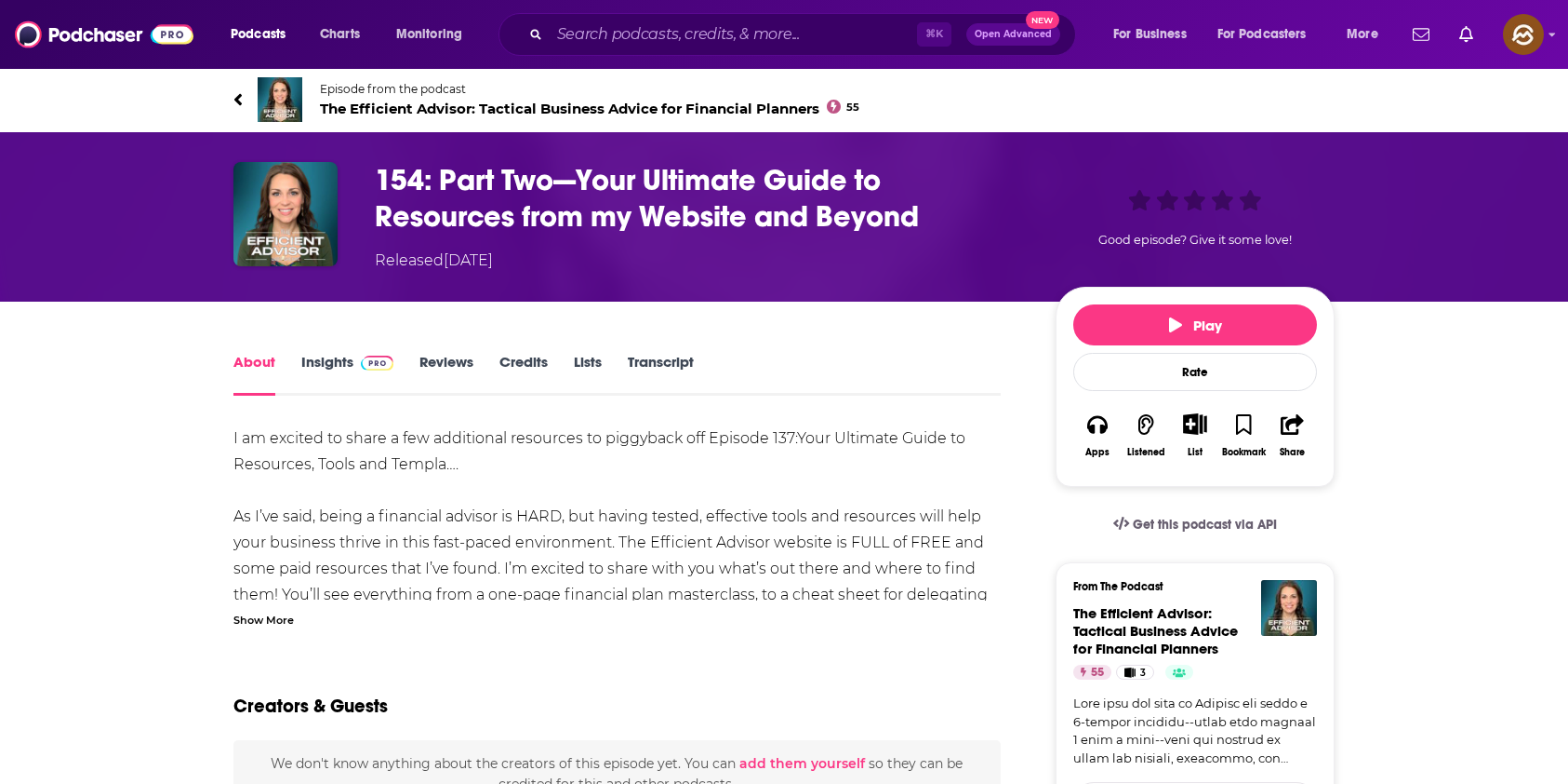
click at [261, 618] on div "Show More" at bounding box center [263, 618] width 60 height 18
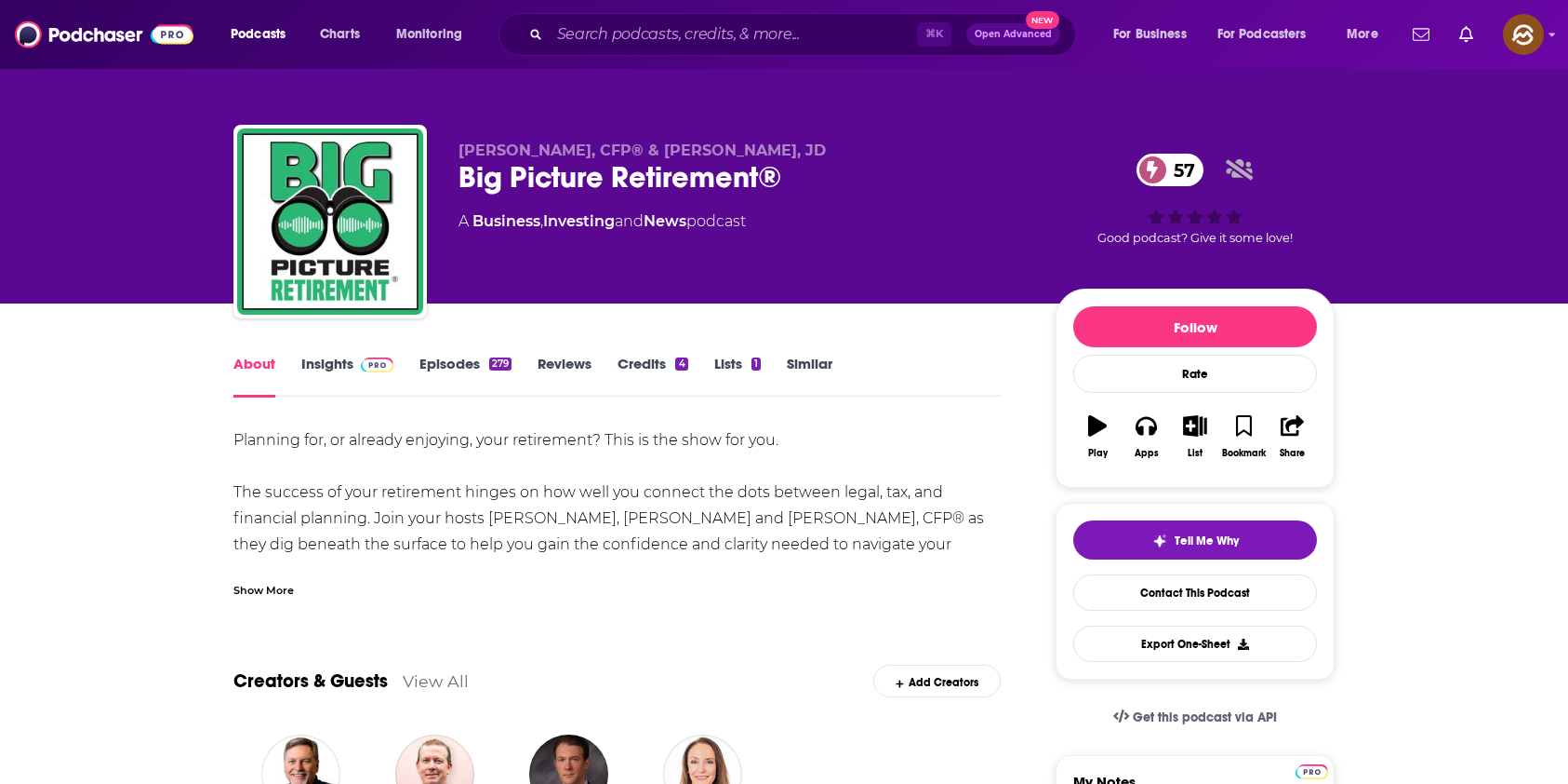
click at [474, 173] on div "Big Picture Retirement® 57" at bounding box center [742, 177] width 567 height 36
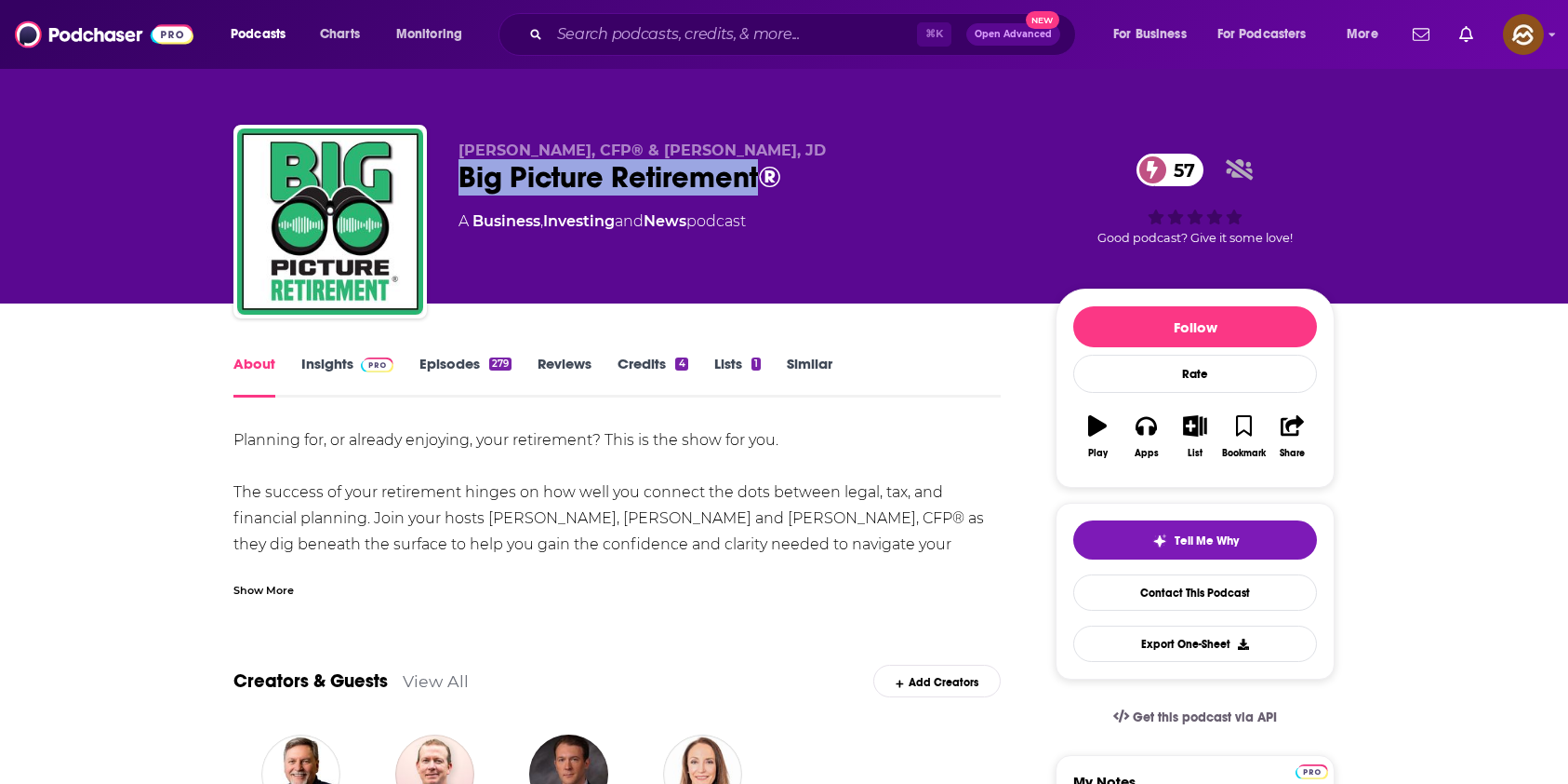
drag, startPoint x: 474, startPoint y: 173, endPoint x: 711, endPoint y: 185, distance: 237.3
copy h1 "Big Picture Retirement"
click at [711, 185] on div "Big Picture Retirement® 57" at bounding box center [742, 177] width 567 height 36
click at [1149, 435] on button "Apps" at bounding box center [1145, 436] width 48 height 67
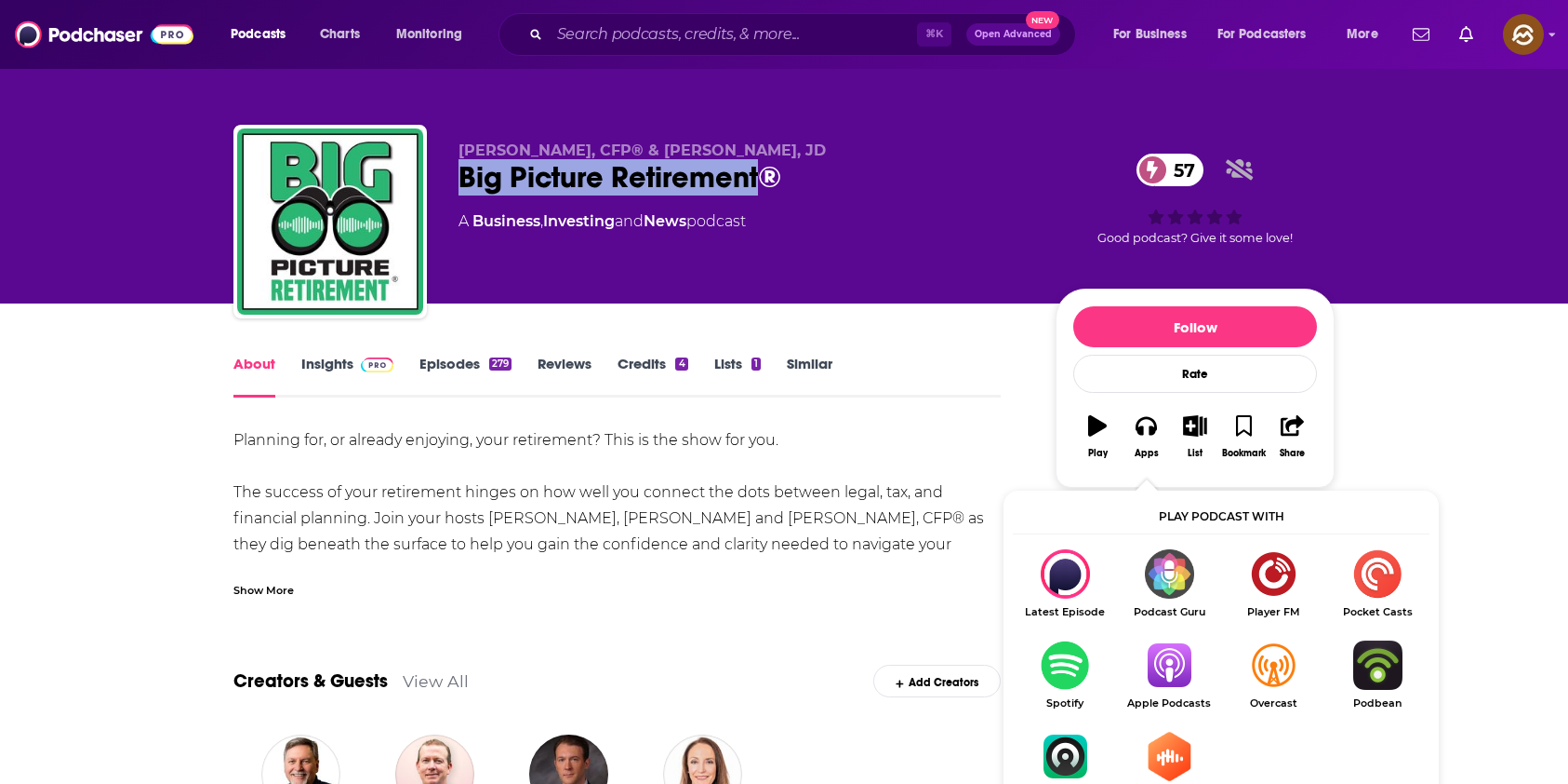
click at [1172, 661] on img "Show Listen On dropdown" at bounding box center [1169, 665] width 104 height 49
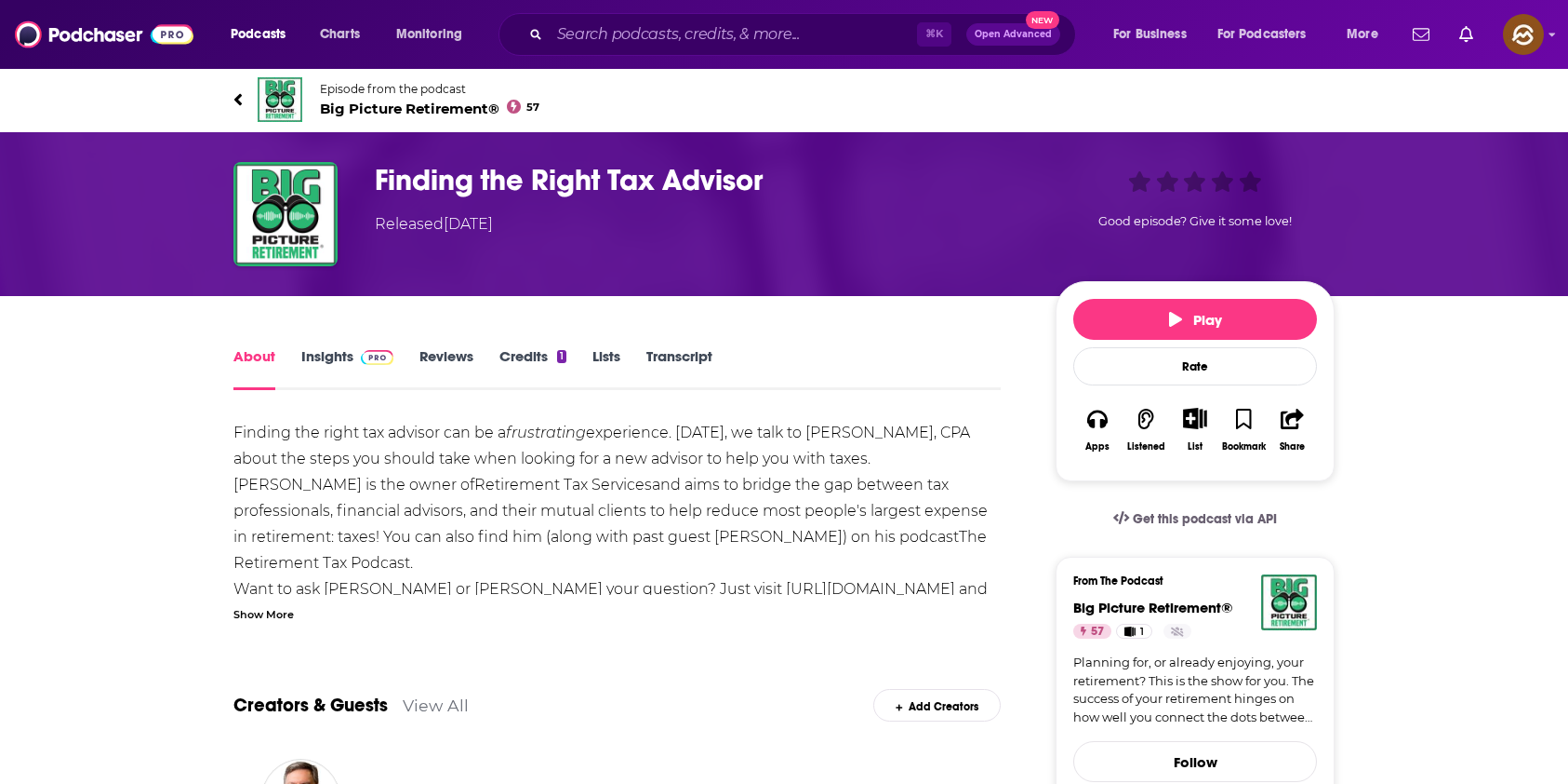
click at [825, 429] on div "Finding the right tax advisor can be a frustrating experience. Today, we talk t…" at bounding box center [616, 575] width 767 height 313
drag, startPoint x: 825, startPoint y: 429, endPoint x: 885, endPoint y: 435, distance: 60.3
copy div "Steven Jarvis"
click at [885, 435] on div "Finding the right tax advisor can be a frustrating experience. Today, we talk t…" at bounding box center [616, 575] width 767 height 313
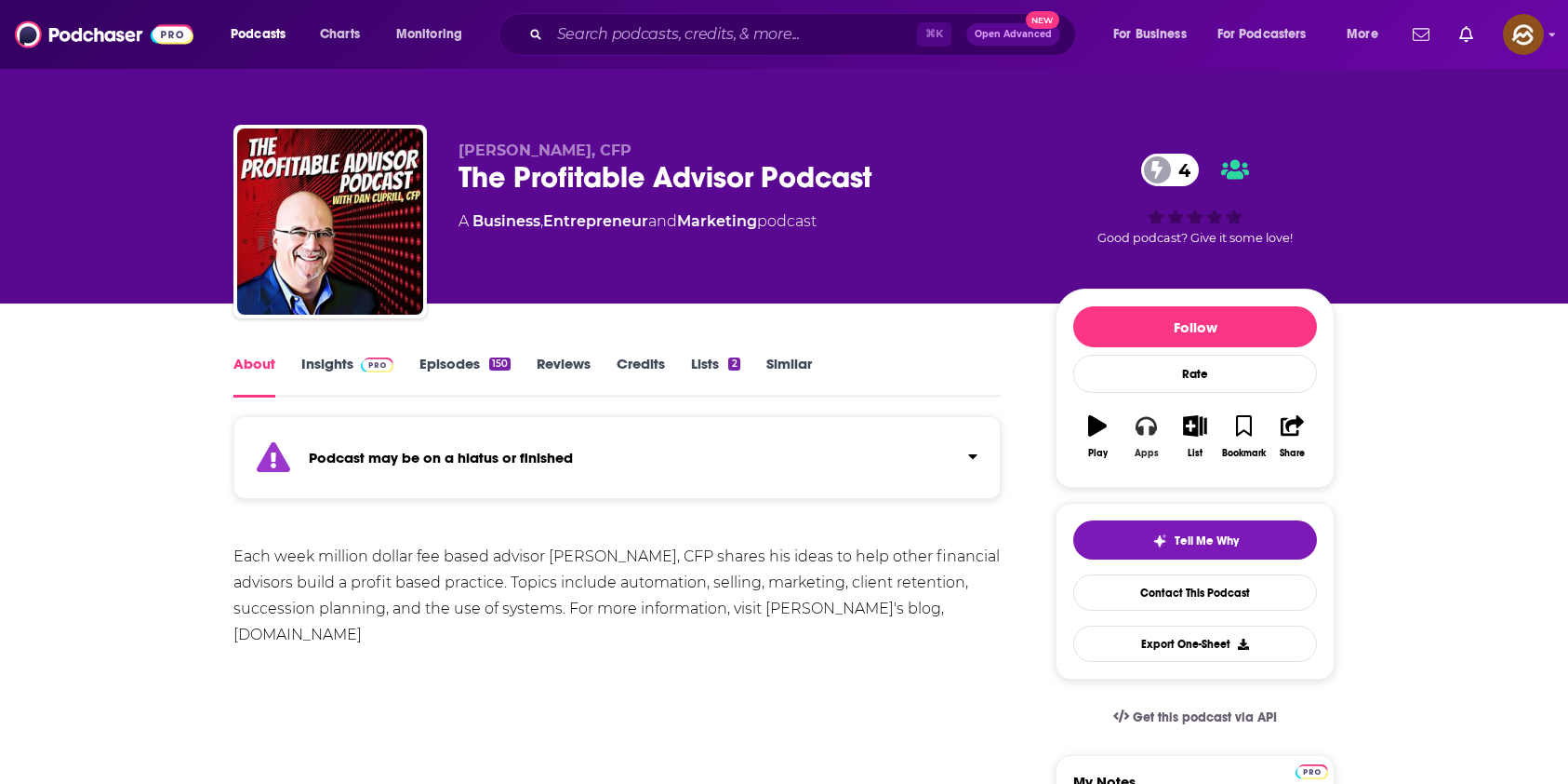
click at [1145, 429] on icon "button" at bounding box center [1146, 425] width 21 height 21
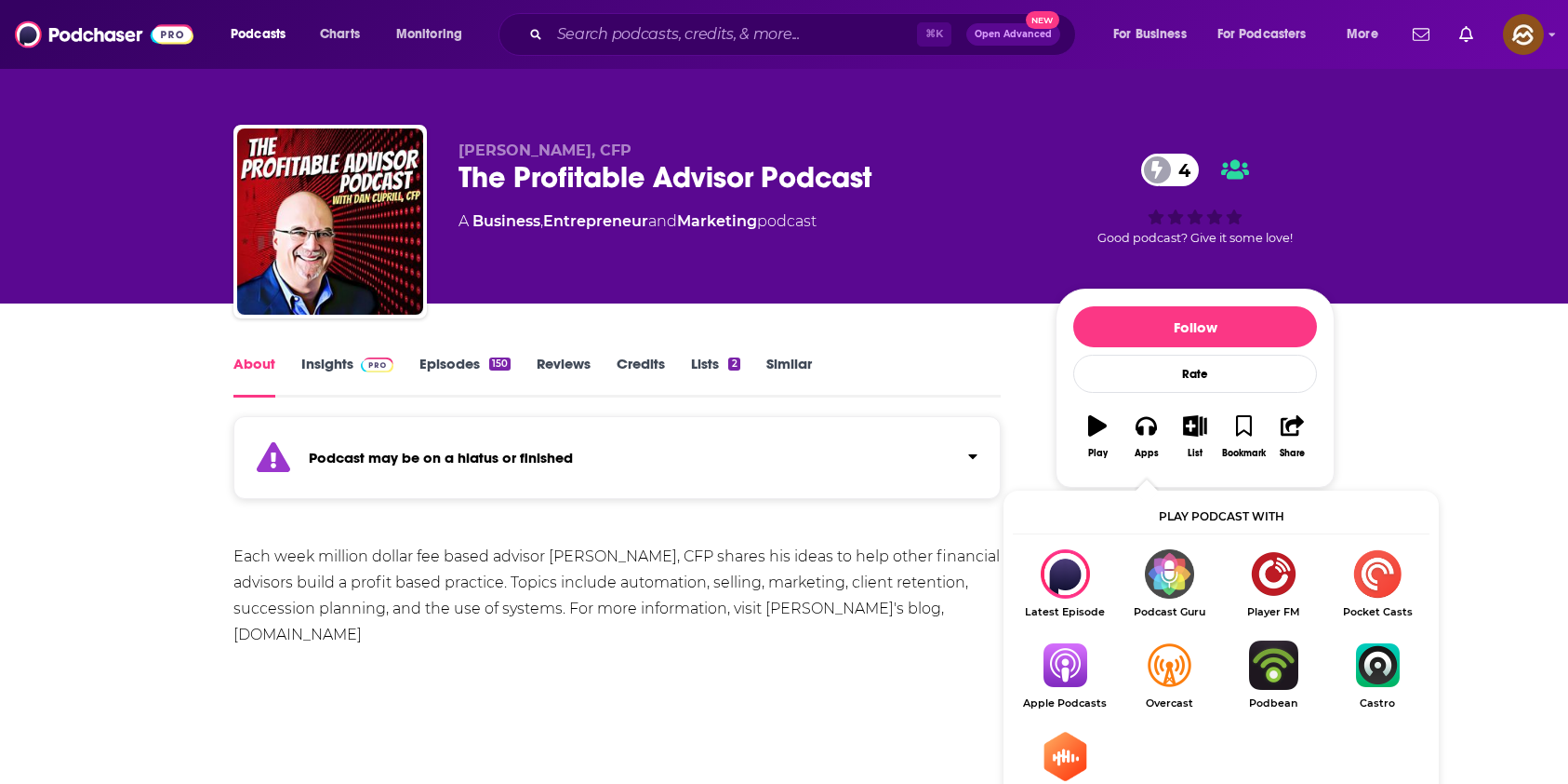
click at [1072, 667] on img "Show Listen On dropdown" at bounding box center [1065, 665] width 104 height 49
